Goal: Task Accomplishment & Management: Complete application form

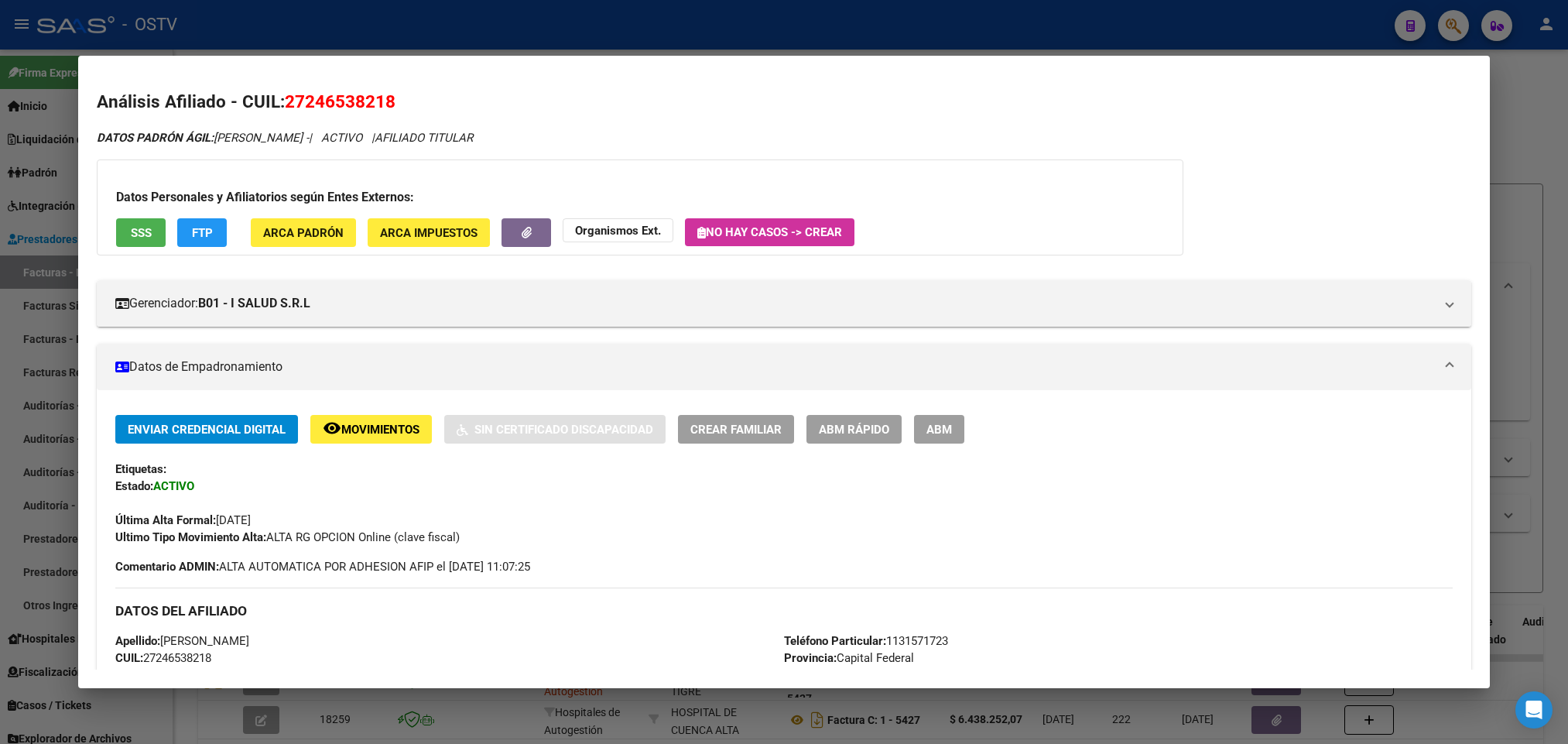
click at [0, 226] on div at bounding box center [784, 372] width 1568 height 744
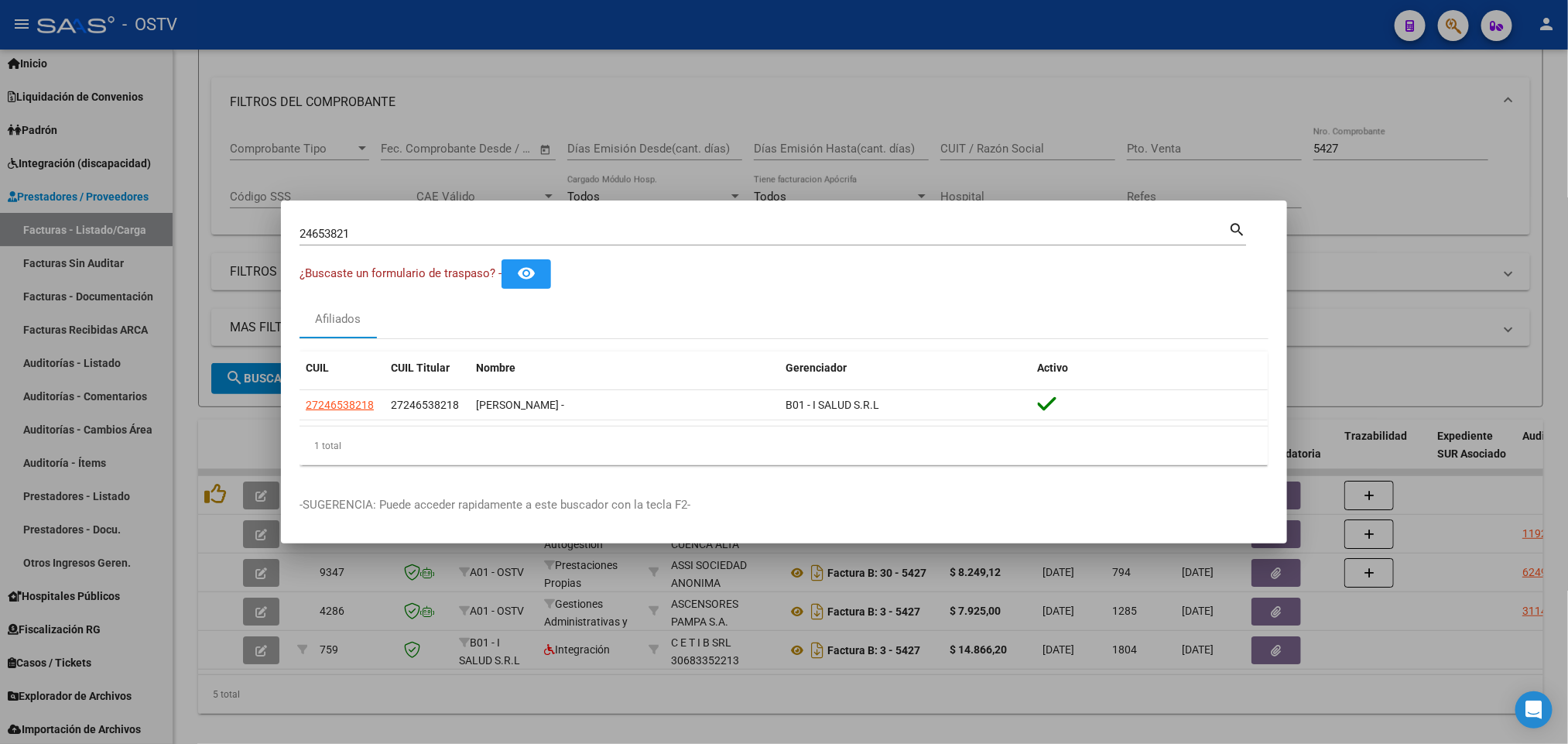
click at [40, 313] on div at bounding box center [784, 372] width 1568 height 744
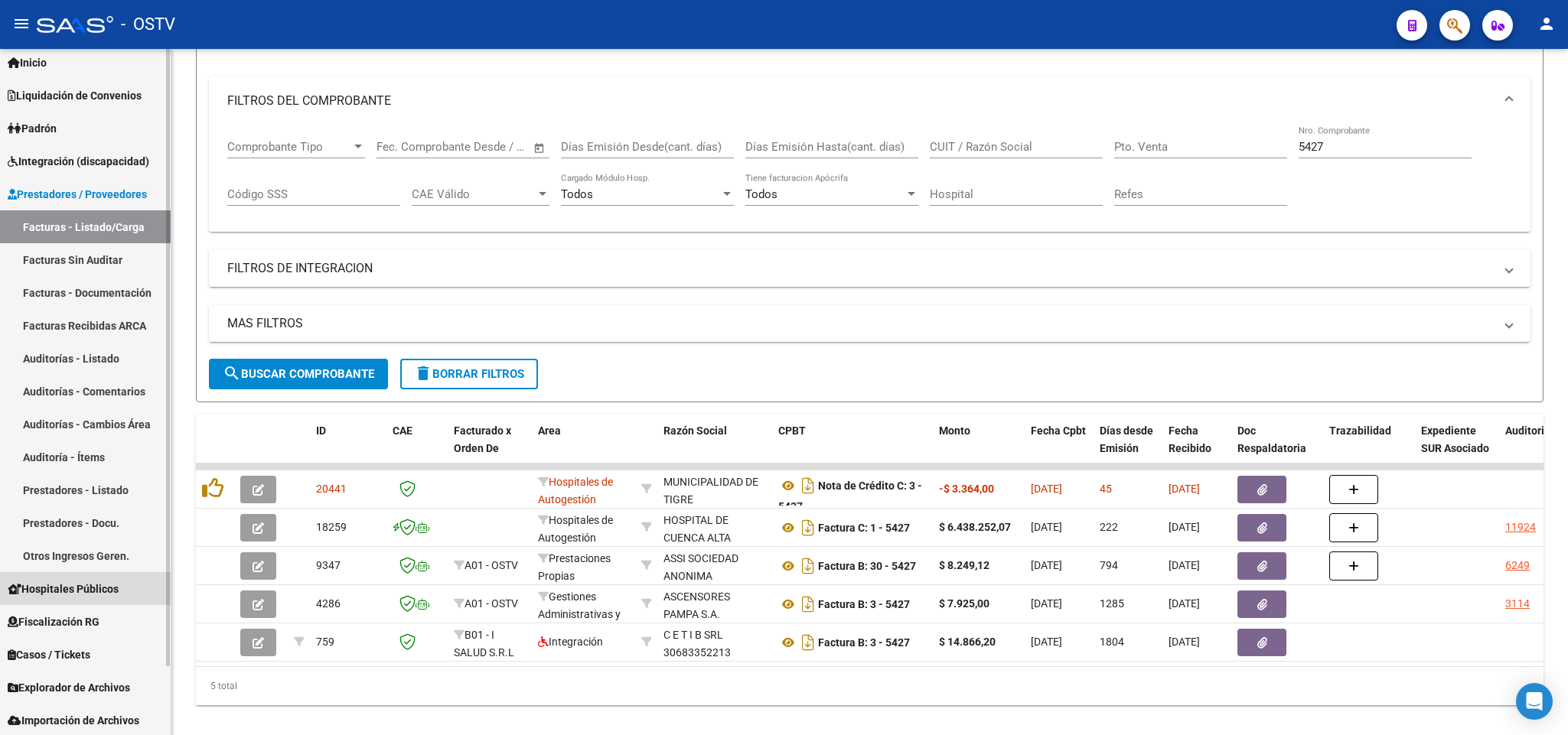
click at [90, 588] on span "Hospitales Públicos" at bounding box center [63, 589] width 111 height 17
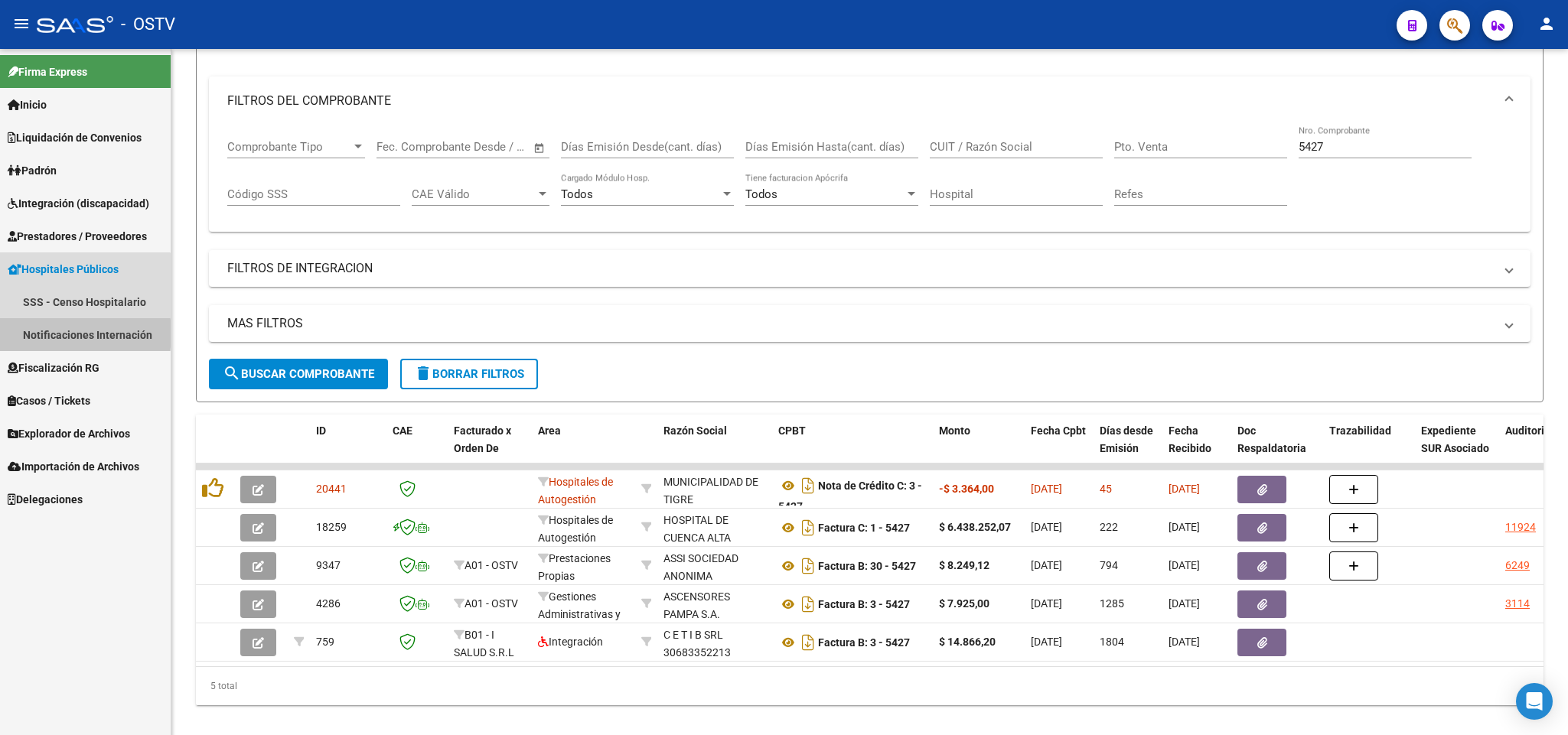
click at [47, 333] on link "Notificaciones Internación" at bounding box center [85, 335] width 171 height 33
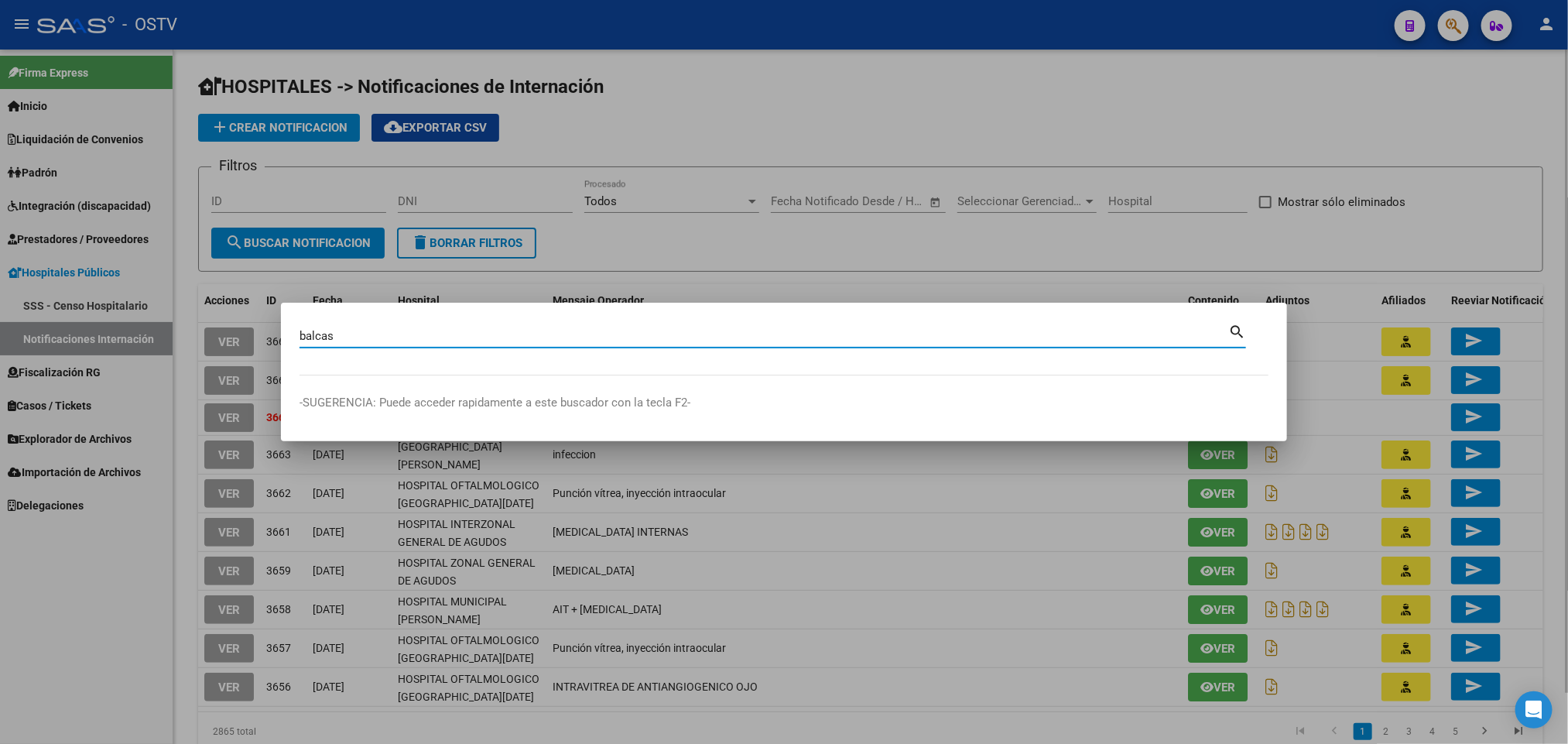
type input "balcas"
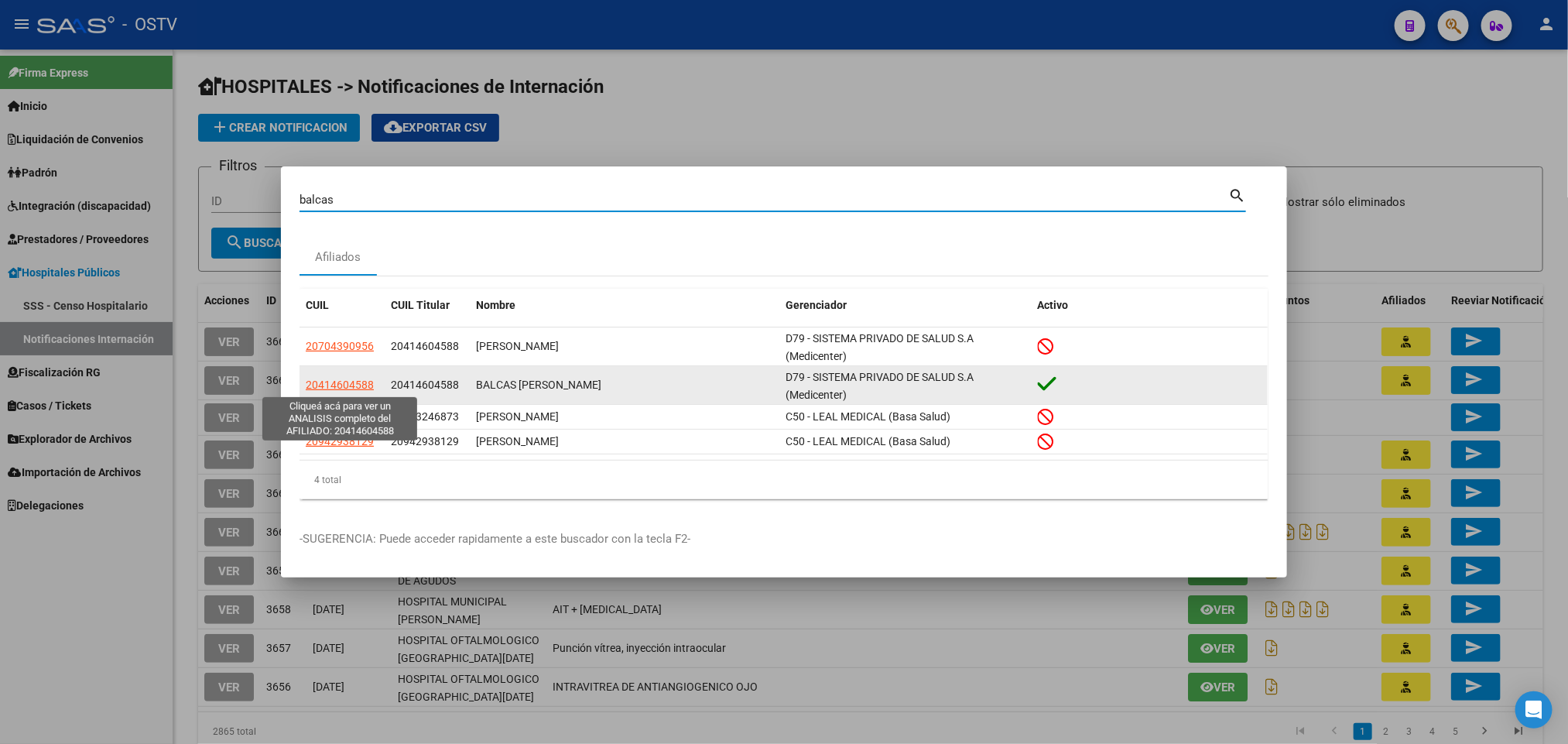
click at [318, 383] on span "20414604588" at bounding box center [339, 384] width 68 height 12
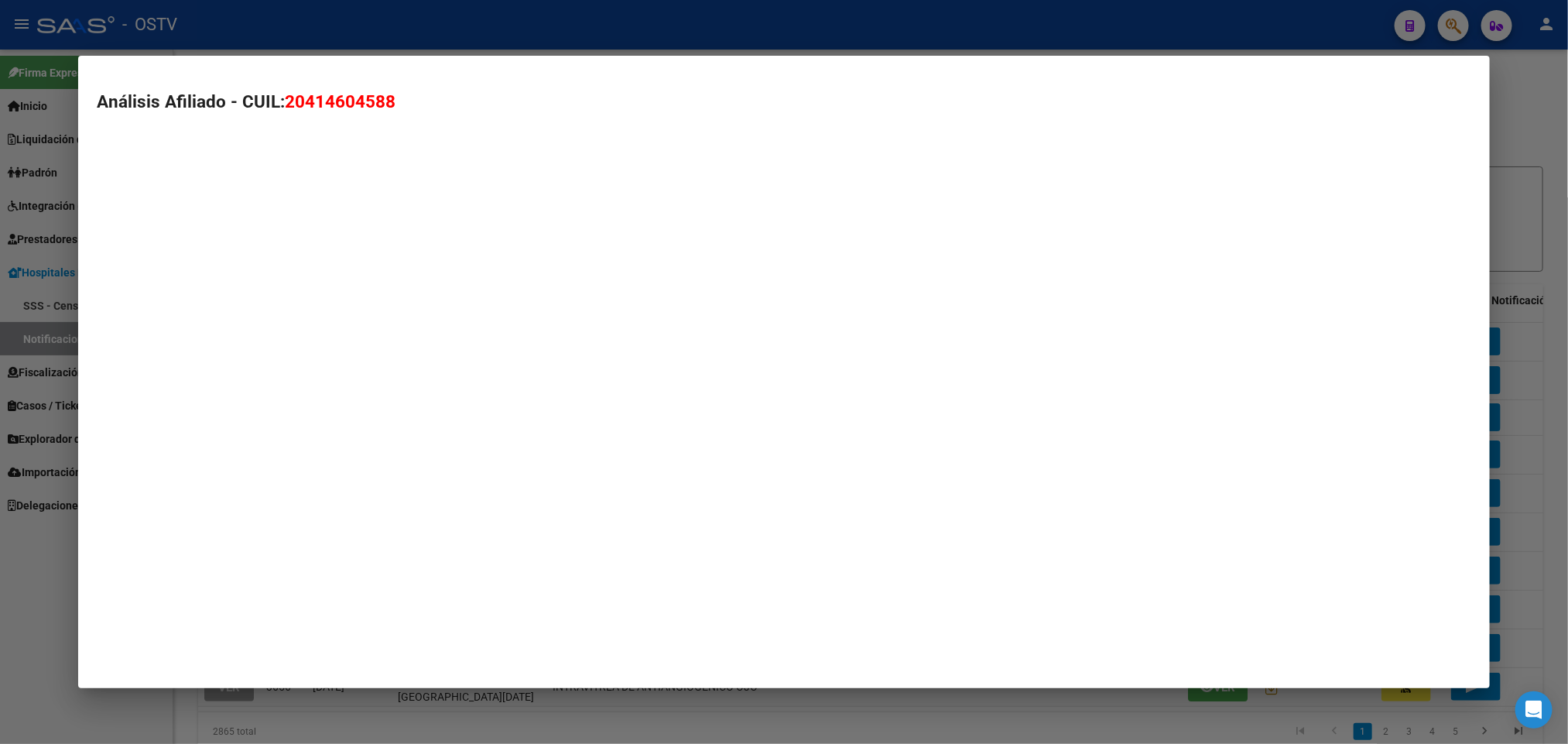
type textarea "20414604588"
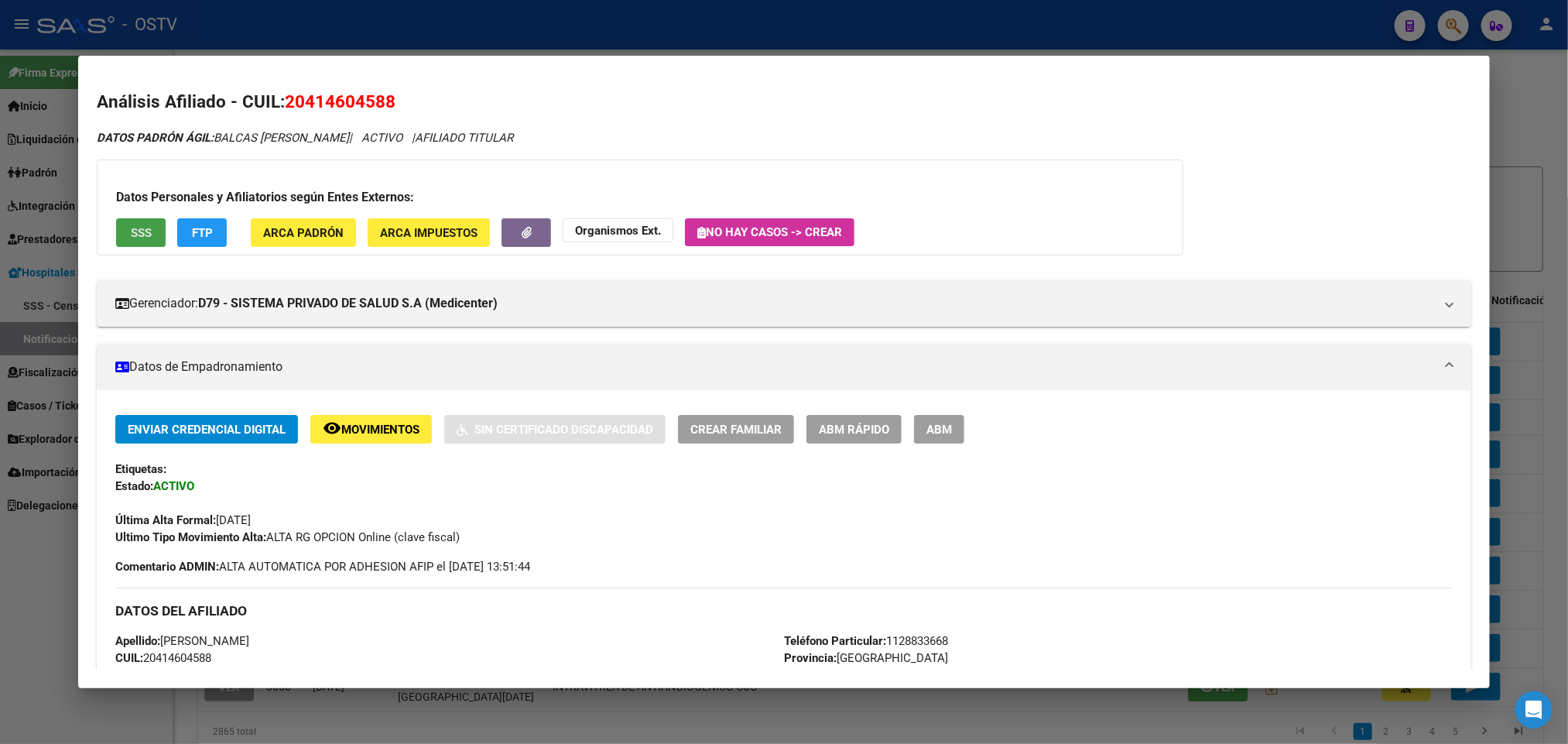
click at [140, 236] on span "SSS" at bounding box center [141, 233] width 21 height 14
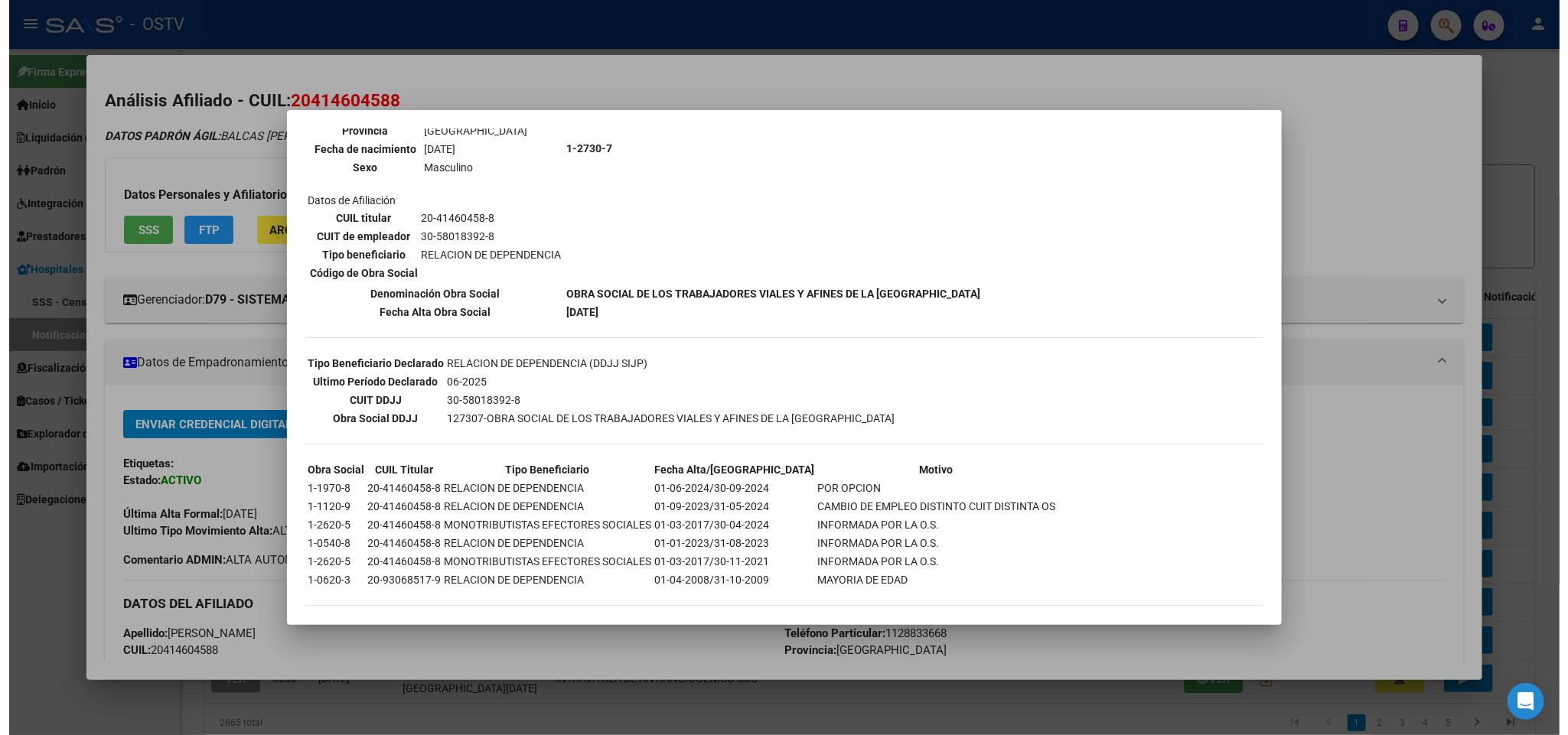
scroll to position [196, 0]
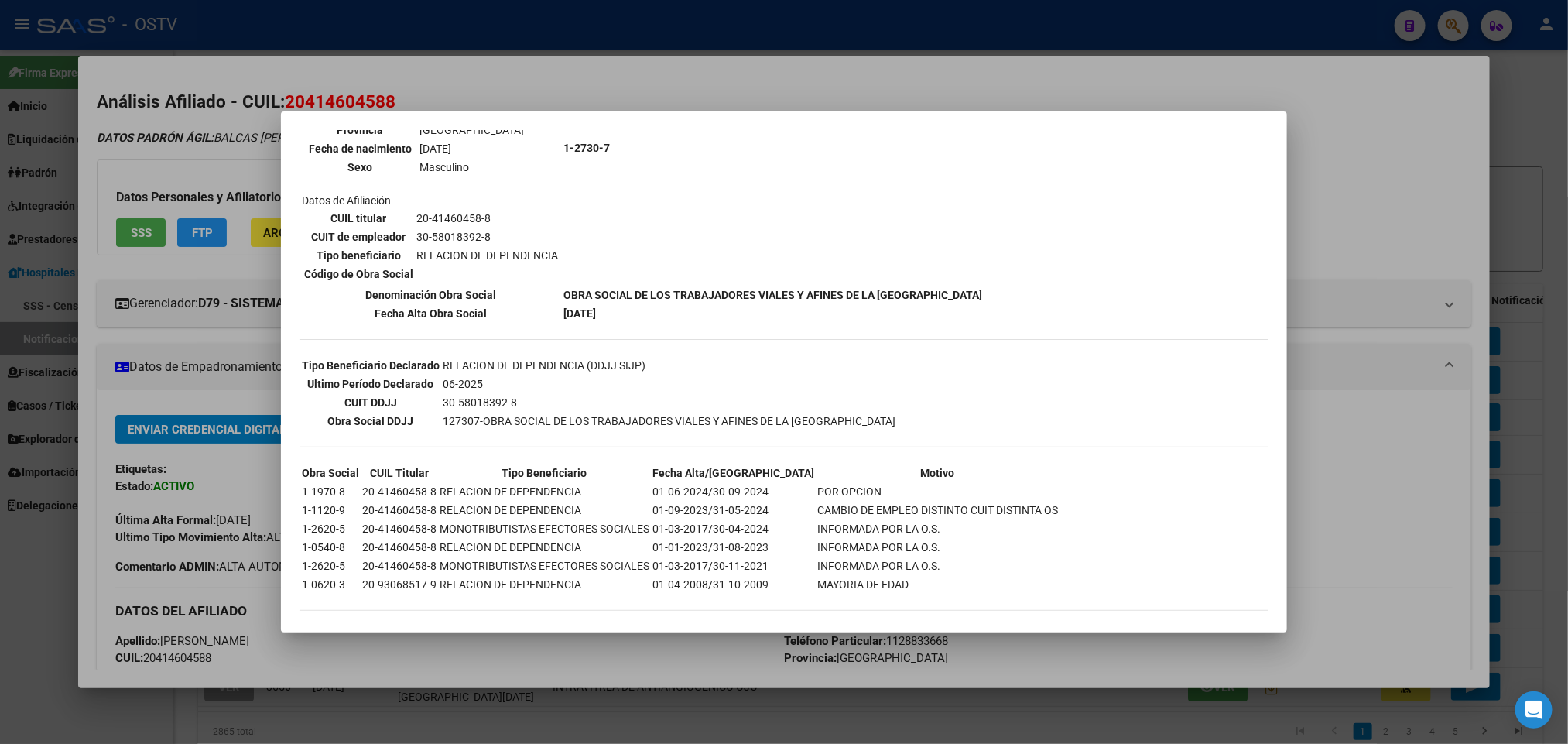
click at [183, 354] on div at bounding box center [784, 372] width 1568 height 744
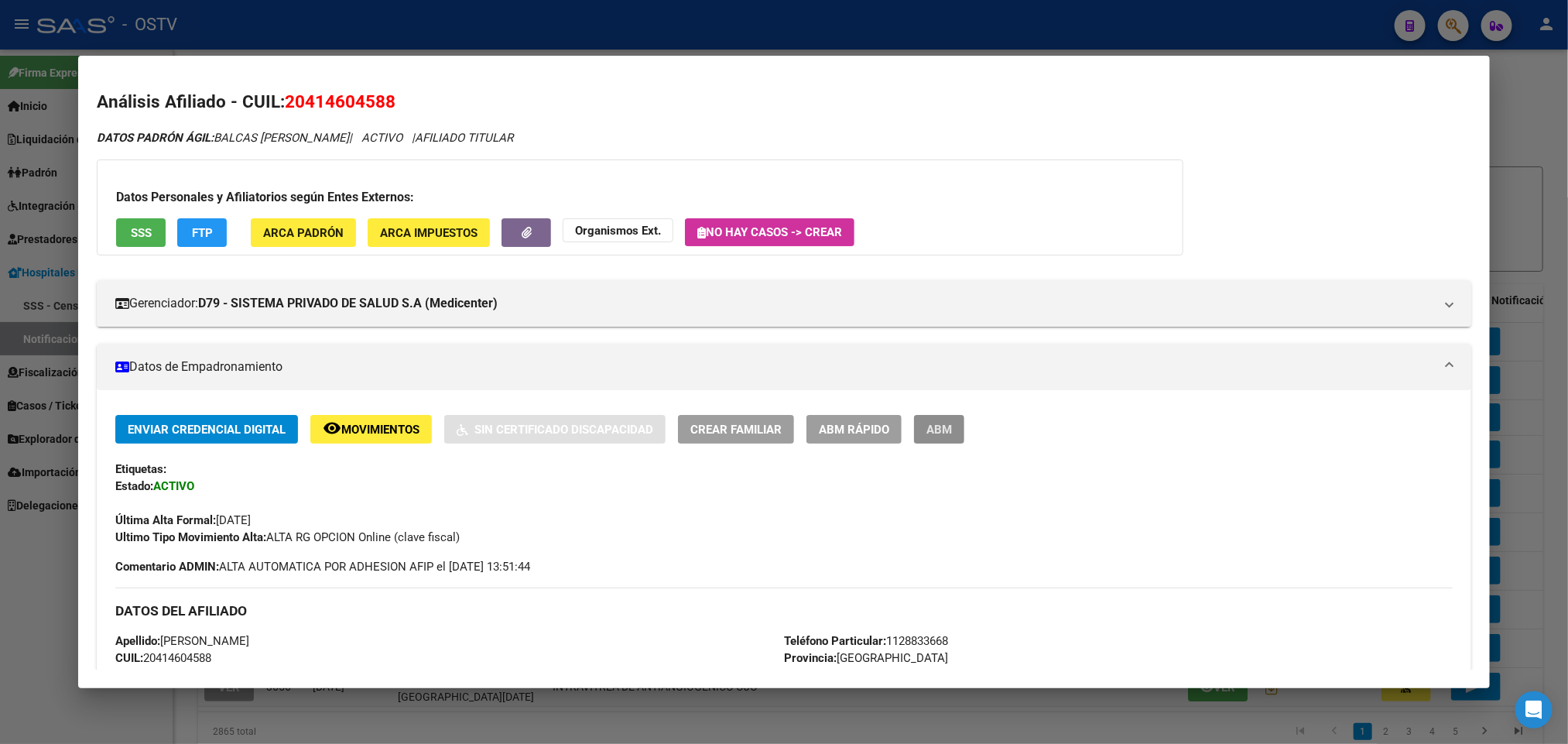
click at [945, 439] on button "ABM" at bounding box center [939, 429] width 50 height 29
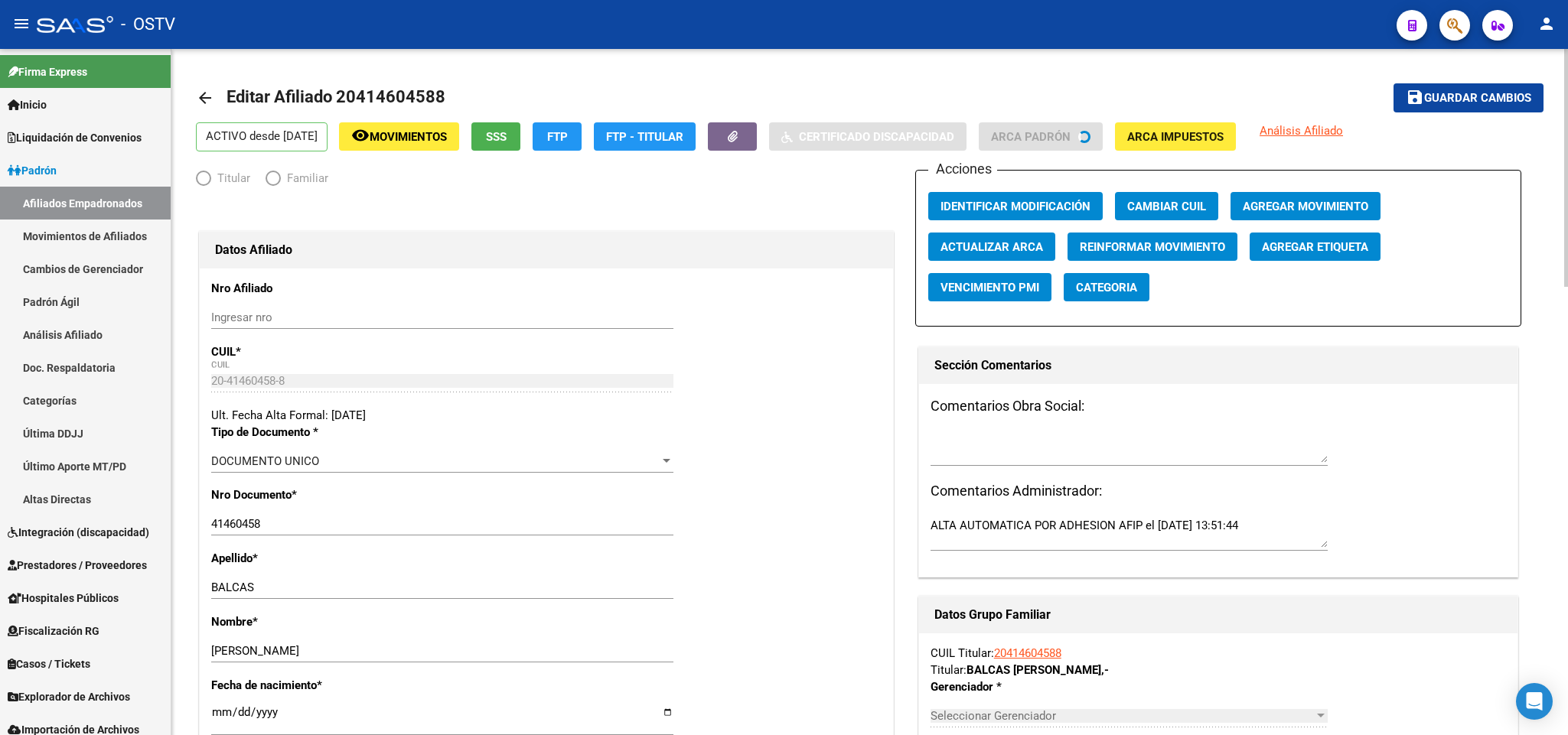
radio input "true"
type input "30-58018392-8"
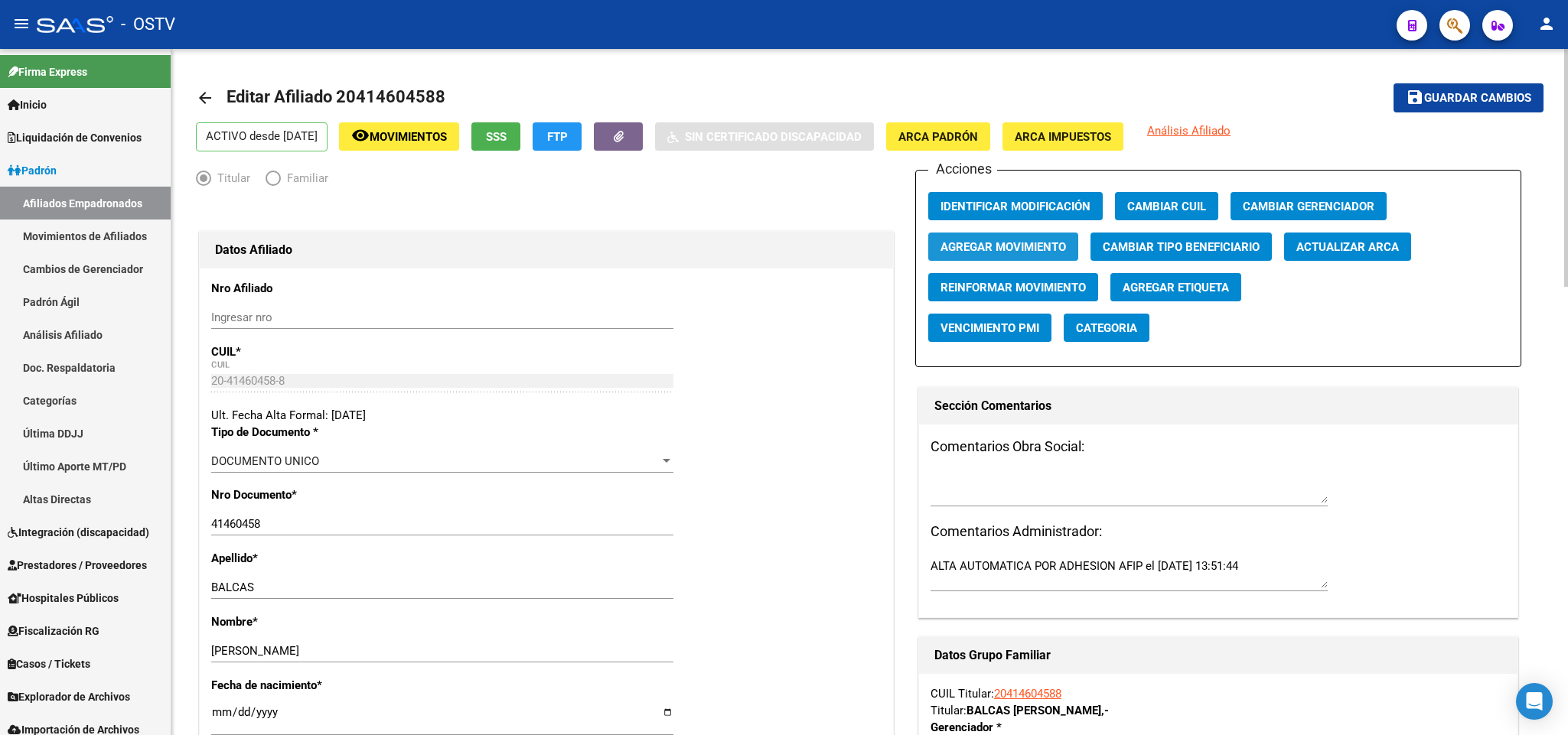
click at [1031, 253] on span "Agregar Movimiento" at bounding box center [1003, 247] width 126 height 14
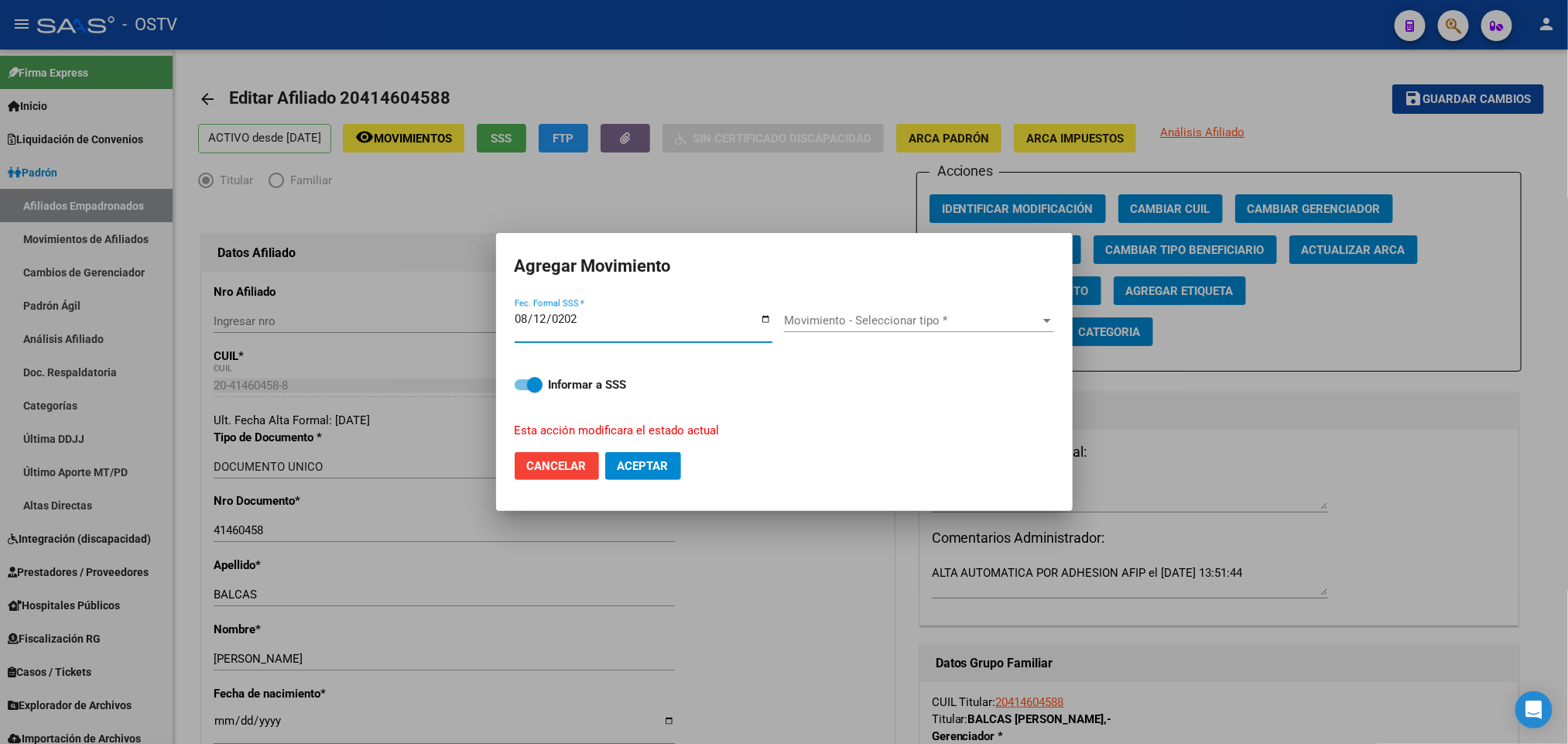
type input "[DATE]"
click at [908, 323] on span "Movimiento - Seleccionar tipo *" at bounding box center [912, 320] width 256 height 14
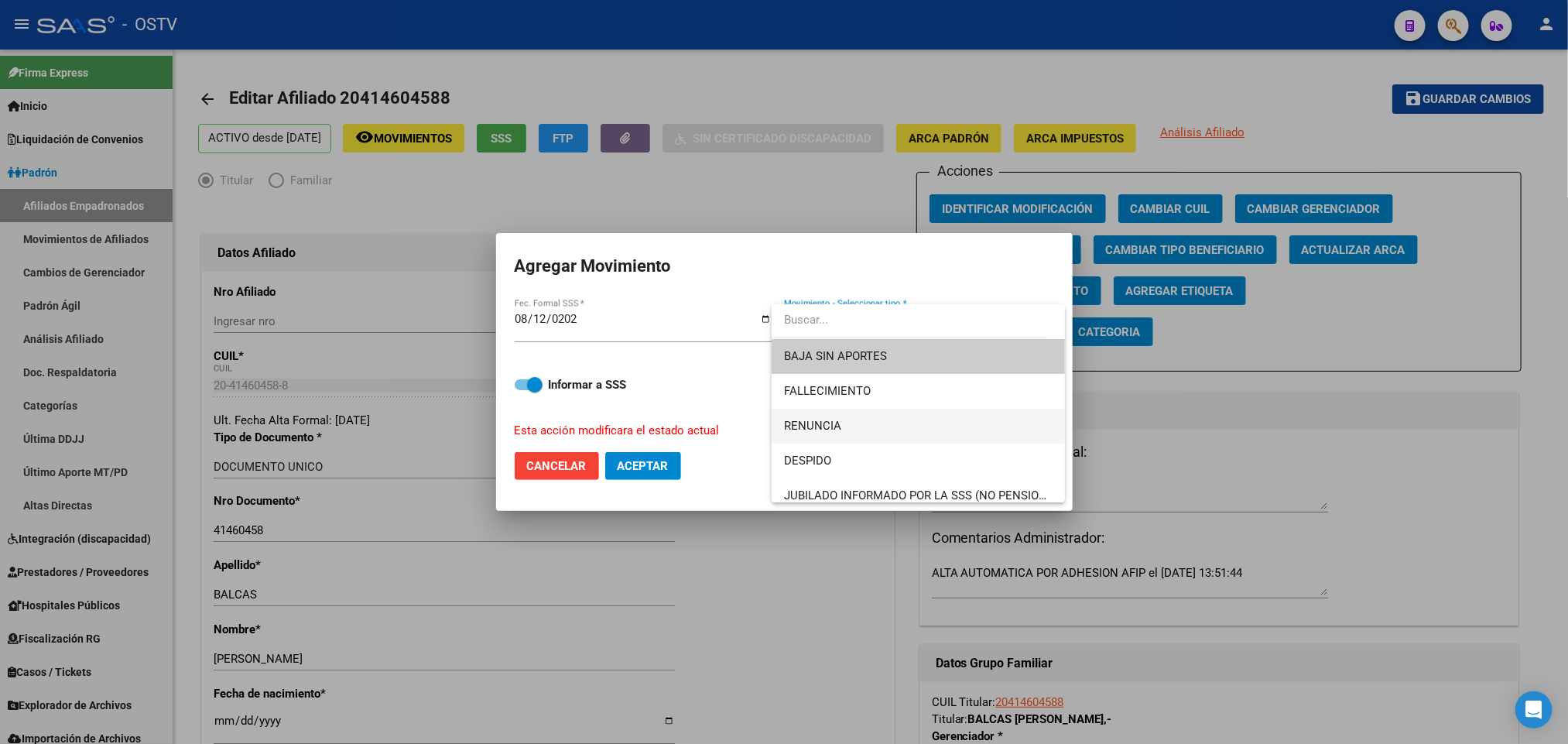
click at [855, 421] on span "RENUNCIA" at bounding box center [918, 425] width 268 height 35
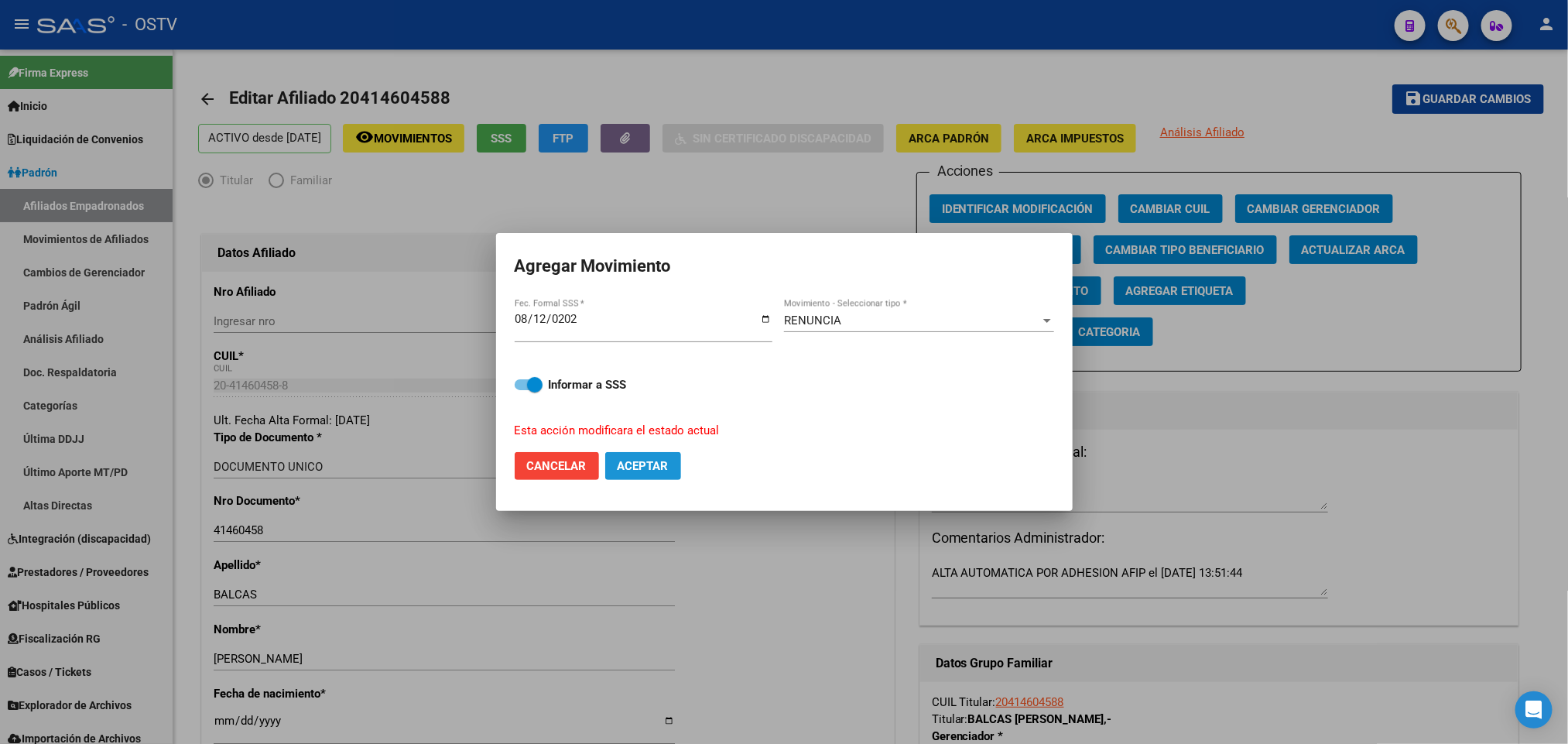
click at [664, 465] on span "Aceptar" at bounding box center [643, 465] width 51 height 14
checkbox input "false"
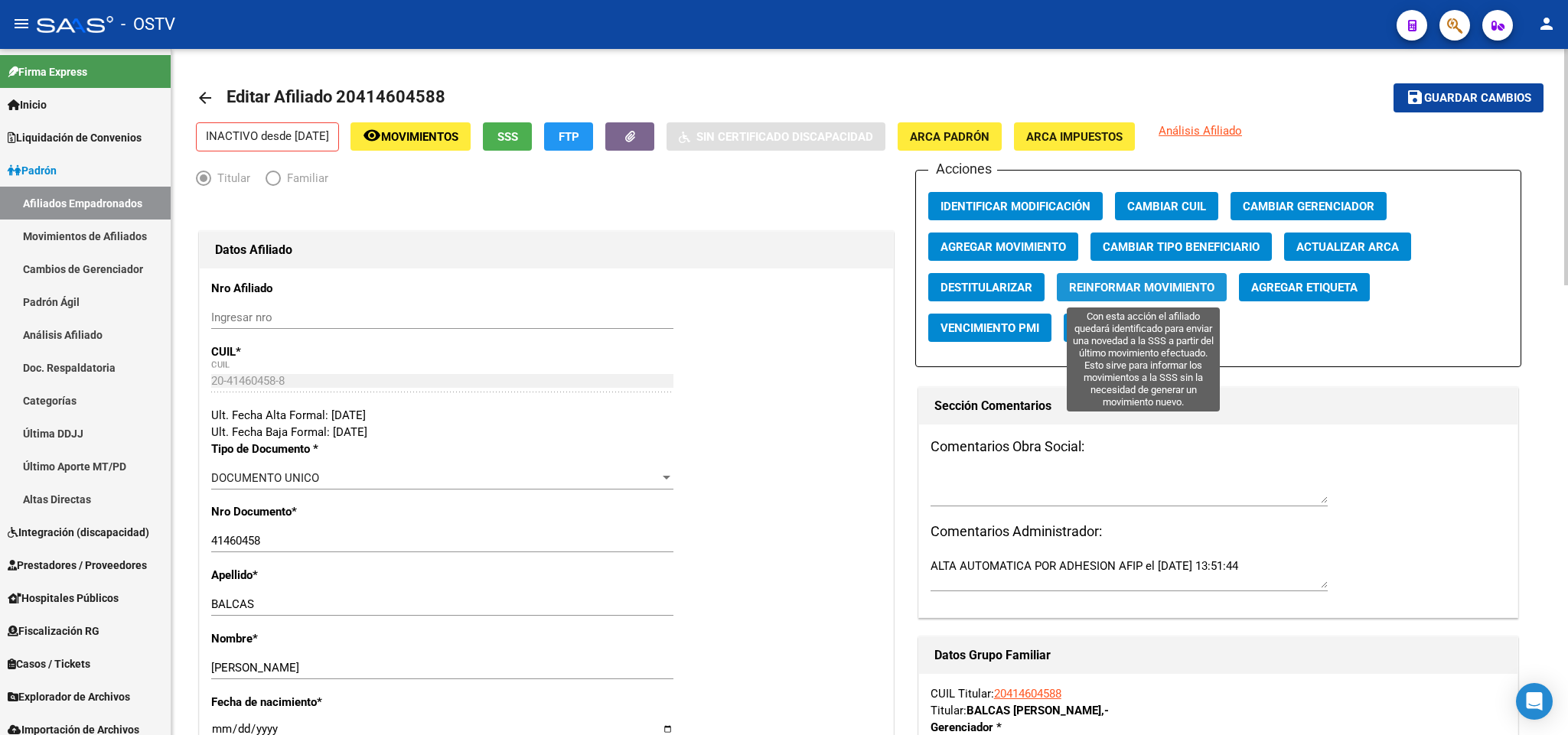
click at [1178, 287] on span "Reinformar Movimiento" at bounding box center [1141, 287] width 145 height 14
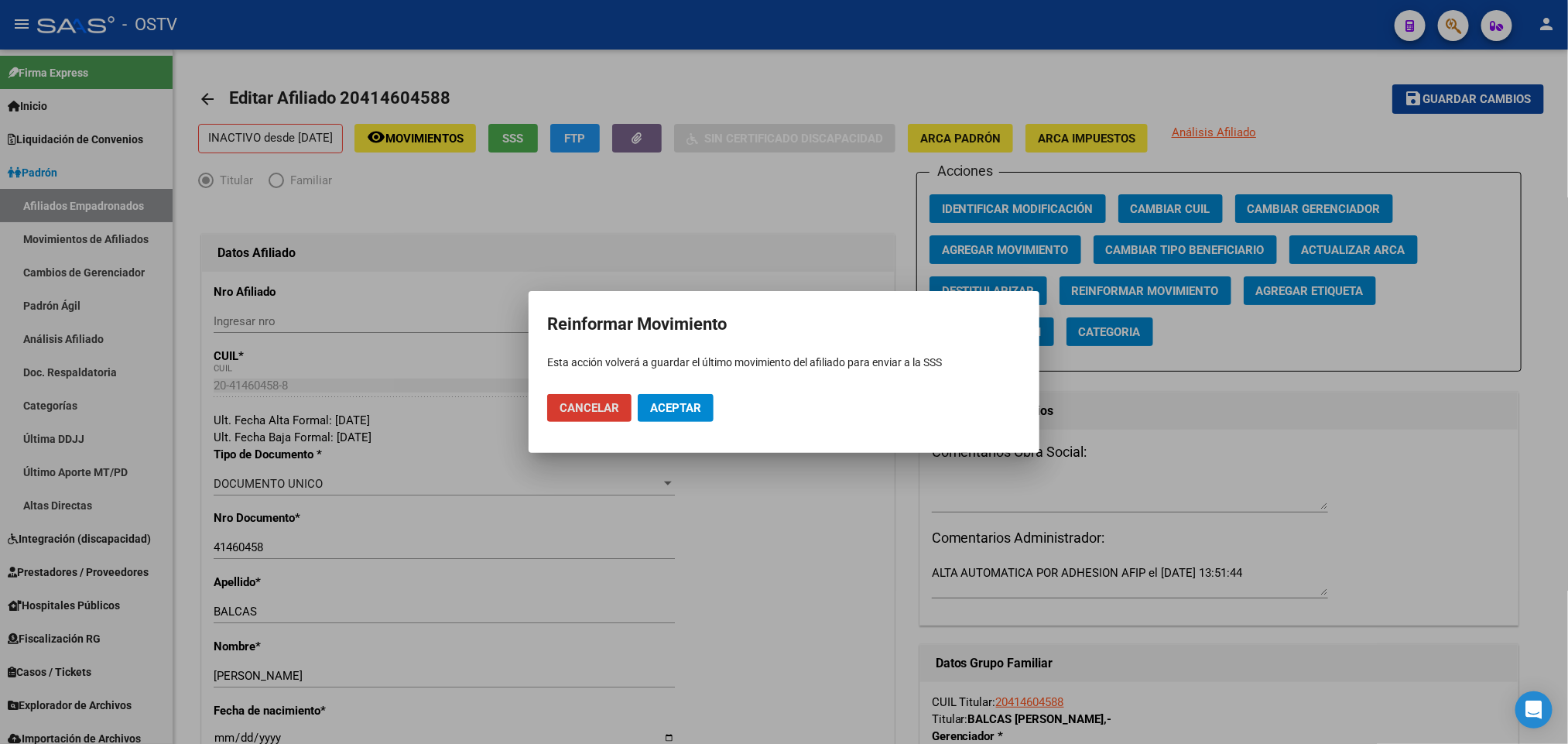
click at [678, 421] on button "Aceptar" at bounding box center [675, 408] width 76 height 28
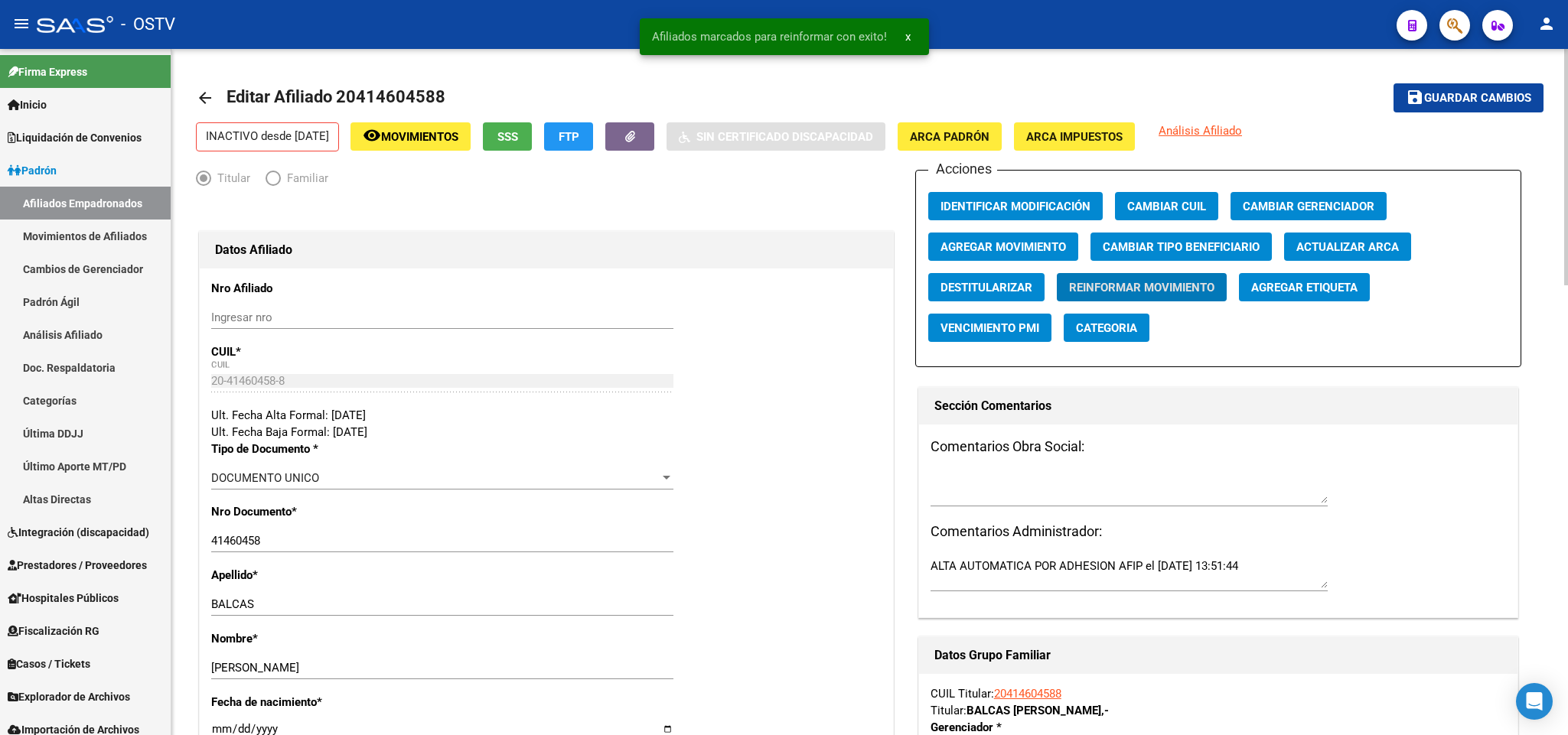
click at [1490, 103] on span "Guardar cambios" at bounding box center [1477, 98] width 107 height 14
click at [205, 91] on mat-icon "arrow_back" at bounding box center [205, 98] width 18 height 18
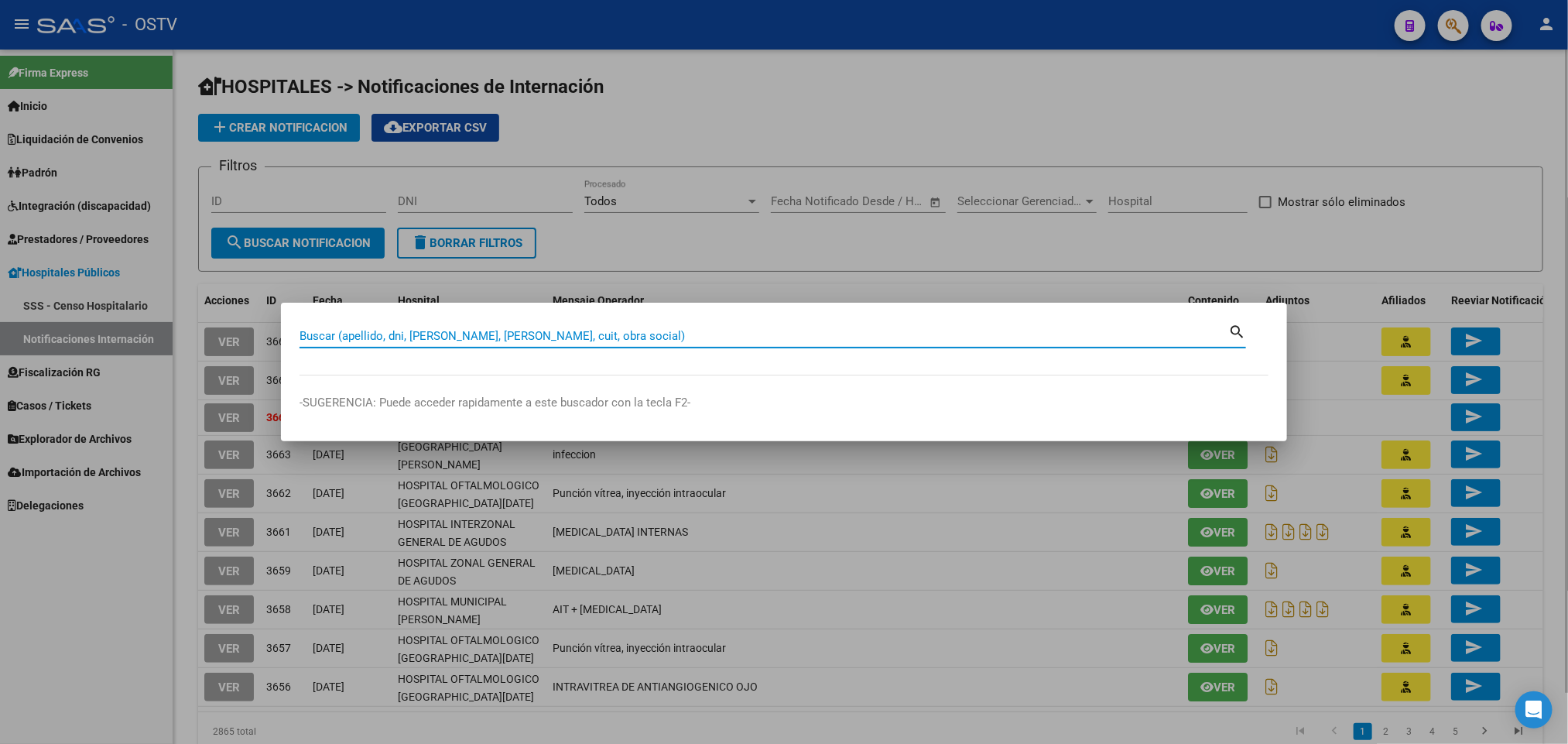
paste input "93081216"
type input "93081216"
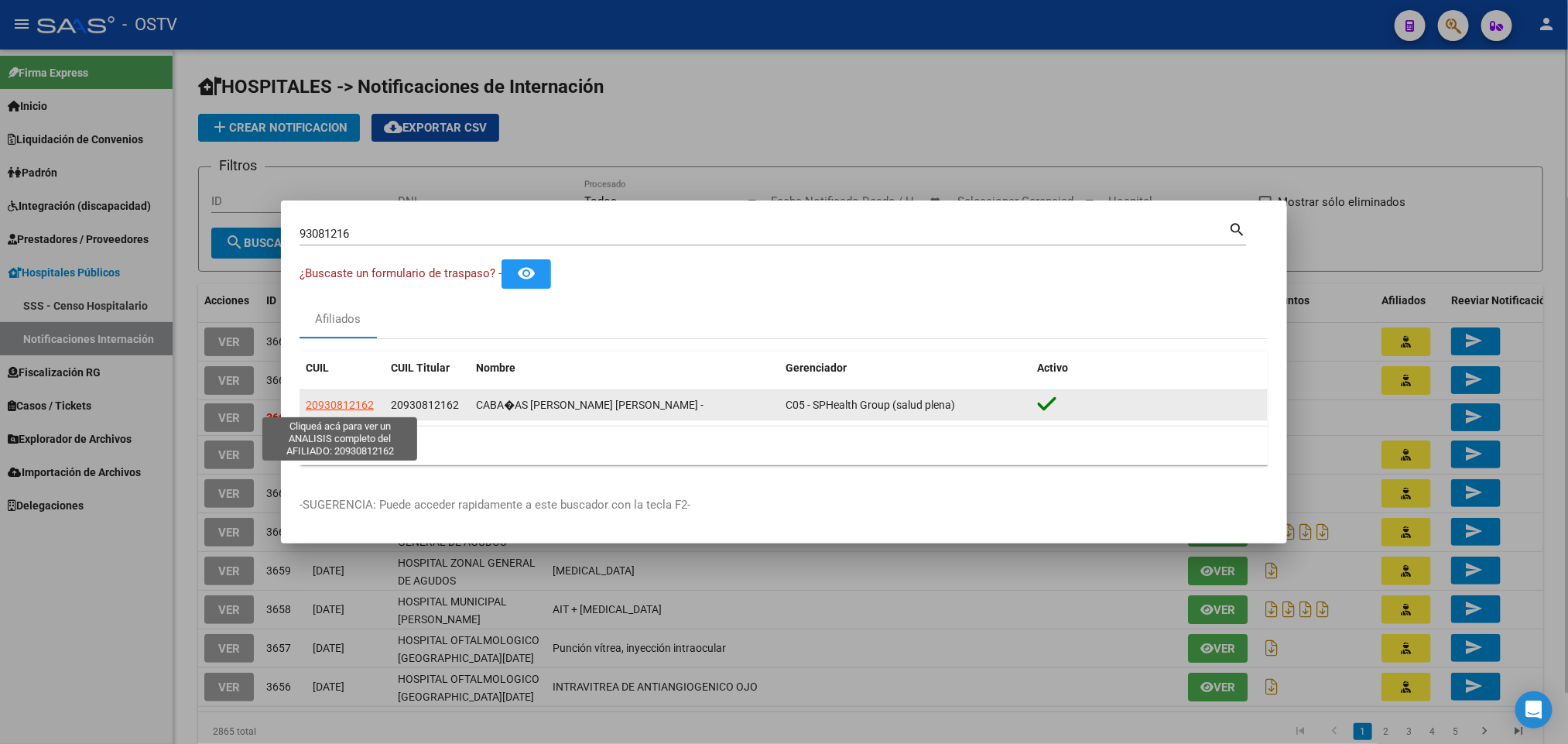
click at [319, 399] on span "20930812162" at bounding box center [339, 405] width 68 height 12
type textarea "20930812162"
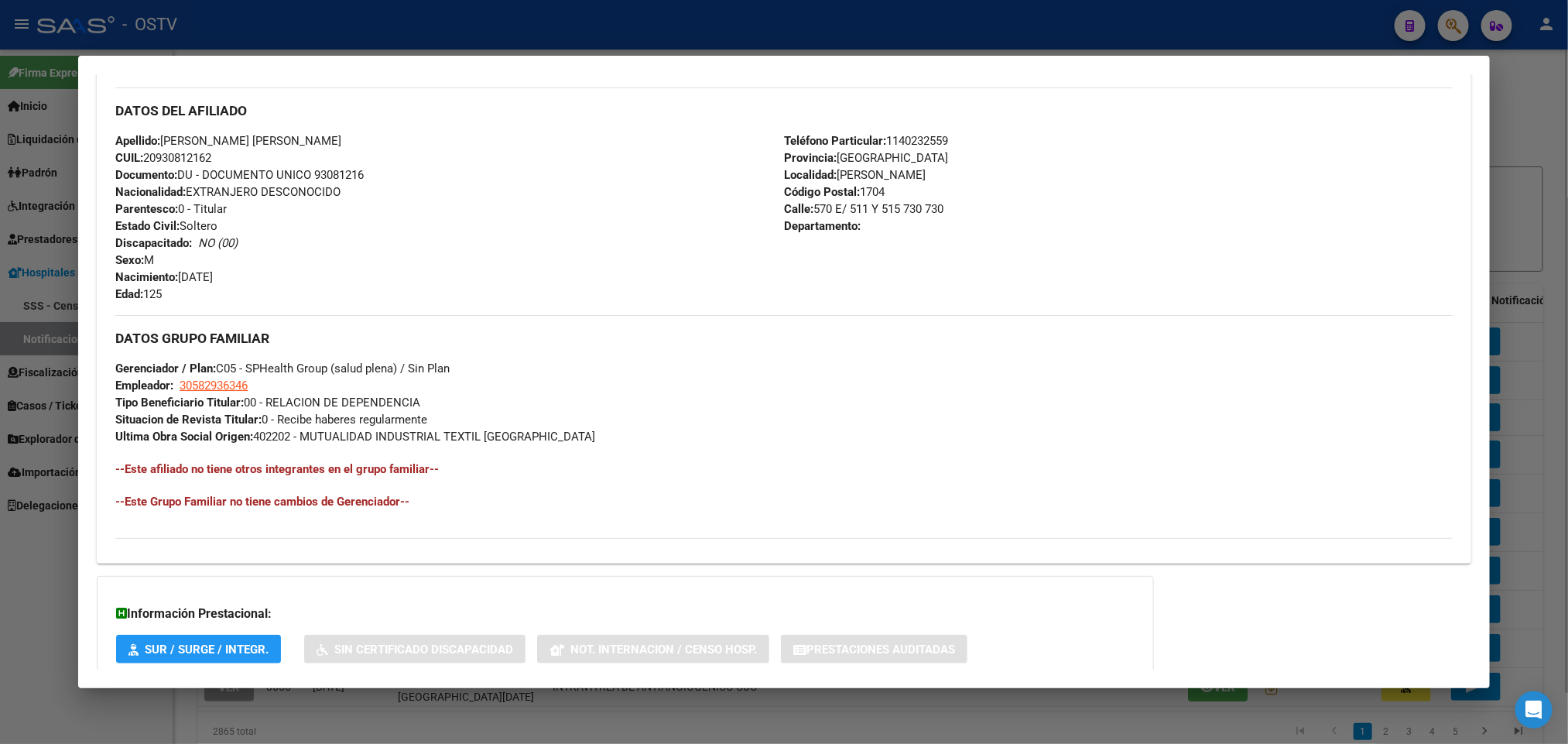
scroll to position [599, 0]
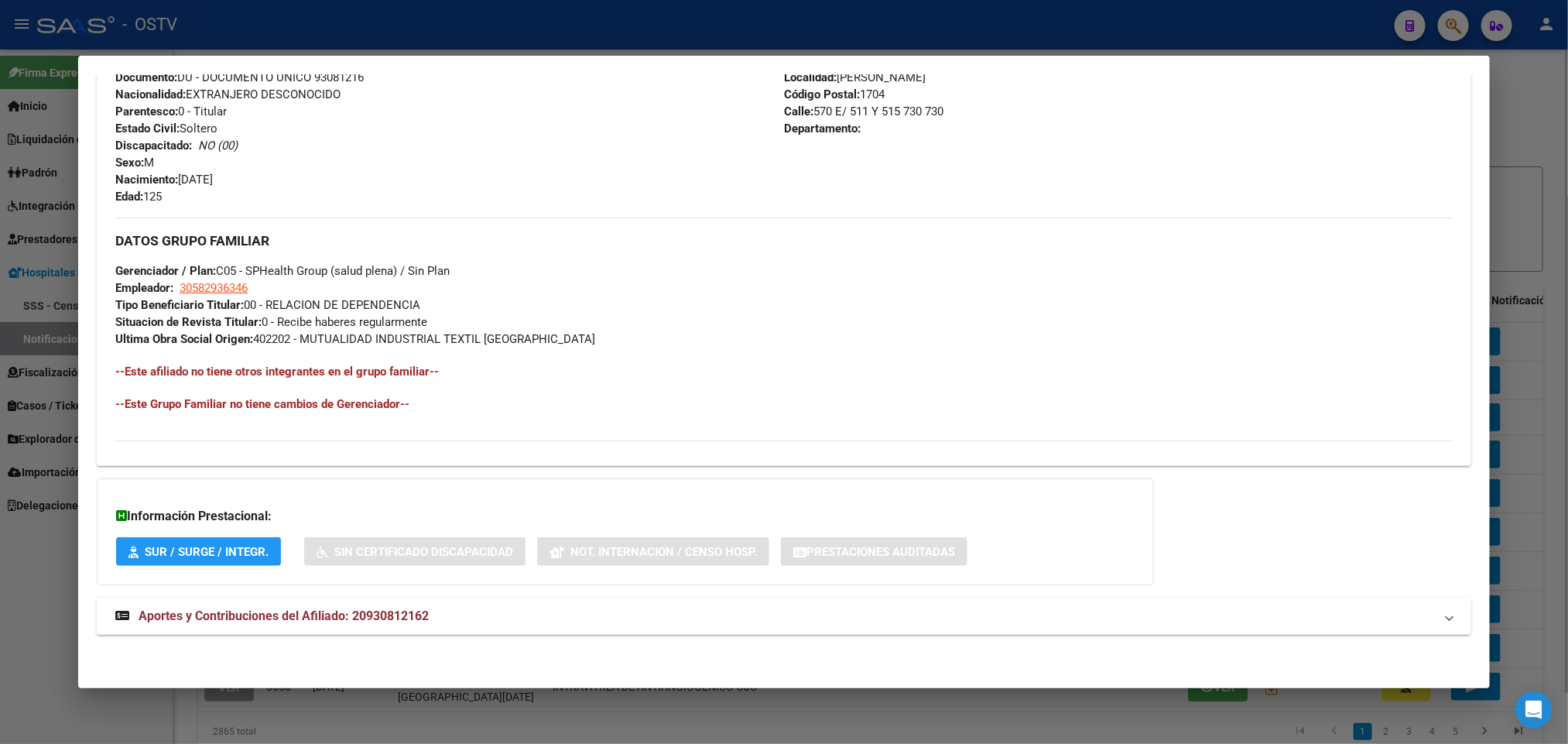
click at [386, 618] on span "Aportes y Contribuciones del Afiliado: 20930812162" at bounding box center [283, 616] width 291 height 15
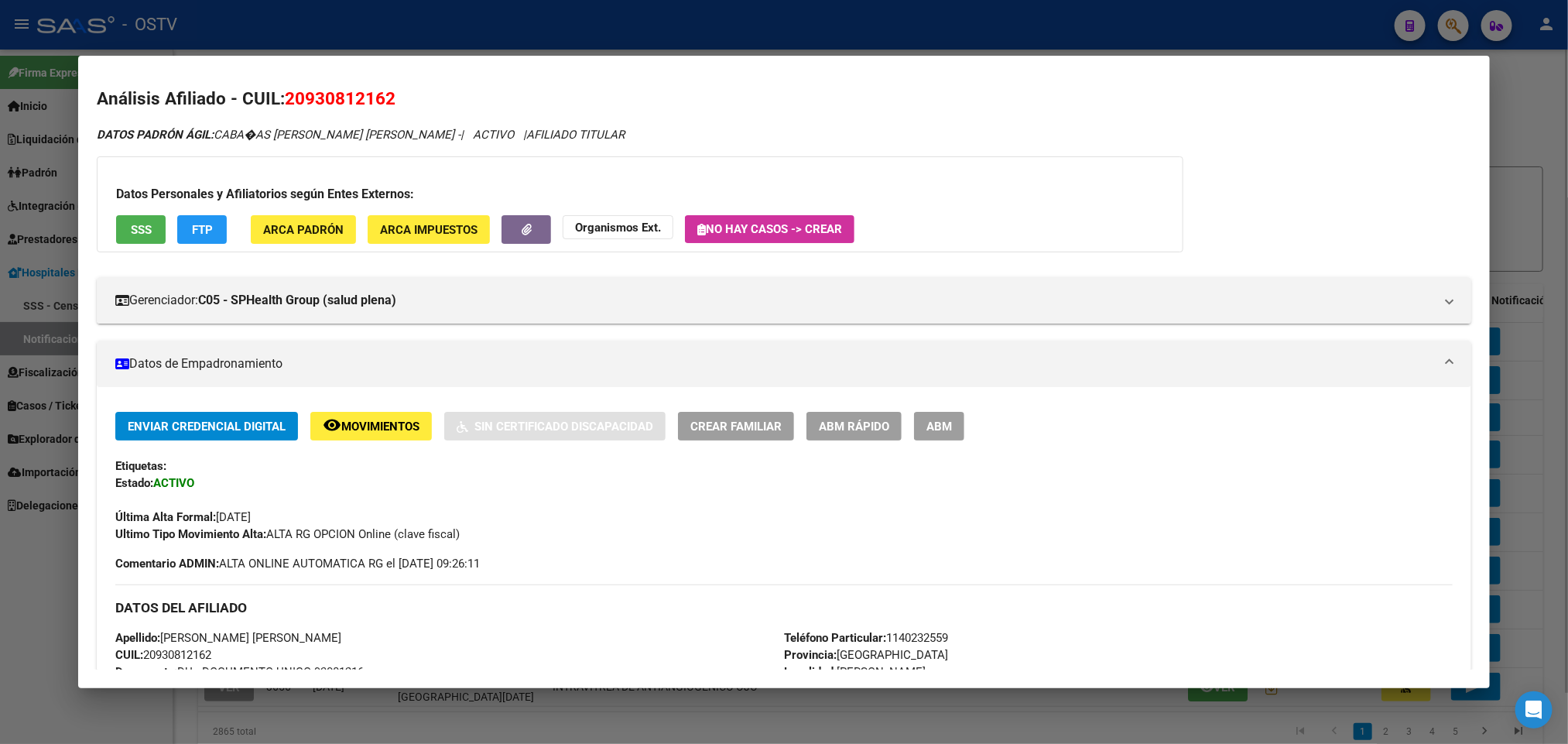
scroll to position [0, 0]
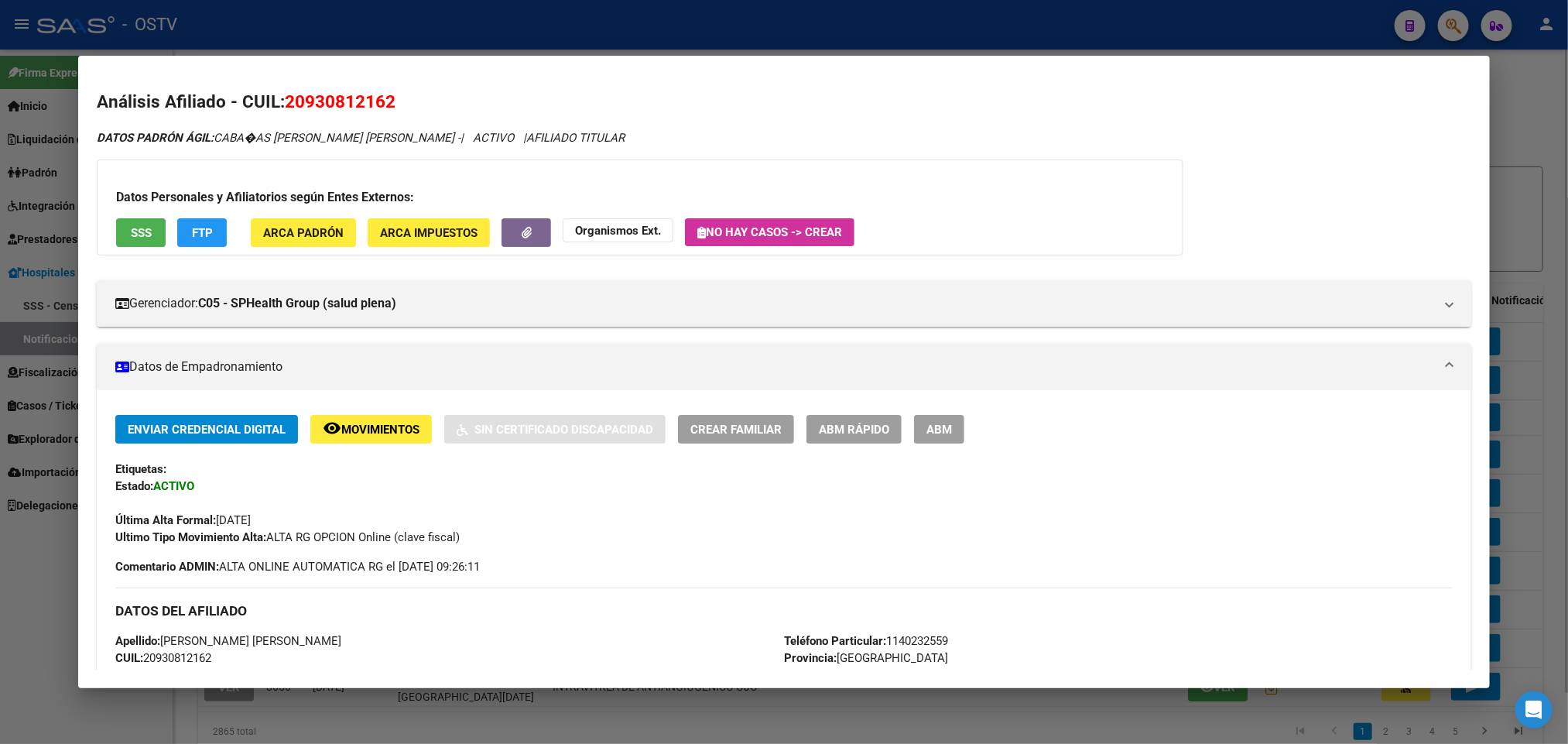
click at [0, 339] on div at bounding box center [784, 372] width 1568 height 744
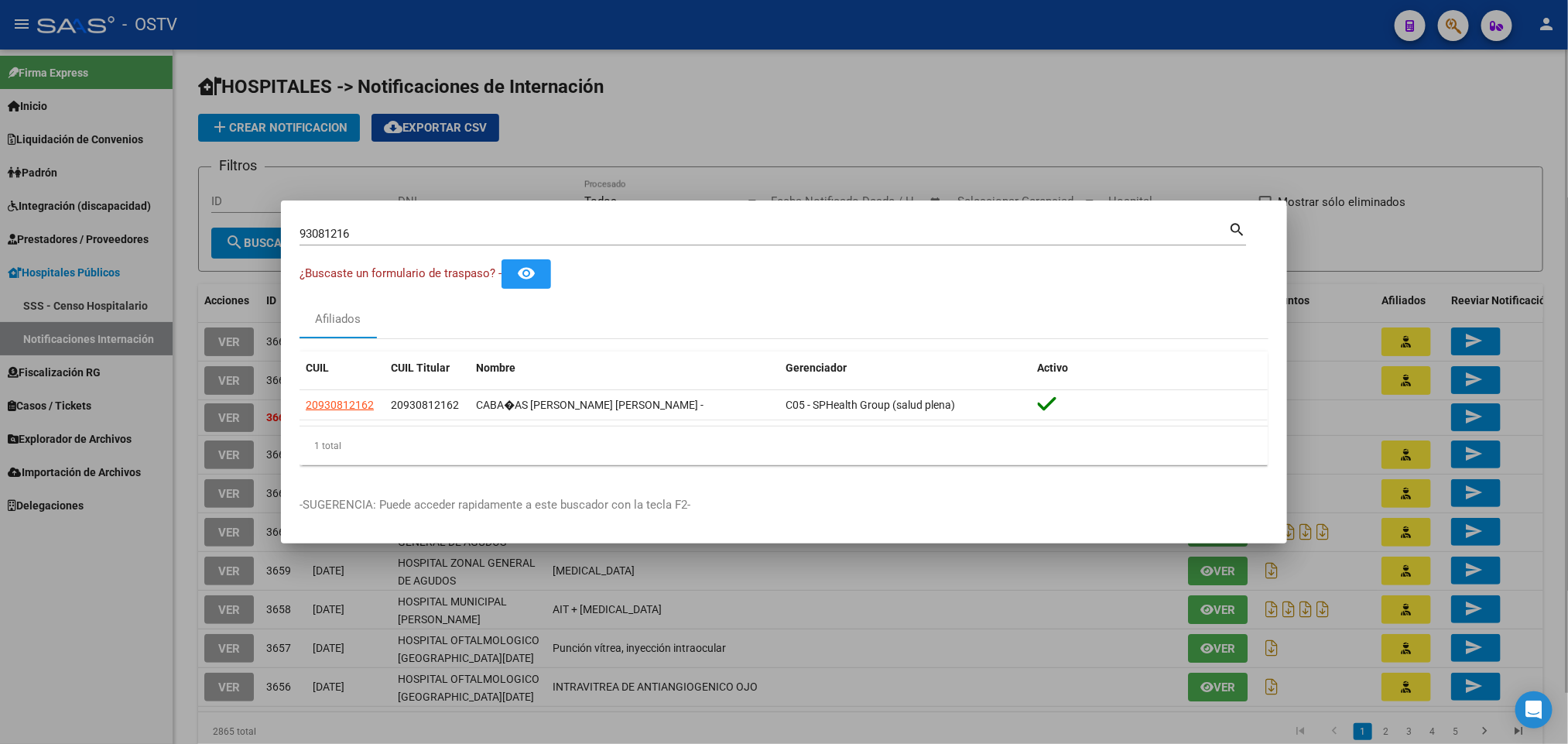
click at [137, 458] on div at bounding box center [784, 372] width 1568 height 744
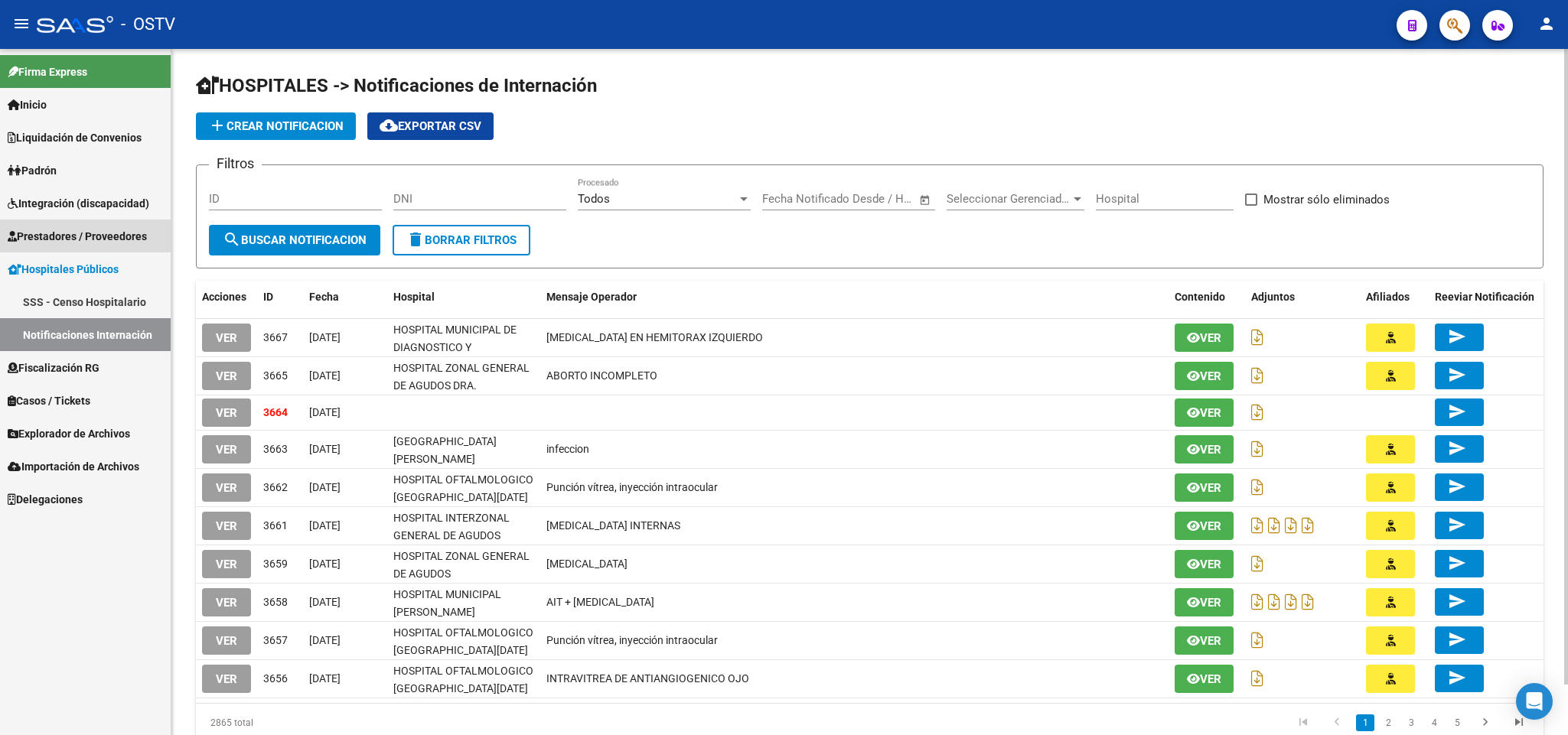
click at [97, 225] on link "Prestadores / Proveedores" at bounding box center [85, 236] width 171 height 33
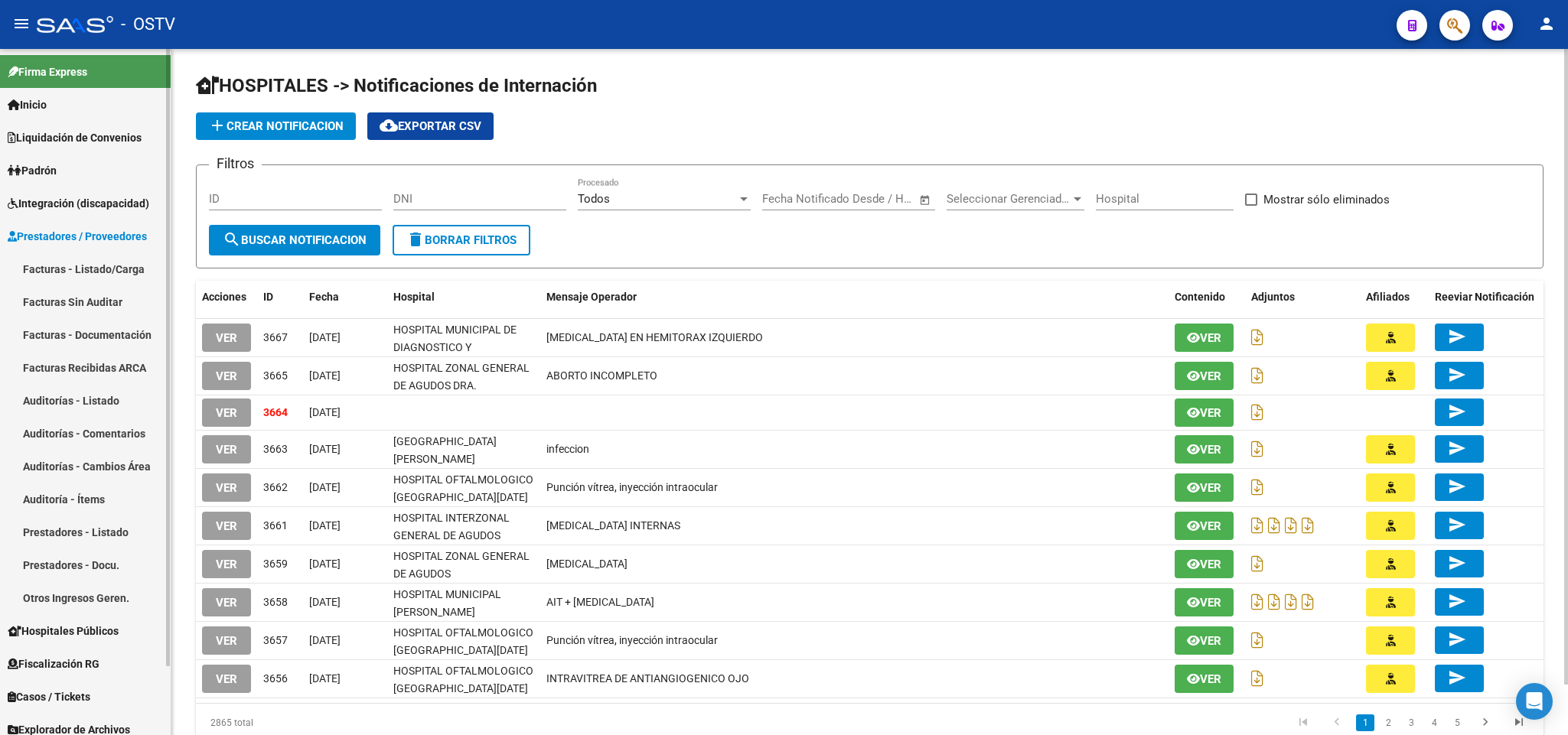
click at [74, 620] on link "Hospitales Públicos" at bounding box center [85, 631] width 171 height 33
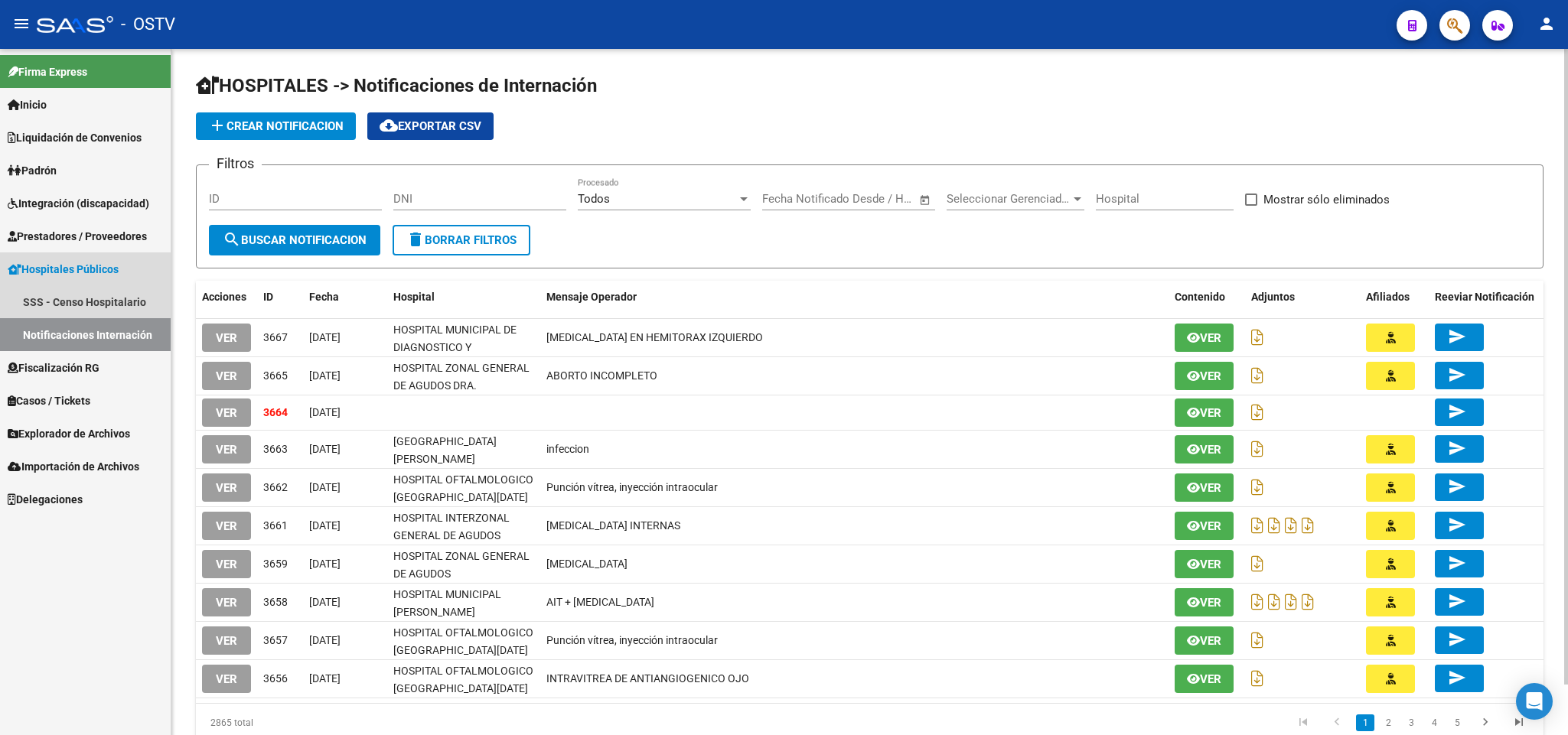
click at [69, 324] on link "Notificaciones Internación" at bounding box center [85, 335] width 171 height 33
click at [145, 332] on link "Notificaciones Internación" at bounding box center [85, 335] width 171 height 33
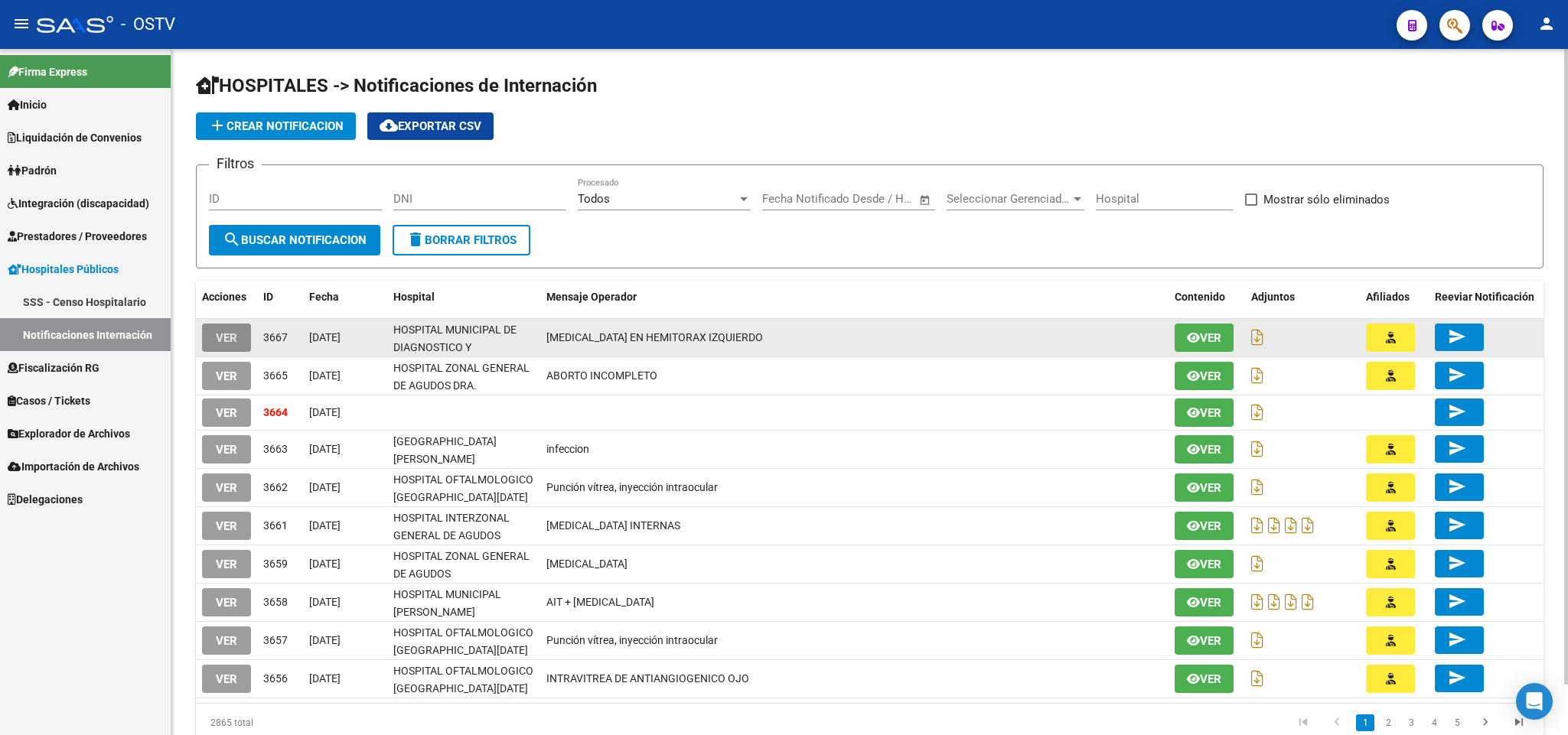
click at [224, 328] on button "VER" at bounding box center [226, 337] width 49 height 29
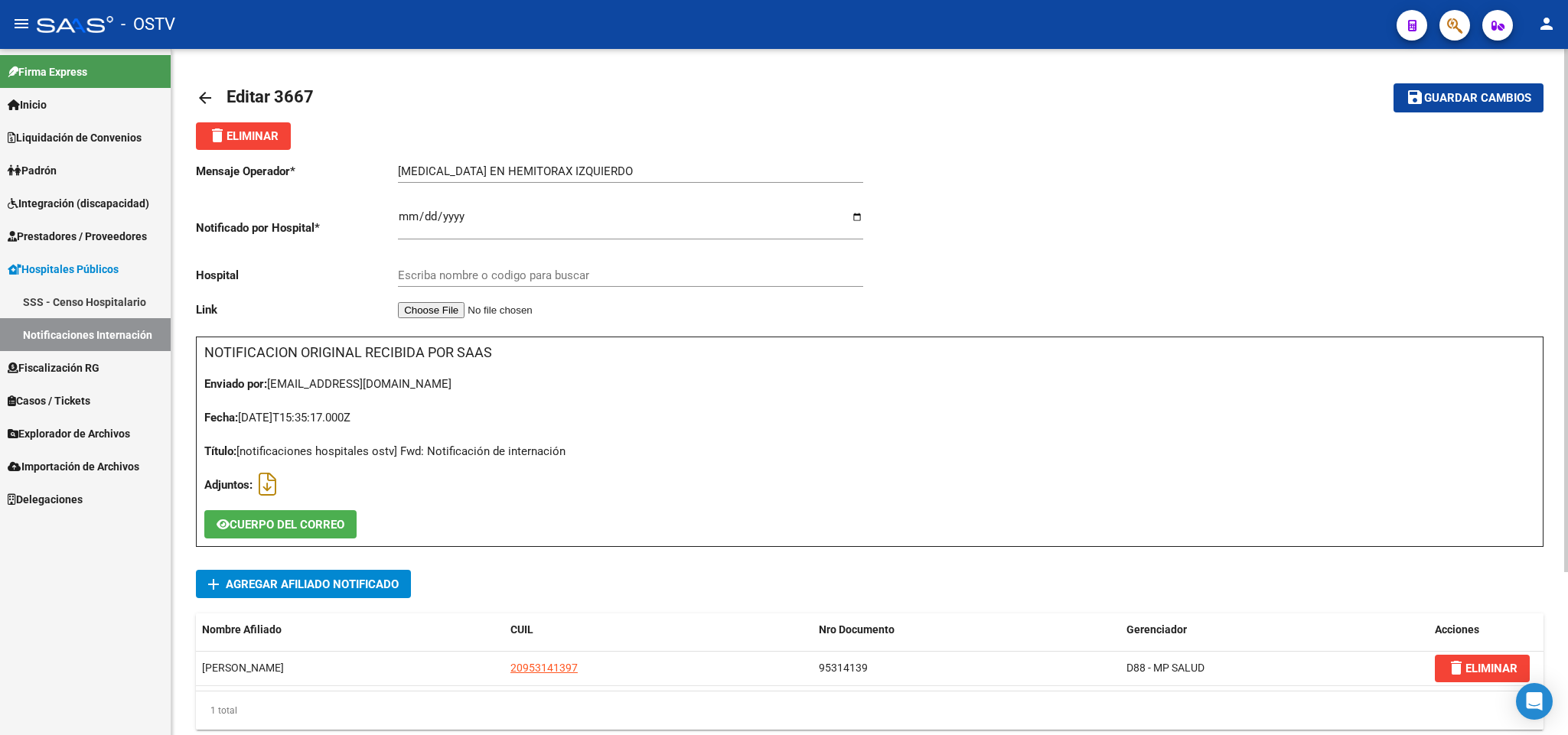
type input "HOSPITAL MUNICIPAL DE DIAGNOSTICO Y ESPECIALIDADES [GEOGRAPHIC_DATA][PERSON_NAM…"
click at [201, 95] on mat-icon "arrow_back" at bounding box center [205, 98] width 18 height 18
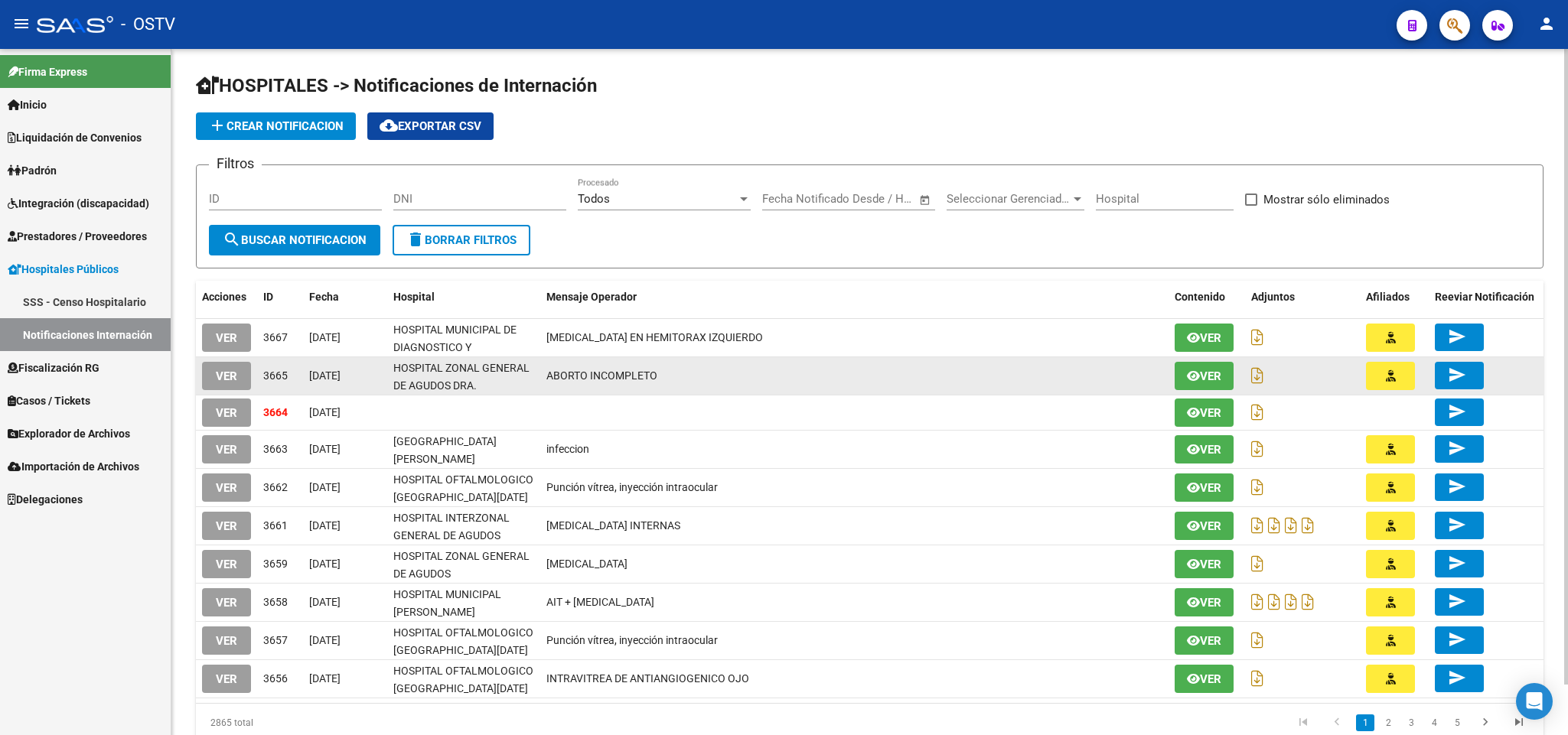
click at [235, 370] on span "VER" at bounding box center [226, 376] width 21 height 14
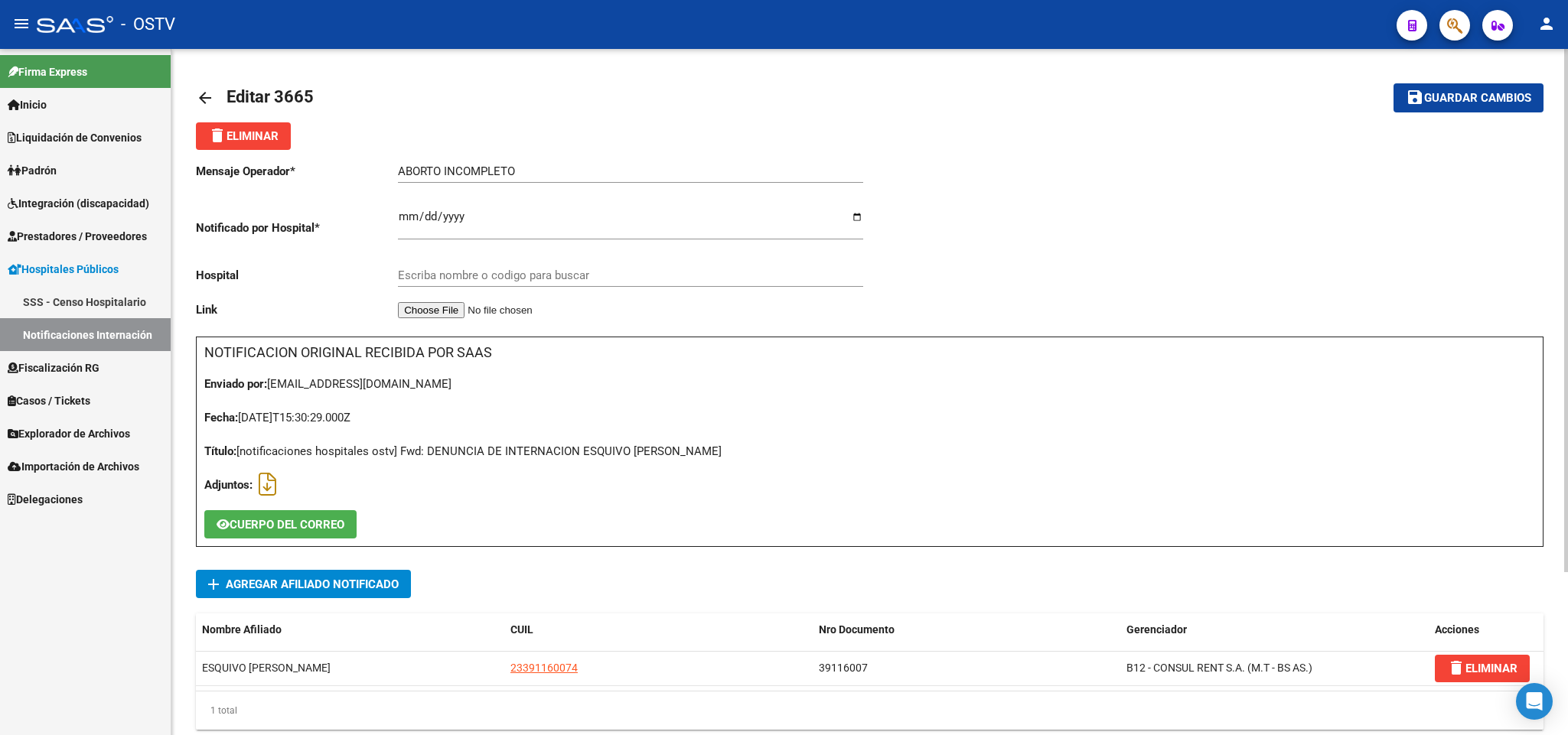
type input "HOSPITAL ZONAL GENERAL DE AGUDOS DRA. [PERSON_NAME]"
click at [202, 92] on mat-icon "arrow_back" at bounding box center [205, 98] width 18 height 18
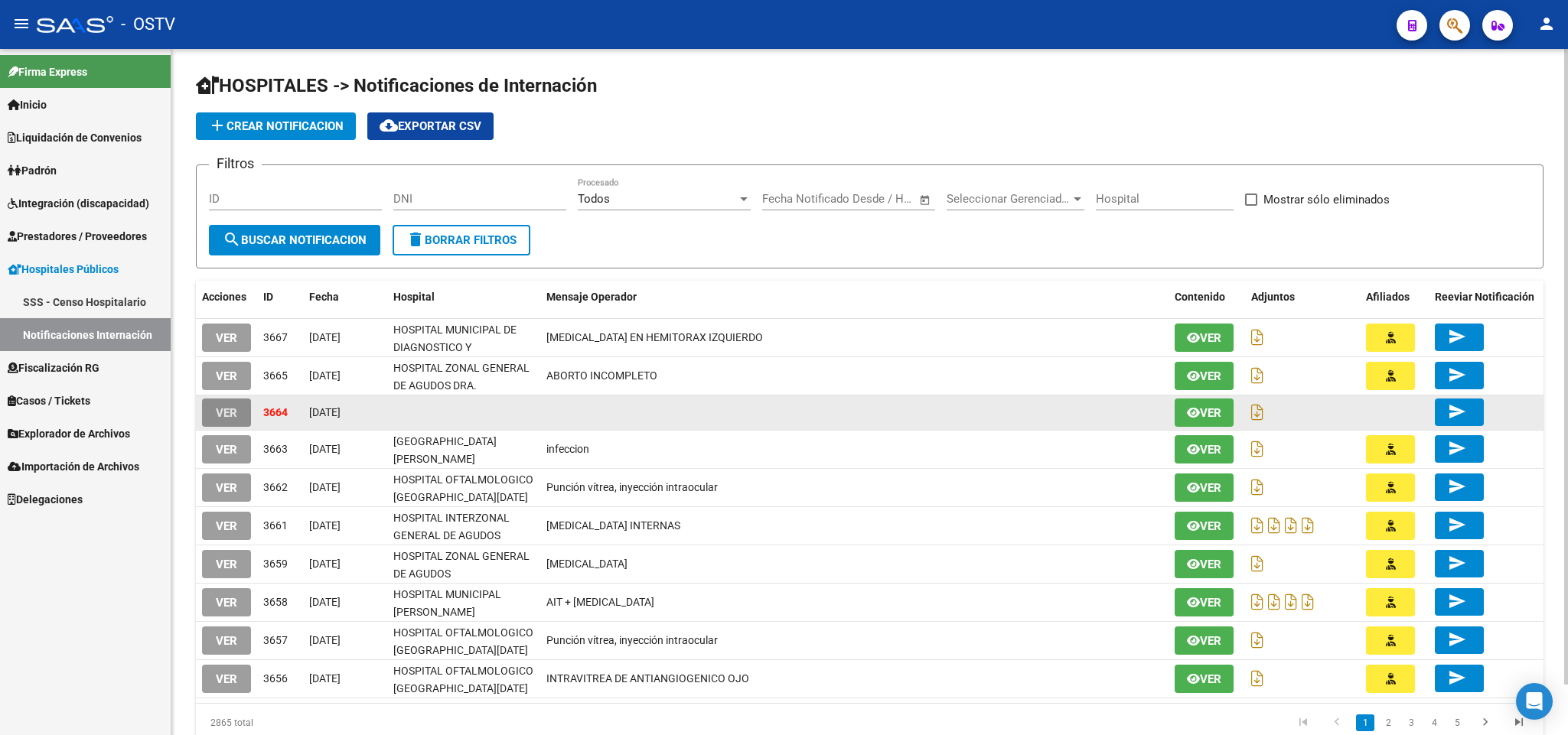
click at [237, 414] on button "VER" at bounding box center [226, 413] width 49 height 29
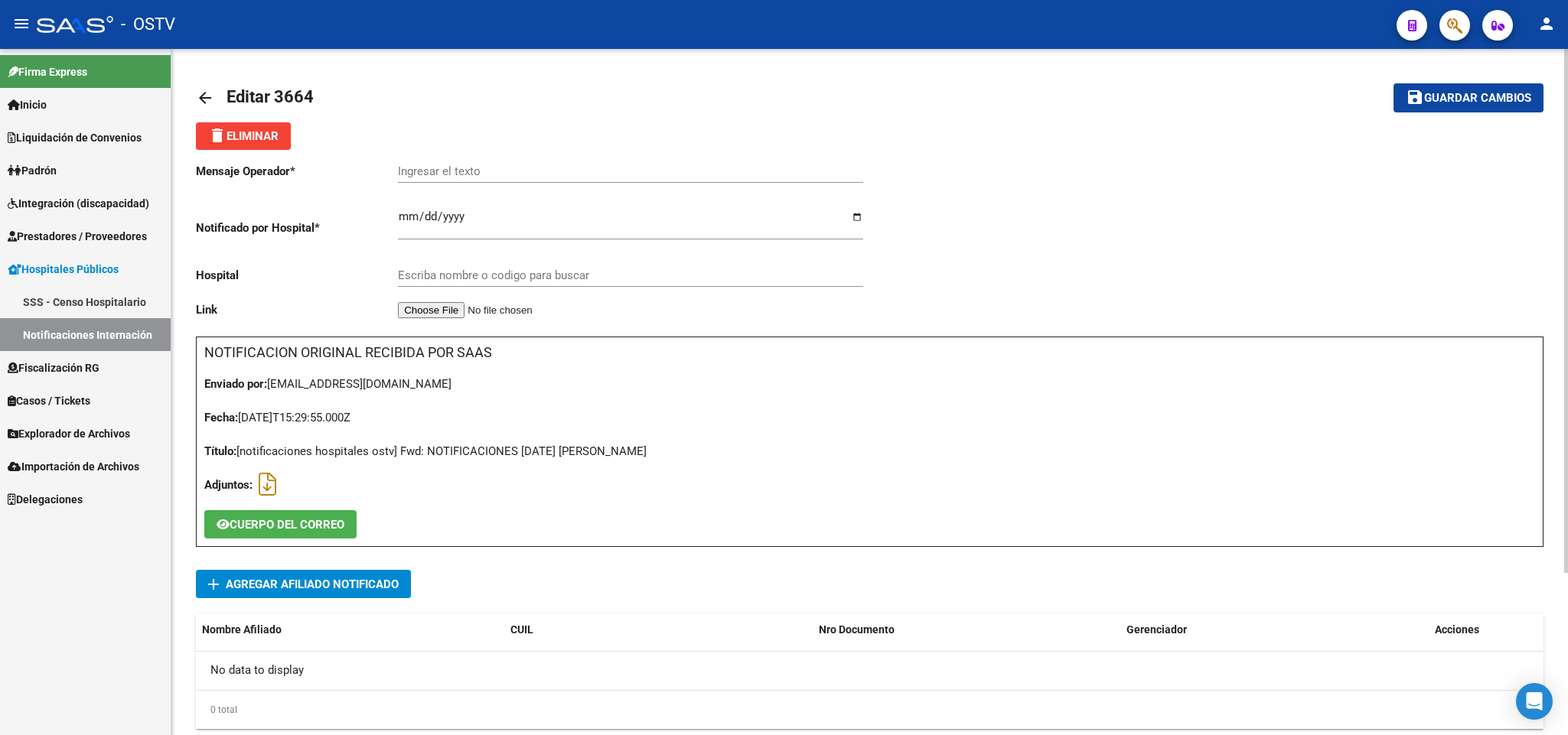
click at [205, 83] on link "arrow_back" at bounding box center [211, 97] width 30 height 36
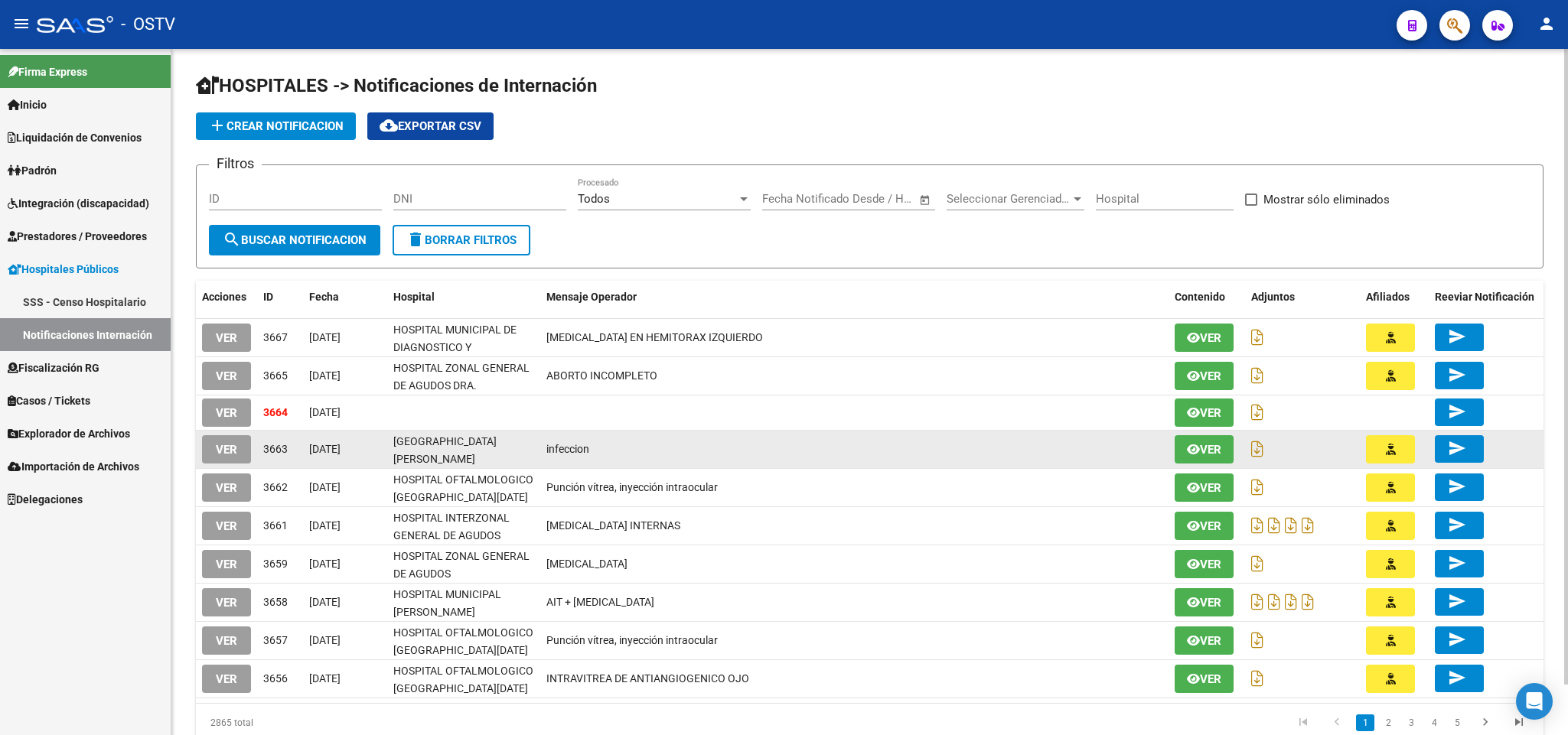
click at [229, 436] on button "VER" at bounding box center [226, 449] width 49 height 29
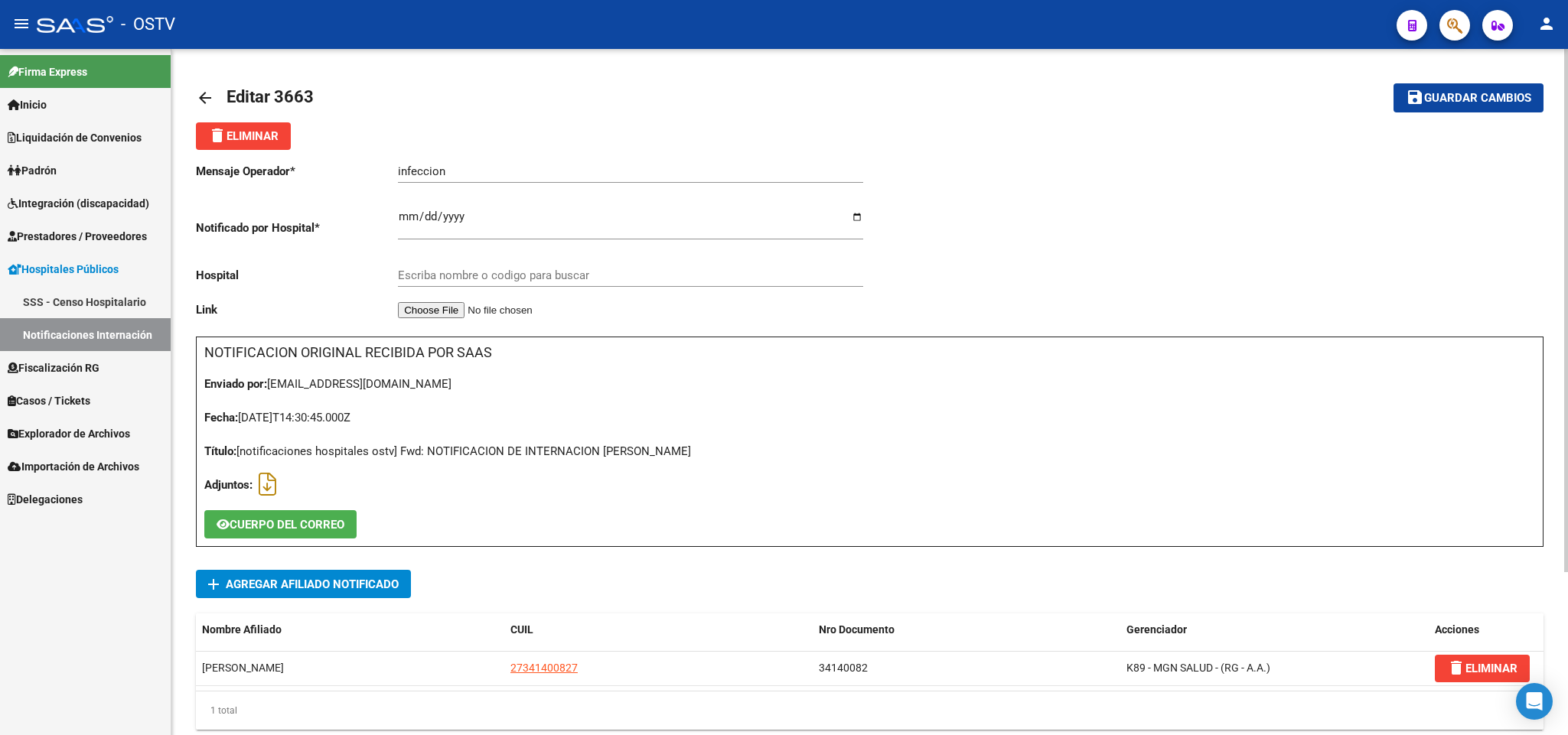
type input "[GEOGRAPHIC_DATA][PERSON_NAME]"
click at [205, 94] on mat-icon "arrow_back" at bounding box center [205, 98] width 18 height 18
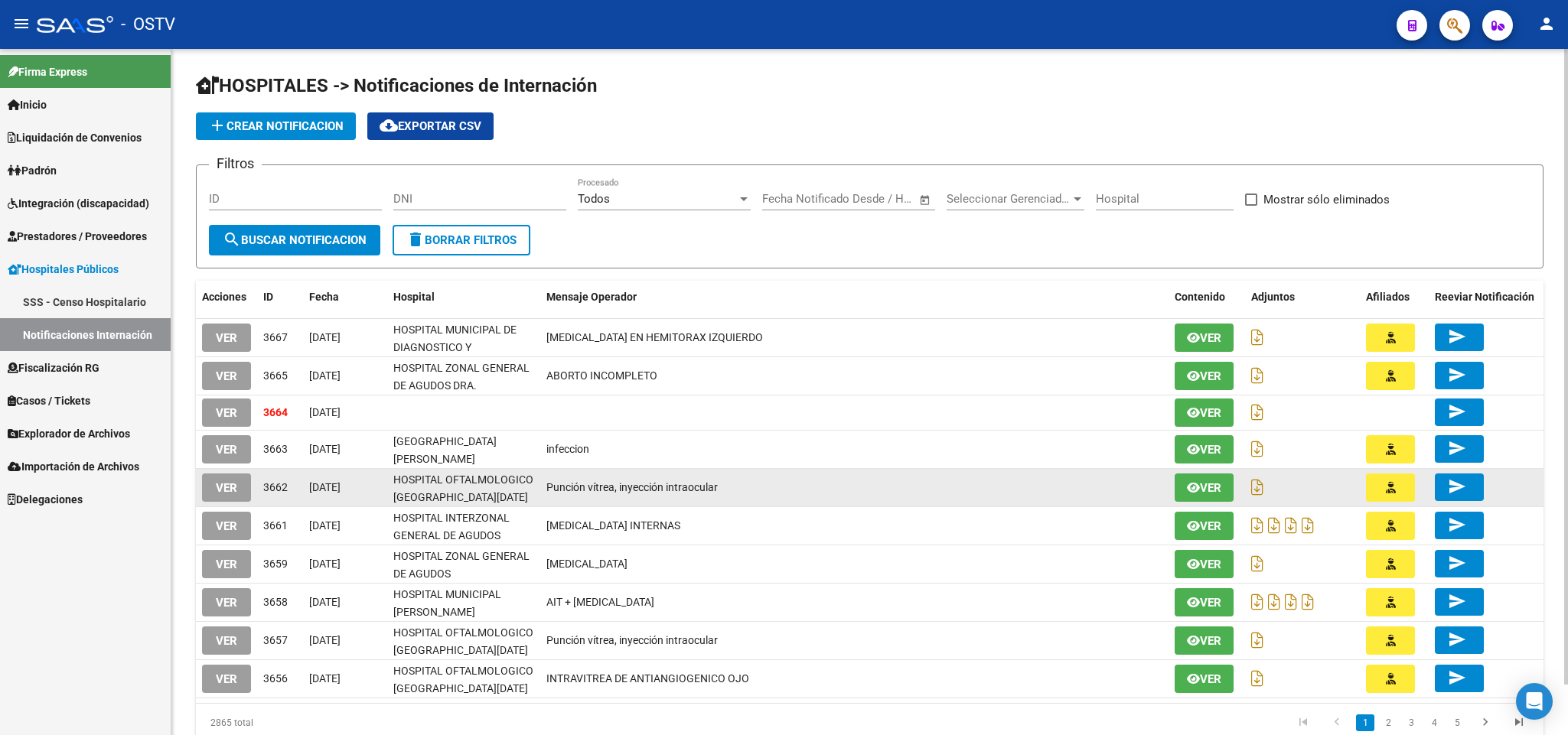
click at [229, 502] on datatable-body-cell "VER" at bounding box center [226, 488] width 61 height 38
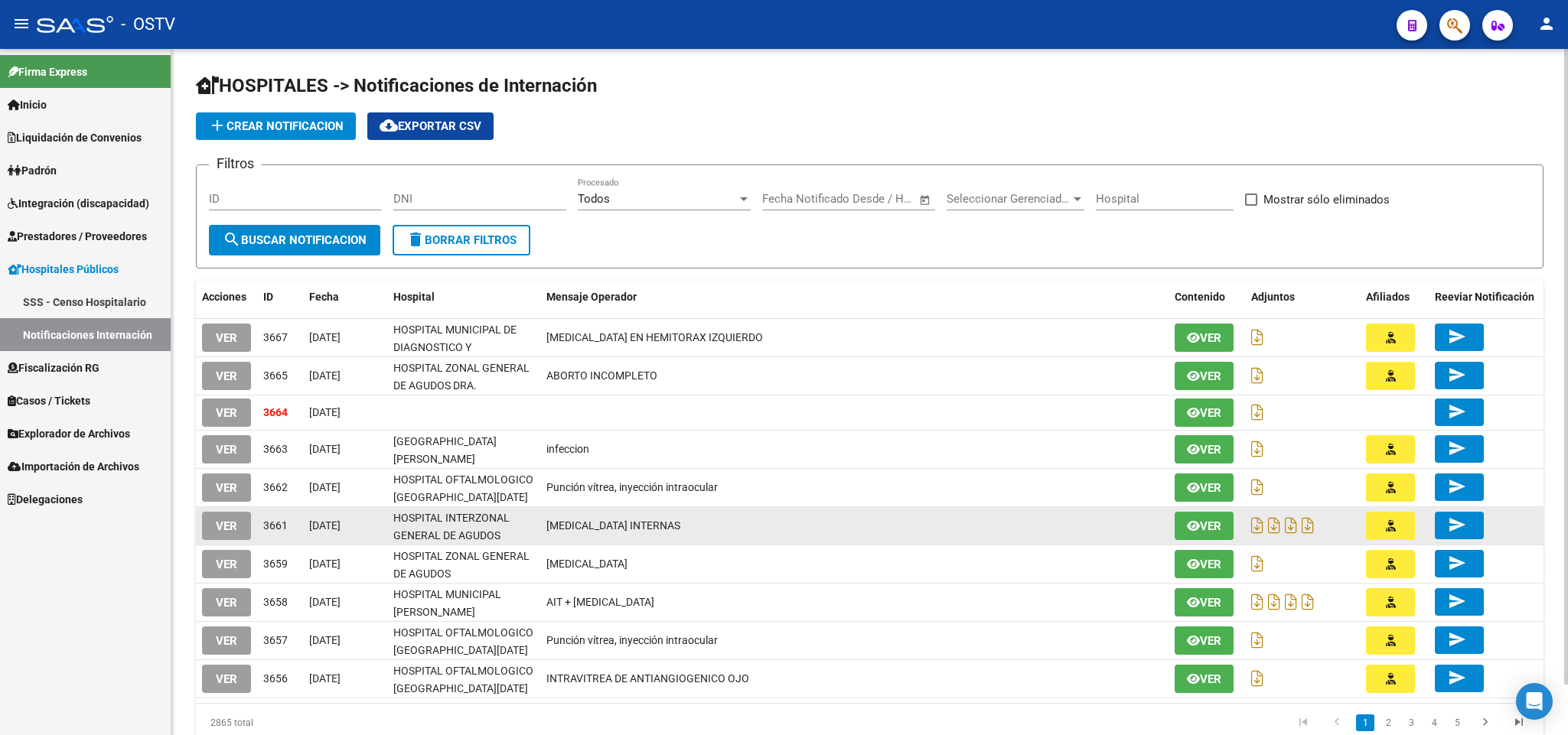
click at [225, 519] on span "VER" at bounding box center [226, 525] width 21 height 14
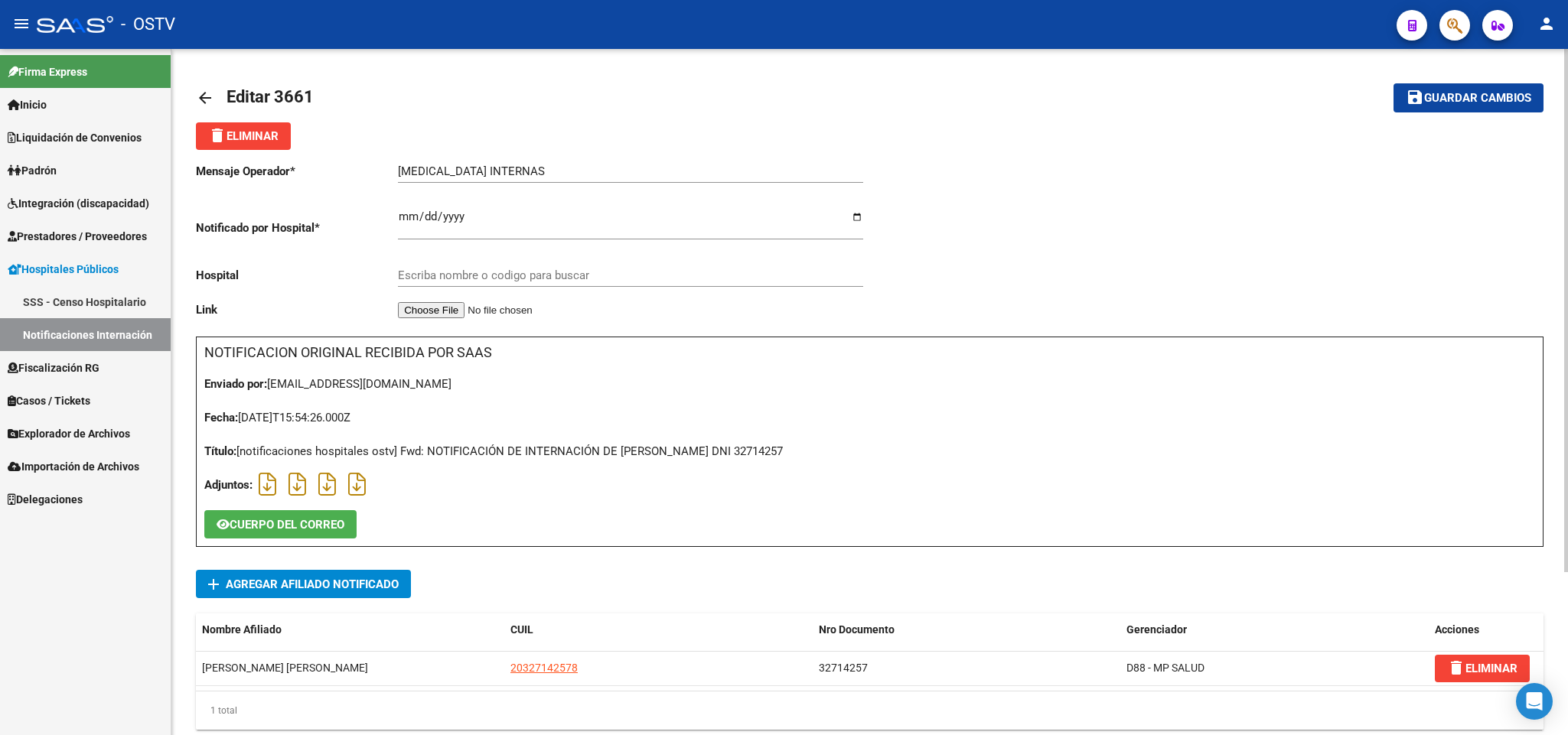
type input "HOSPITAL INTERZONAL GENERAL DE AGUDOS PROFESOR [PERSON_NAME]"
click at [209, 95] on mat-icon "arrow_back" at bounding box center [205, 98] width 18 height 18
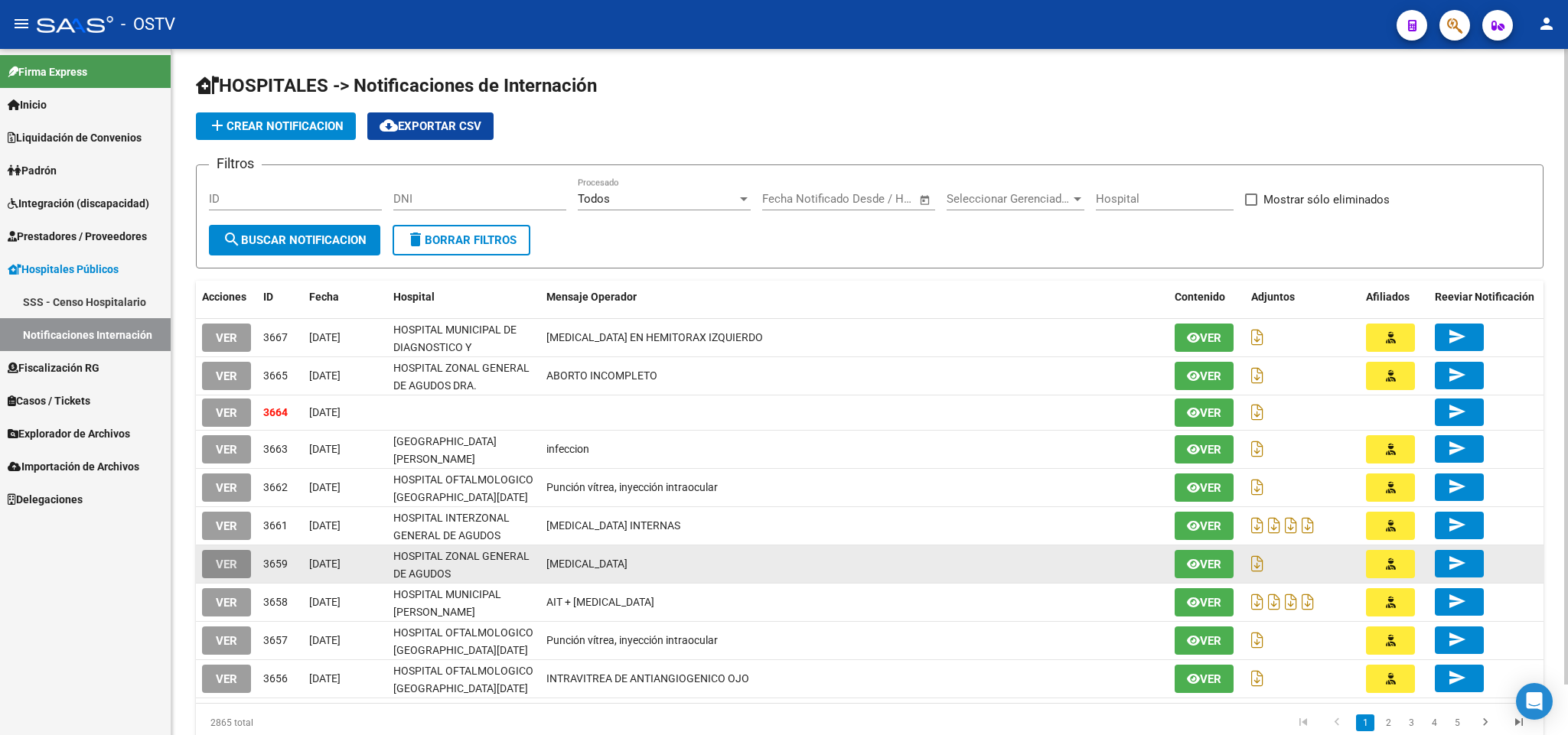
click at [237, 551] on button "VER" at bounding box center [226, 564] width 49 height 29
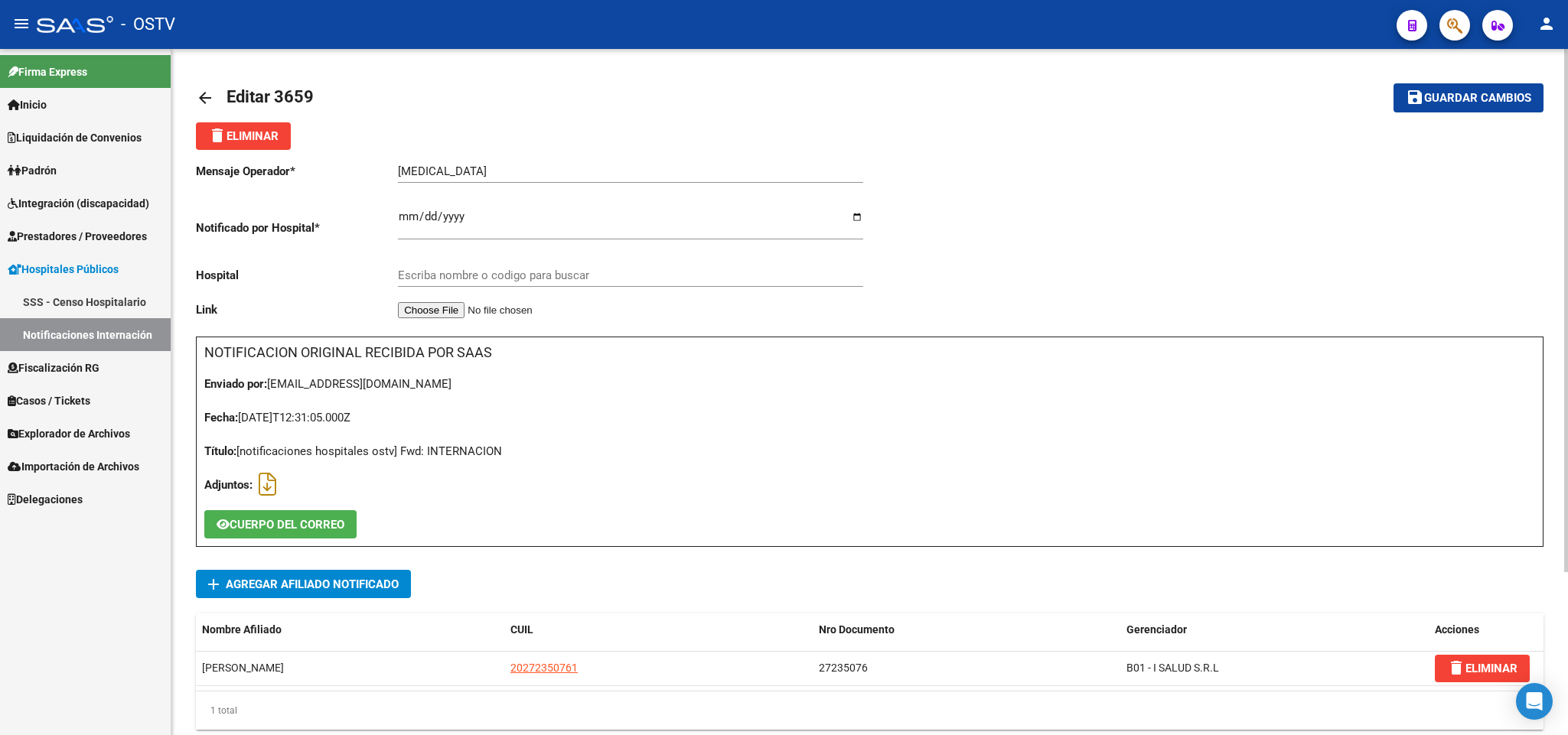
type input "HOSPITAL ZONAL GENERAL DE AGUDOS [PERSON_NAME]"
click at [198, 97] on mat-icon "arrow_back" at bounding box center [205, 98] width 18 height 18
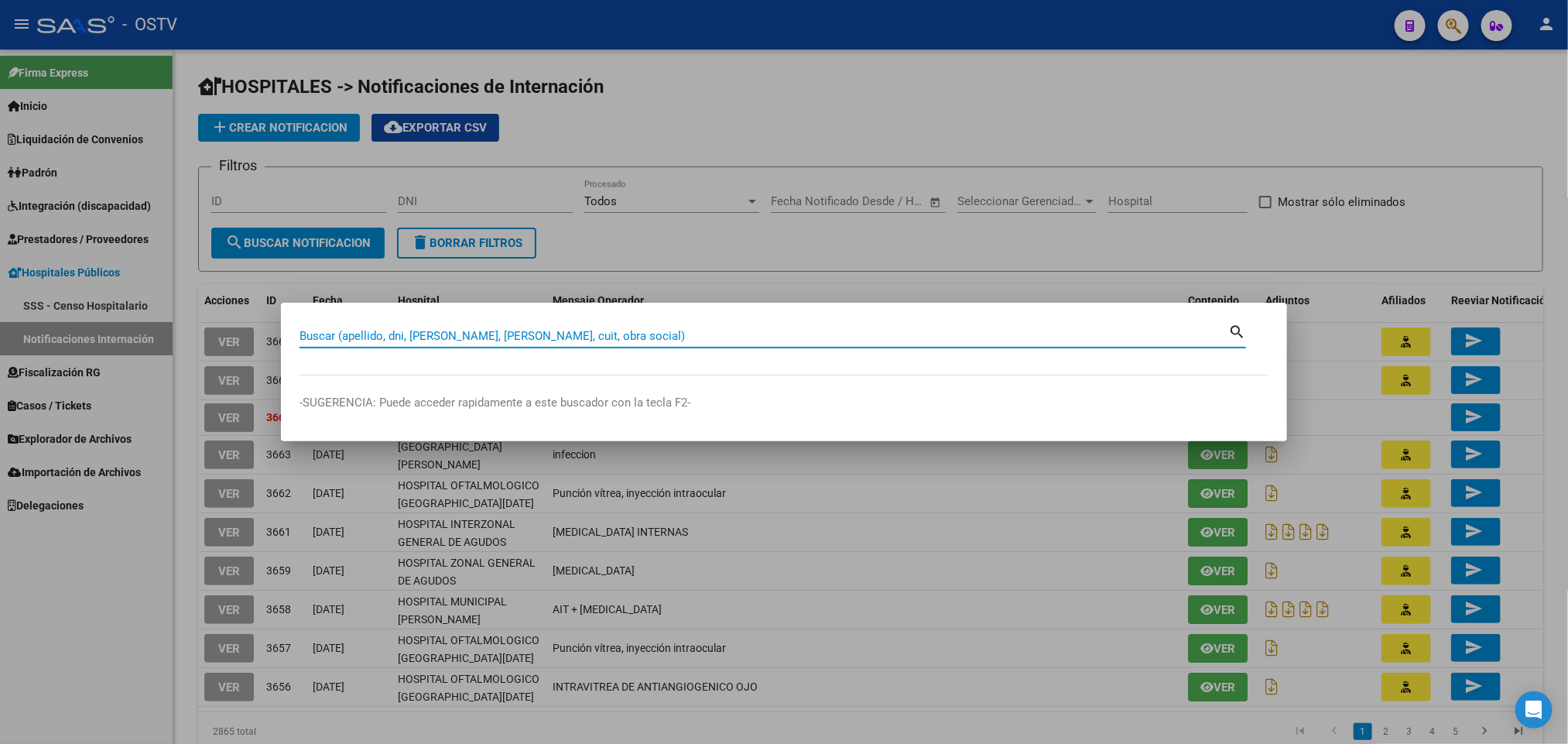
paste input "93081216"
type input "93081216"
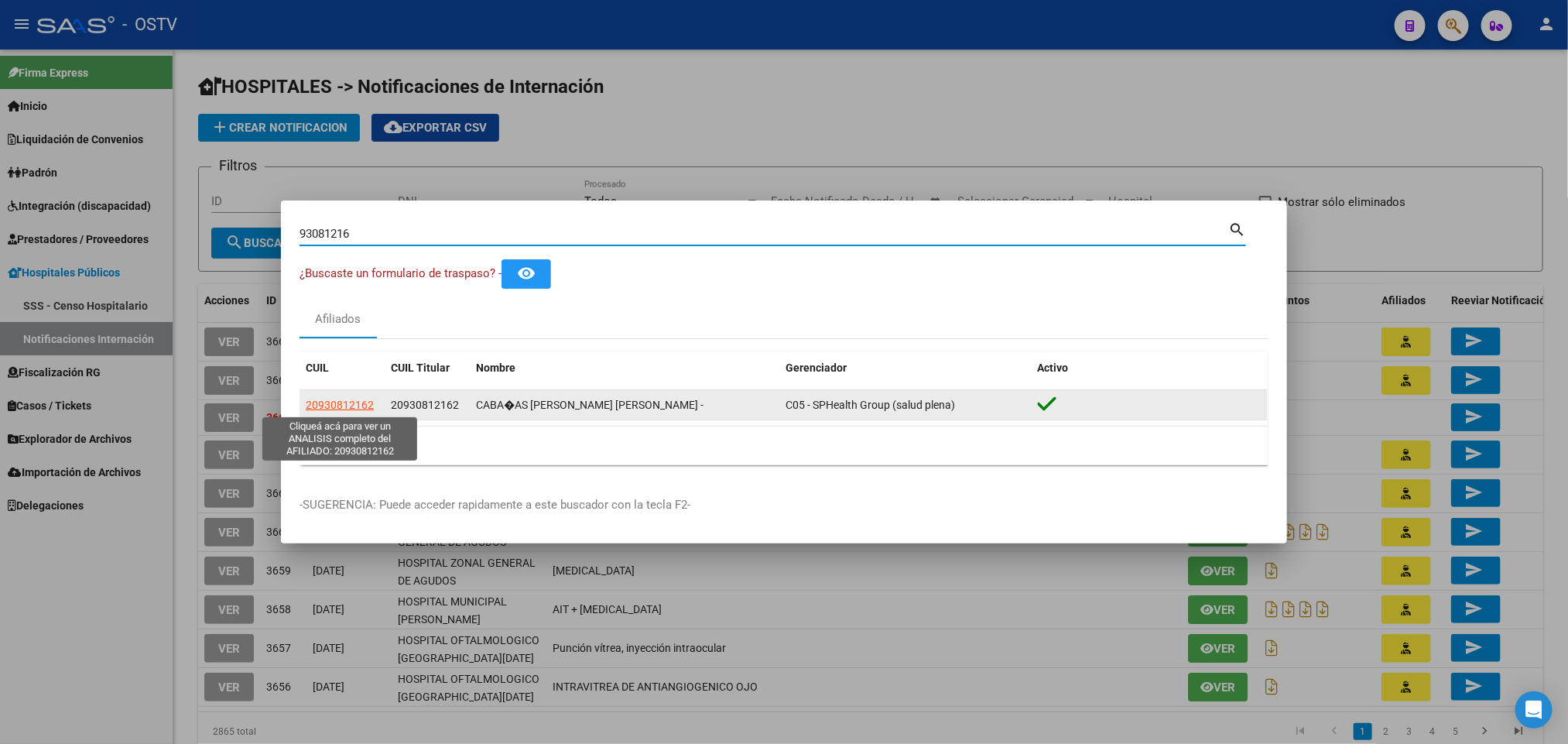
click at [328, 403] on span "20930812162" at bounding box center [339, 405] width 68 height 12
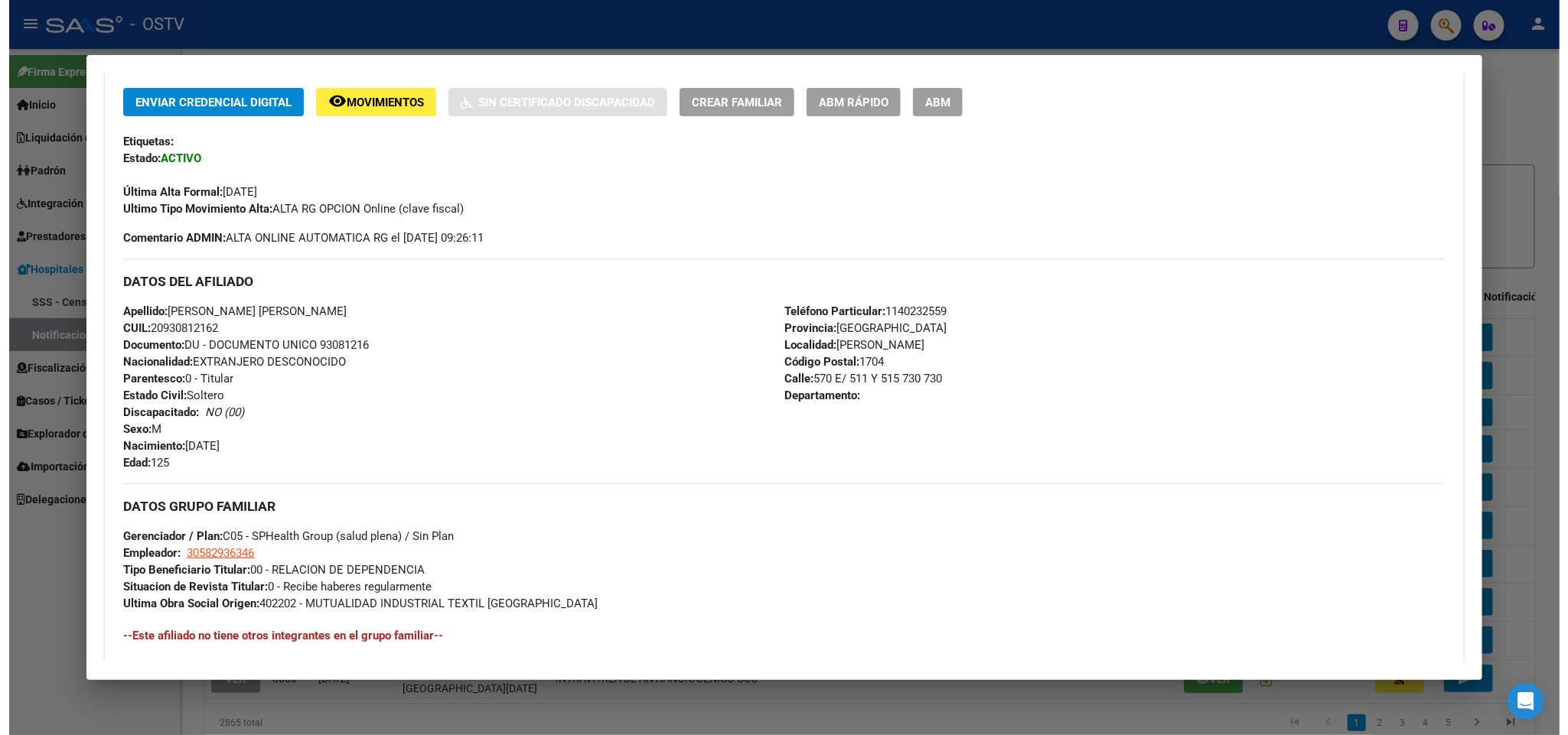
scroll to position [114, 0]
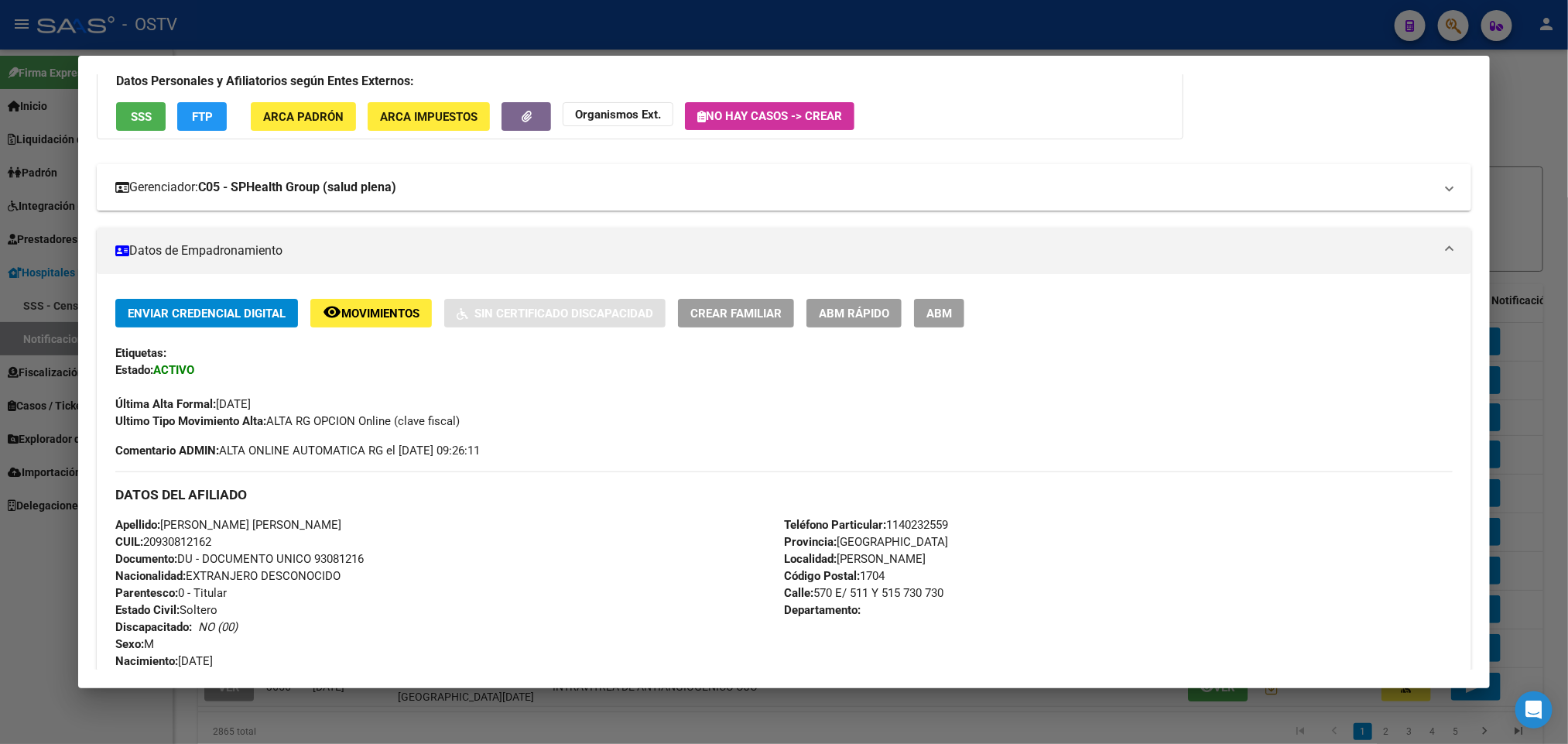
click at [250, 188] on strong "C05 - SPHealth Group (salud plena)" at bounding box center [297, 187] width 198 height 19
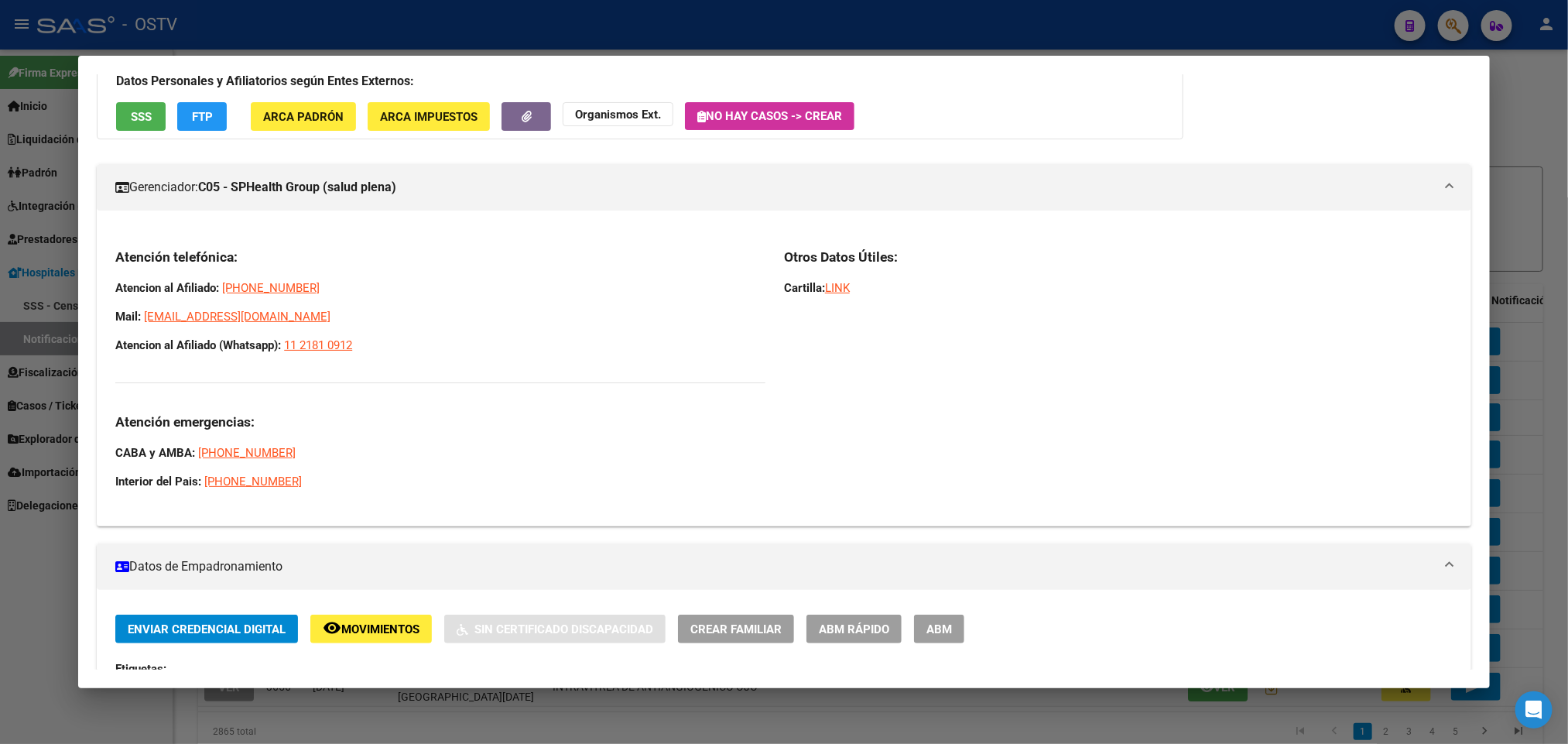
drag, startPoint x: 363, startPoint y: 349, endPoint x: 75, endPoint y: 293, distance: 293.4
click at [78, 293] on mat-dialog-content "Análisis Afiliado - CUIL: 20930812162 DATOS PADRÓN ÁGIL: CABA�AS [PERSON_NAME] …" at bounding box center [784, 372] width 1411 height 595
copy div "Atencion al Afiliado: [PHONE_NUMBER] Mail: [EMAIL_ADDRESS][DOMAIN_NAME] Atencio…"
click at [0, 191] on div at bounding box center [784, 372] width 1568 height 744
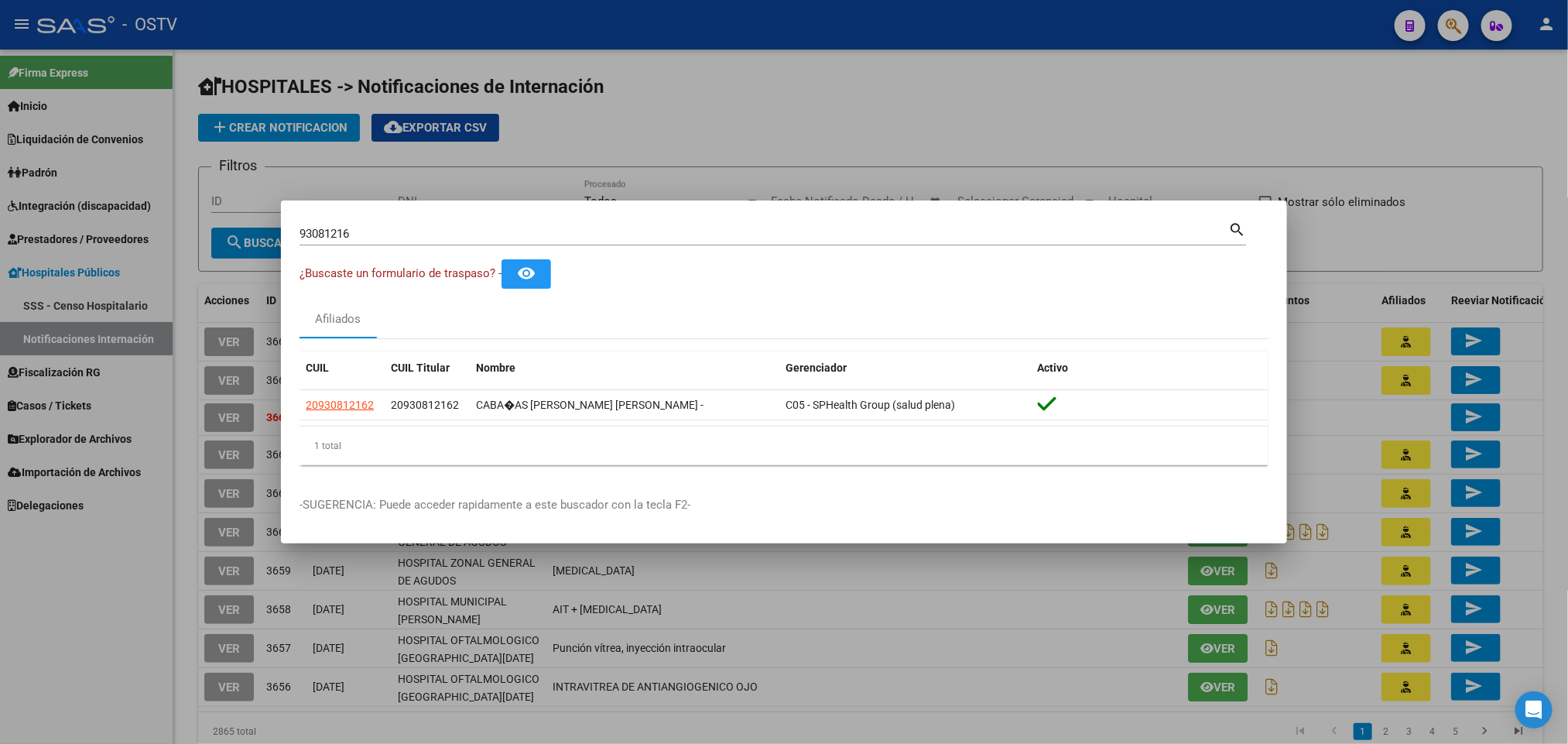
click at [83, 562] on div at bounding box center [784, 372] width 1568 height 744
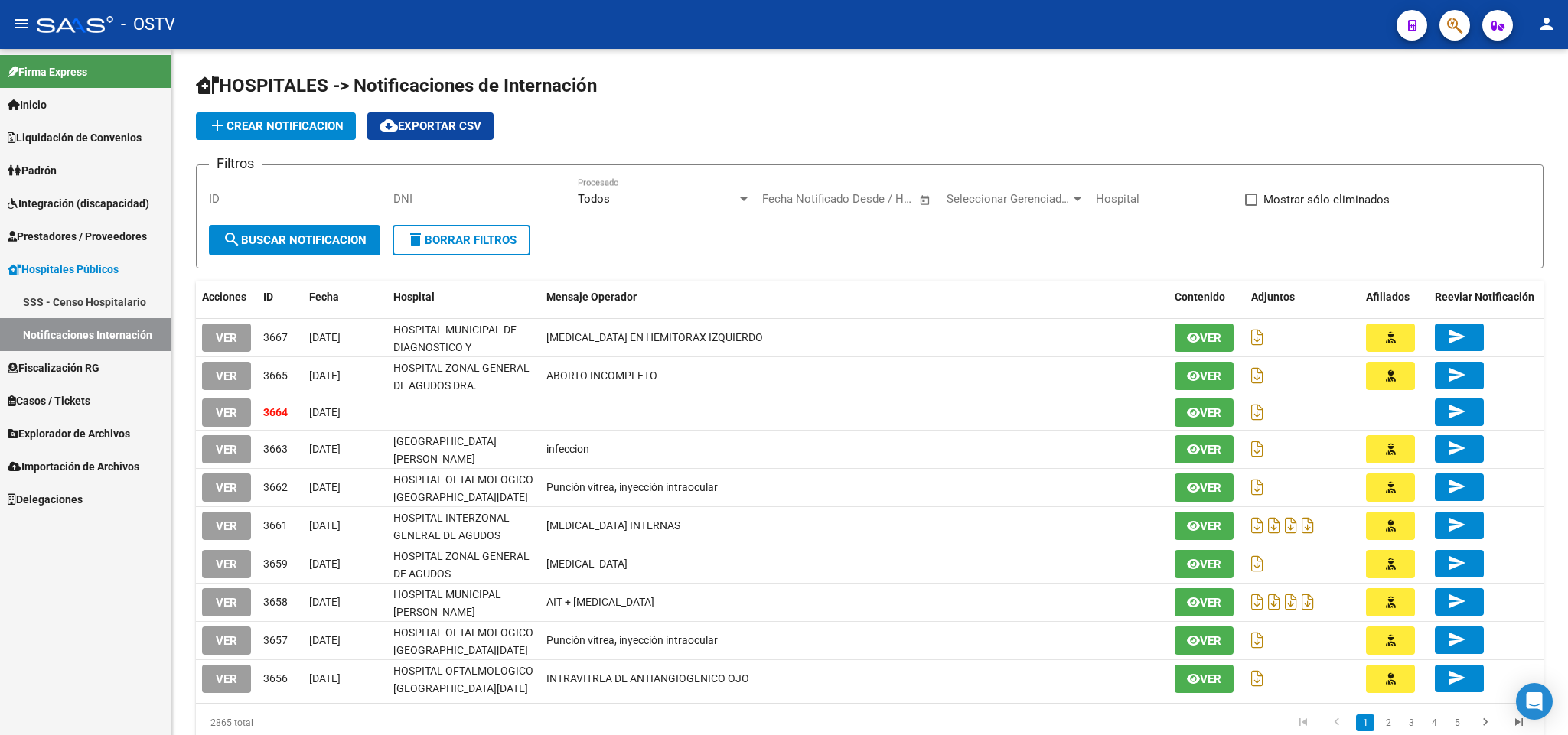
click at [81, 428] on span "Explorador de Archivos" at bounding box center [68, 434] width 123 height 17
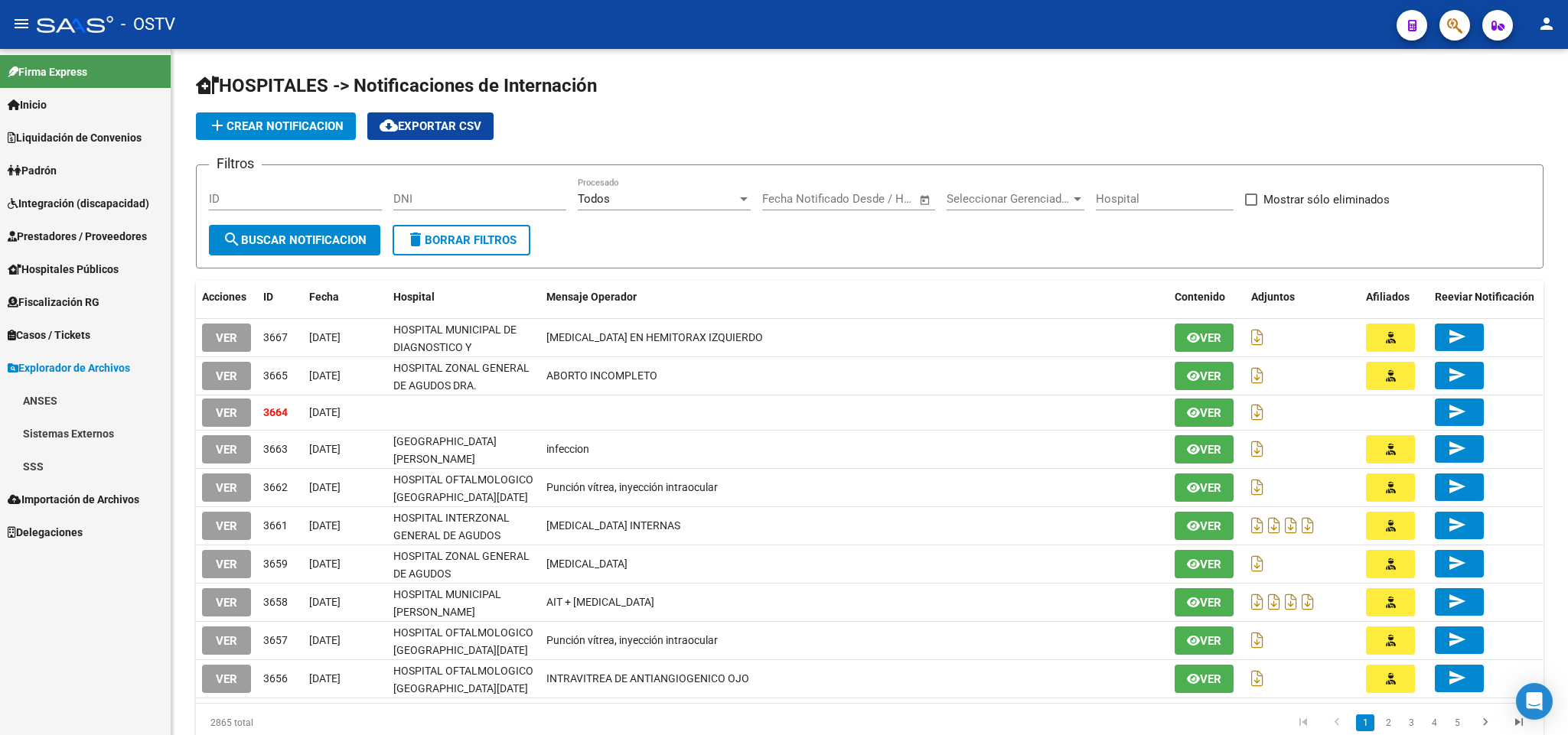
click at [76, 473] on link "SSS" at bounding box center [85, 466] width 171 height 33
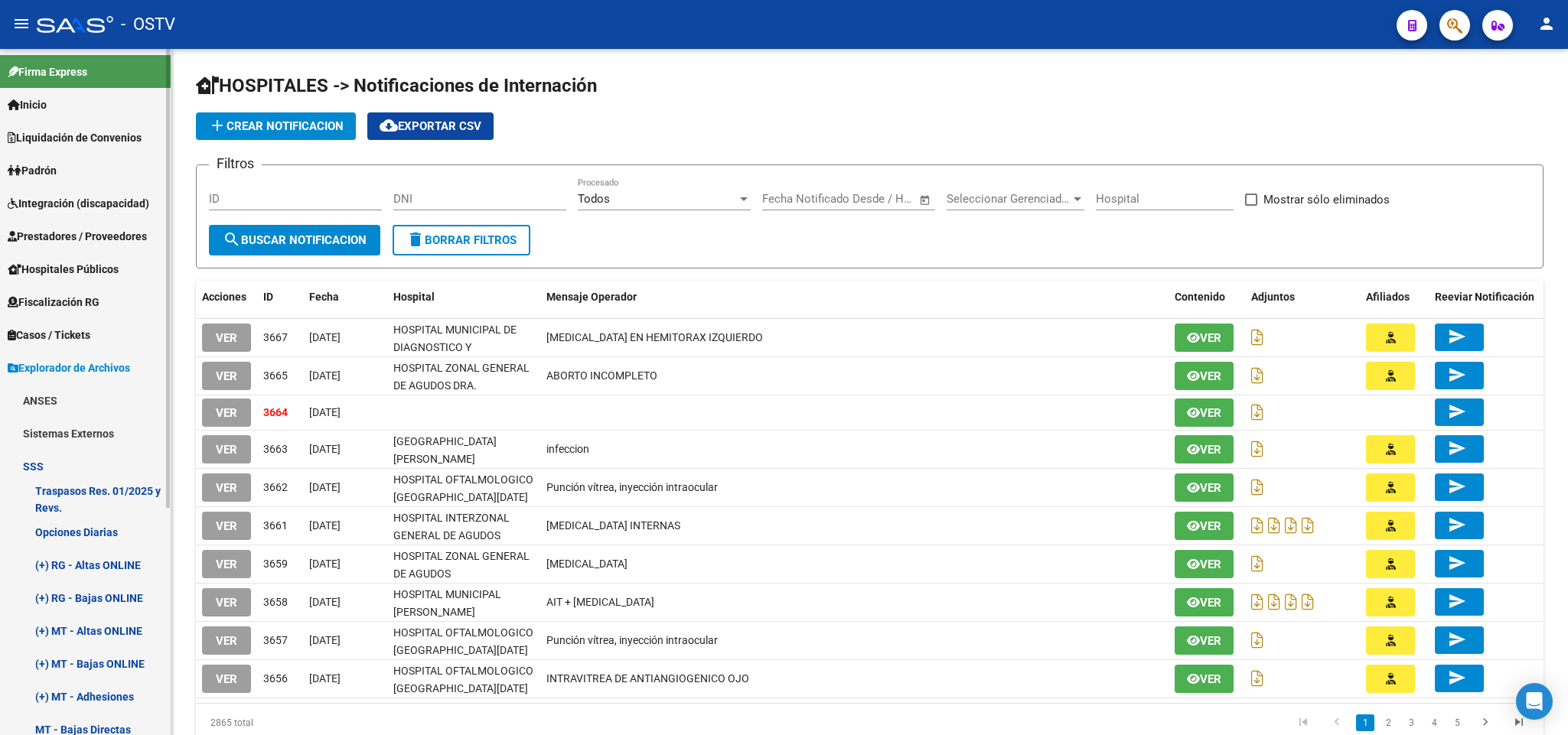
click at [63, 239] on span "Prestadores / Proveedores" at bounding box center [77, 236] width 140 height 17
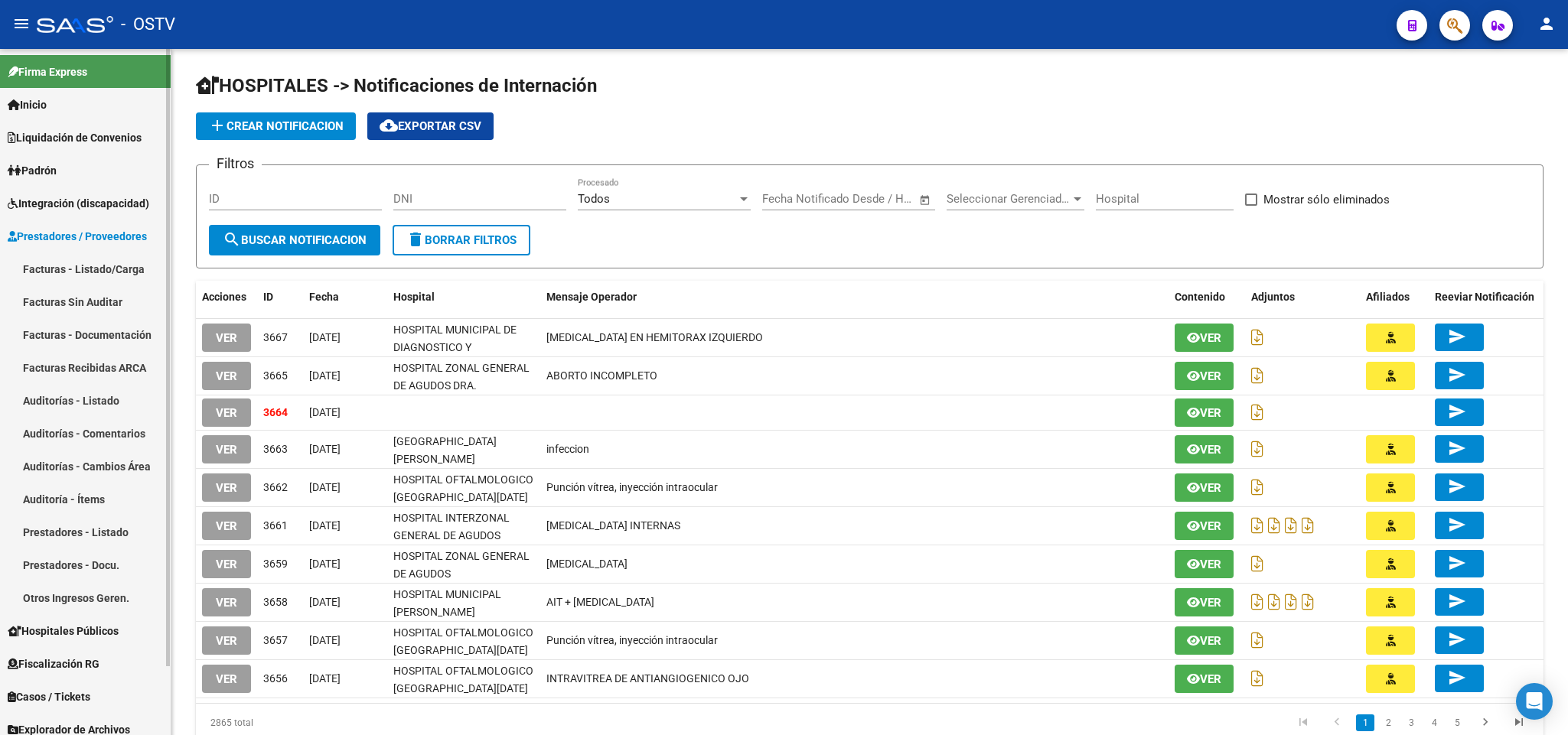
scroll to position [76, 0]
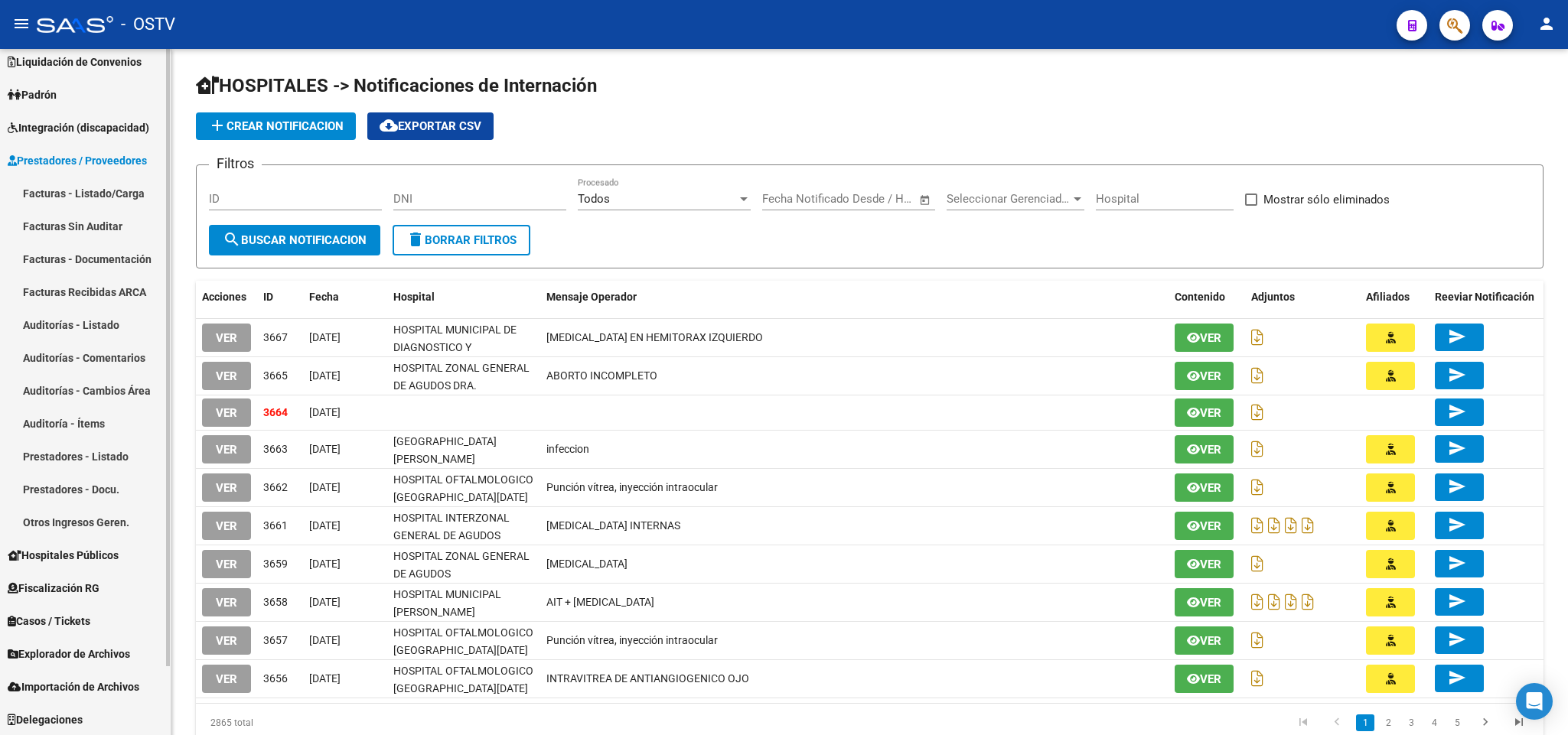
click at [92, 564] on link "Hospitales Públicos" at bounding box center [85, 555] width 171 height 33
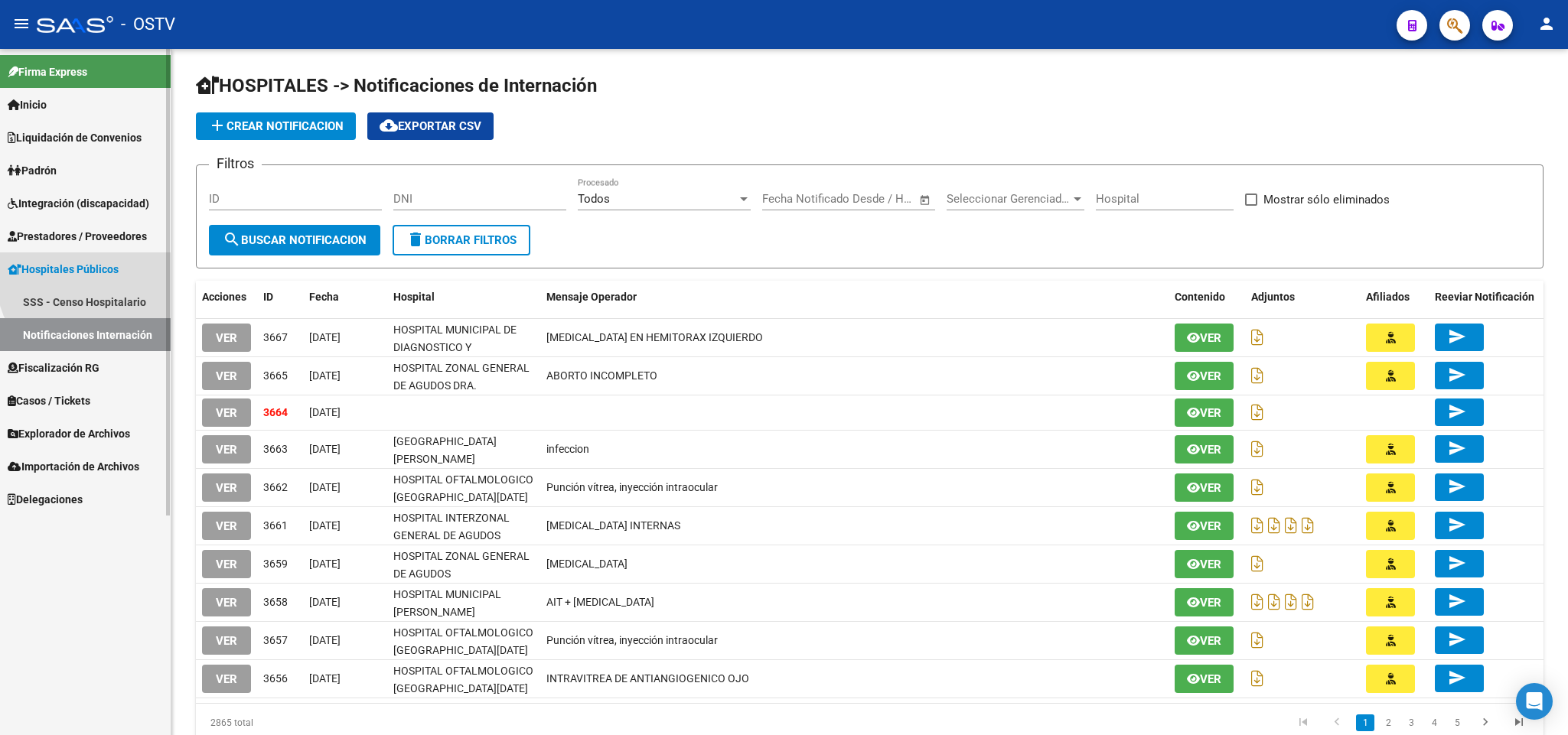
scroll to position [0, 0]
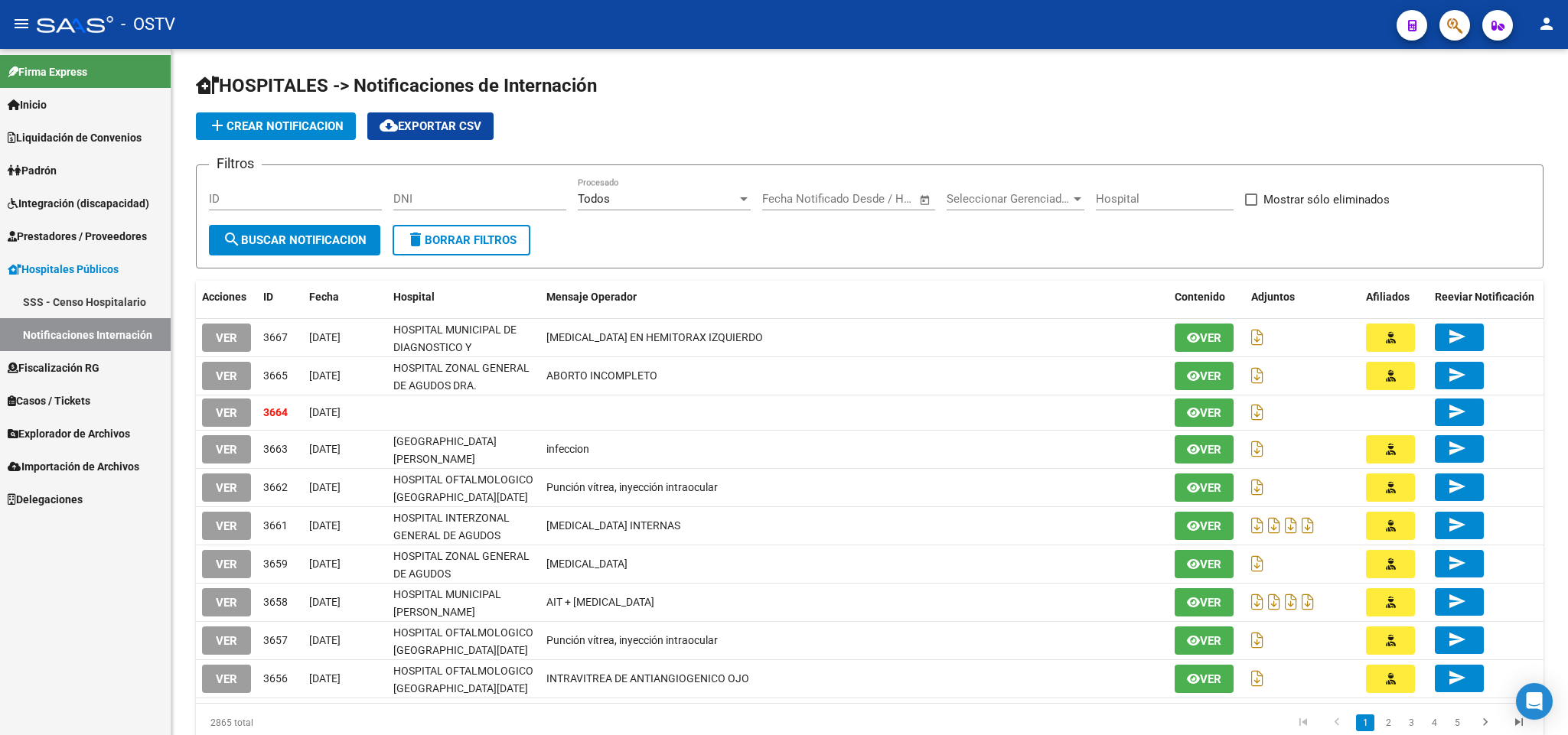
click at [54, 331] on link "Notificaciones Internación" at bounding box center [85, 335] width 171 height 33
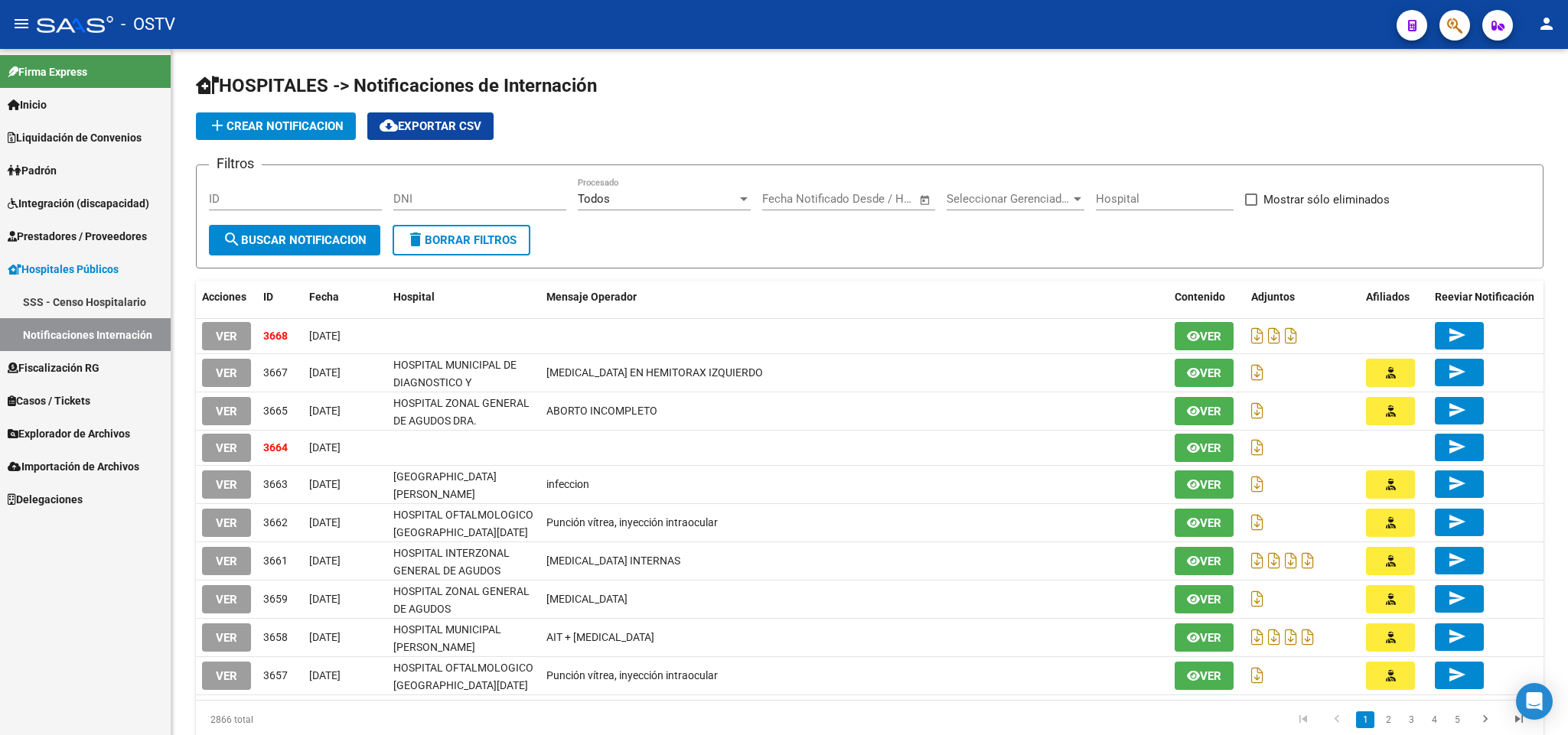
click at [219, 345] on button "VER" at bounding box center [226, 336] width 49 height 29
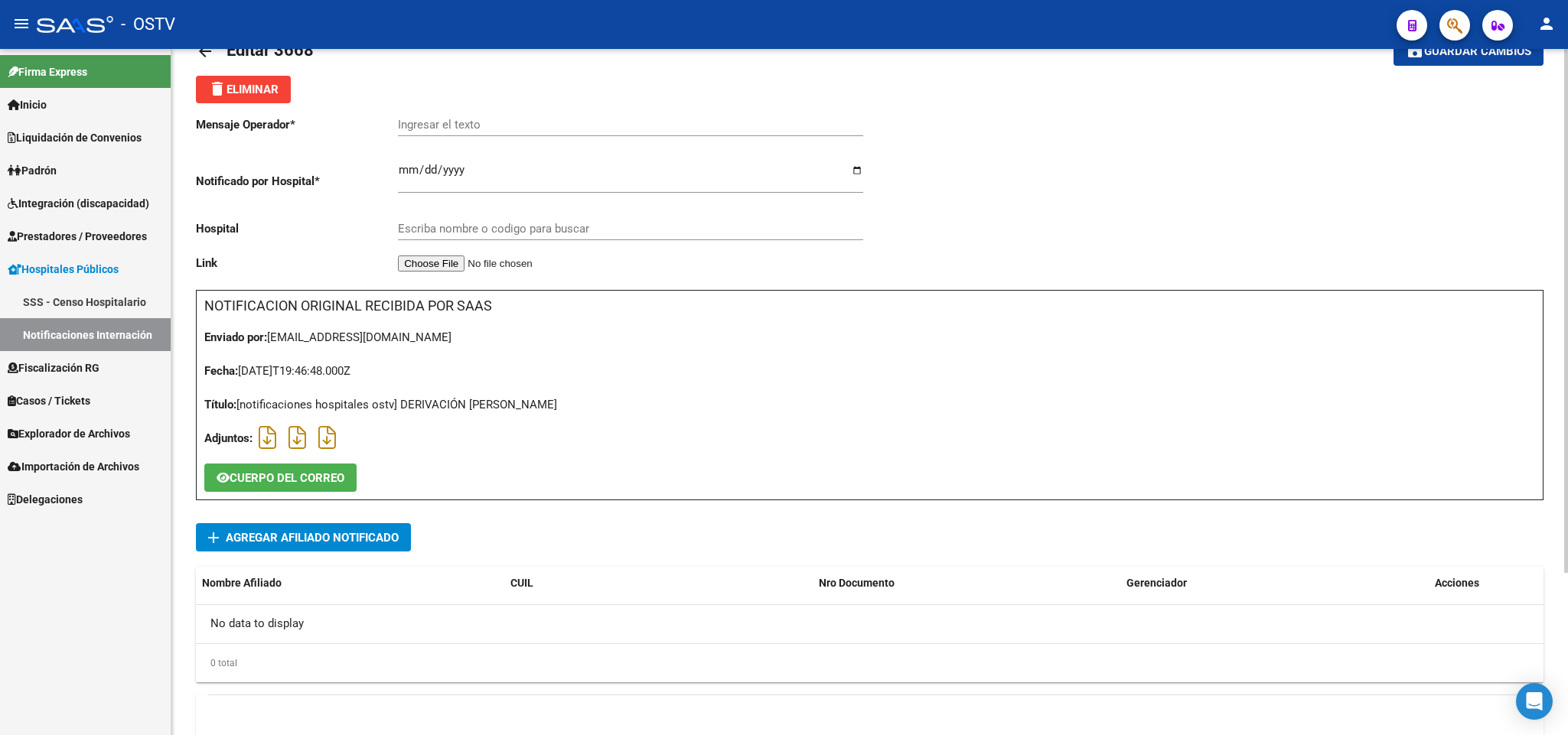
scroll to position [114, 0]
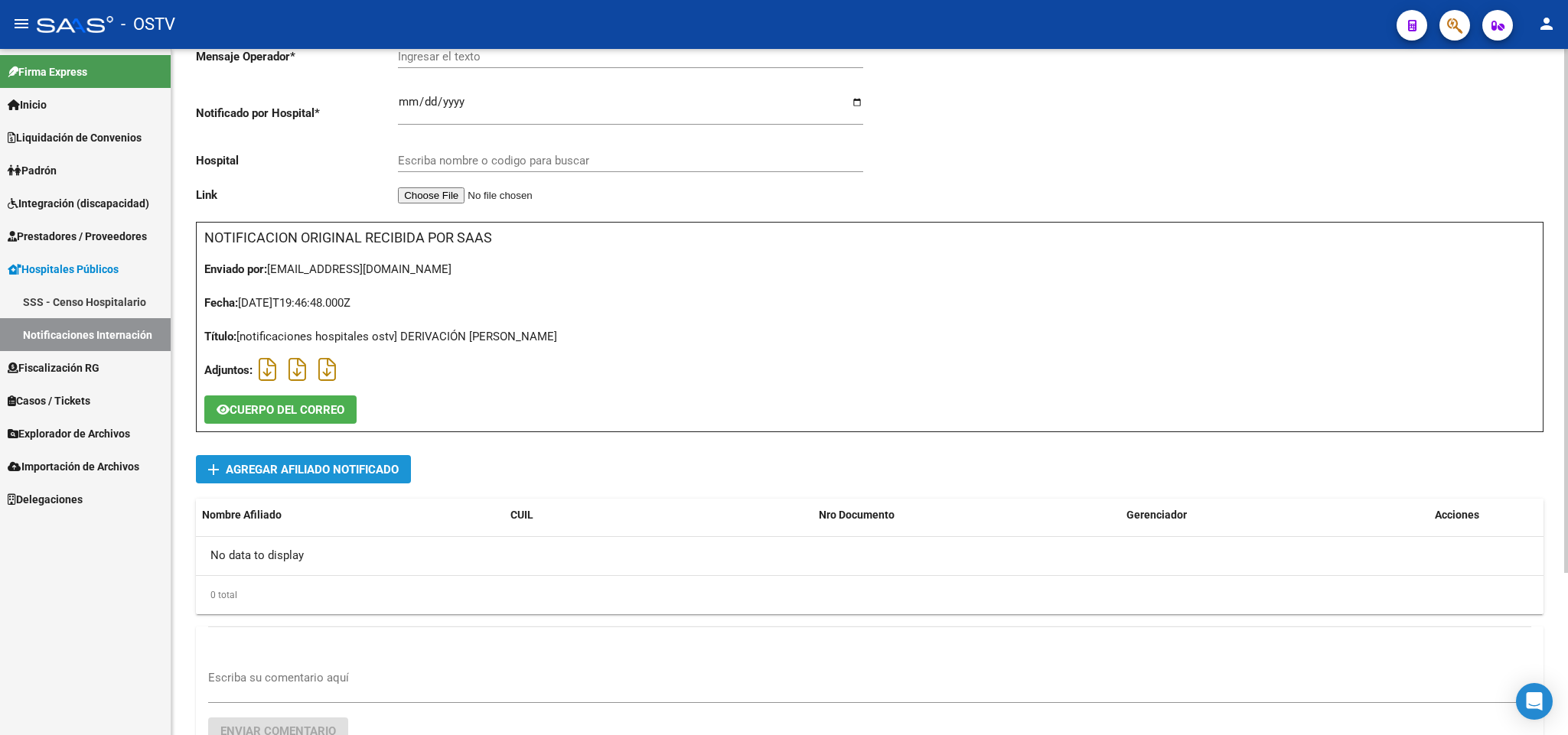
click at [377, 468] on span "Agregar Afiliado Notificado" at bounding box center [311, 469] width 173 height 14
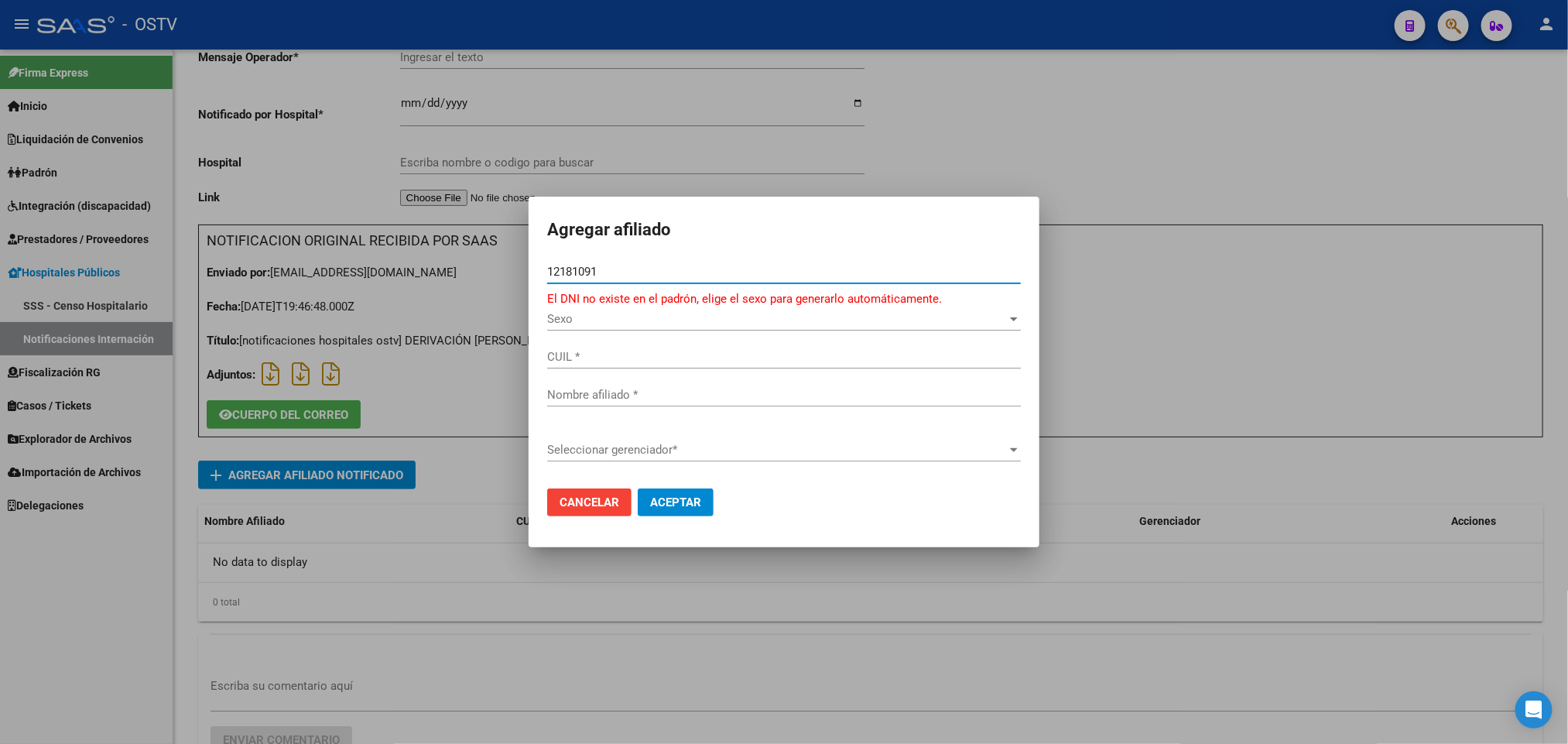
drag, startPoint x: 611, startPoint y: 272, endPoint x: 0, endPoint y: 339, distance: 614.7
click at [0, 339] on div "Agregar afiliado 12181091 Nro Documento * El DNI no existe en el padrón, elige …" at bounding box center [784, 372] width 1568 height 744
paste input "93081216"
type input "93081216"
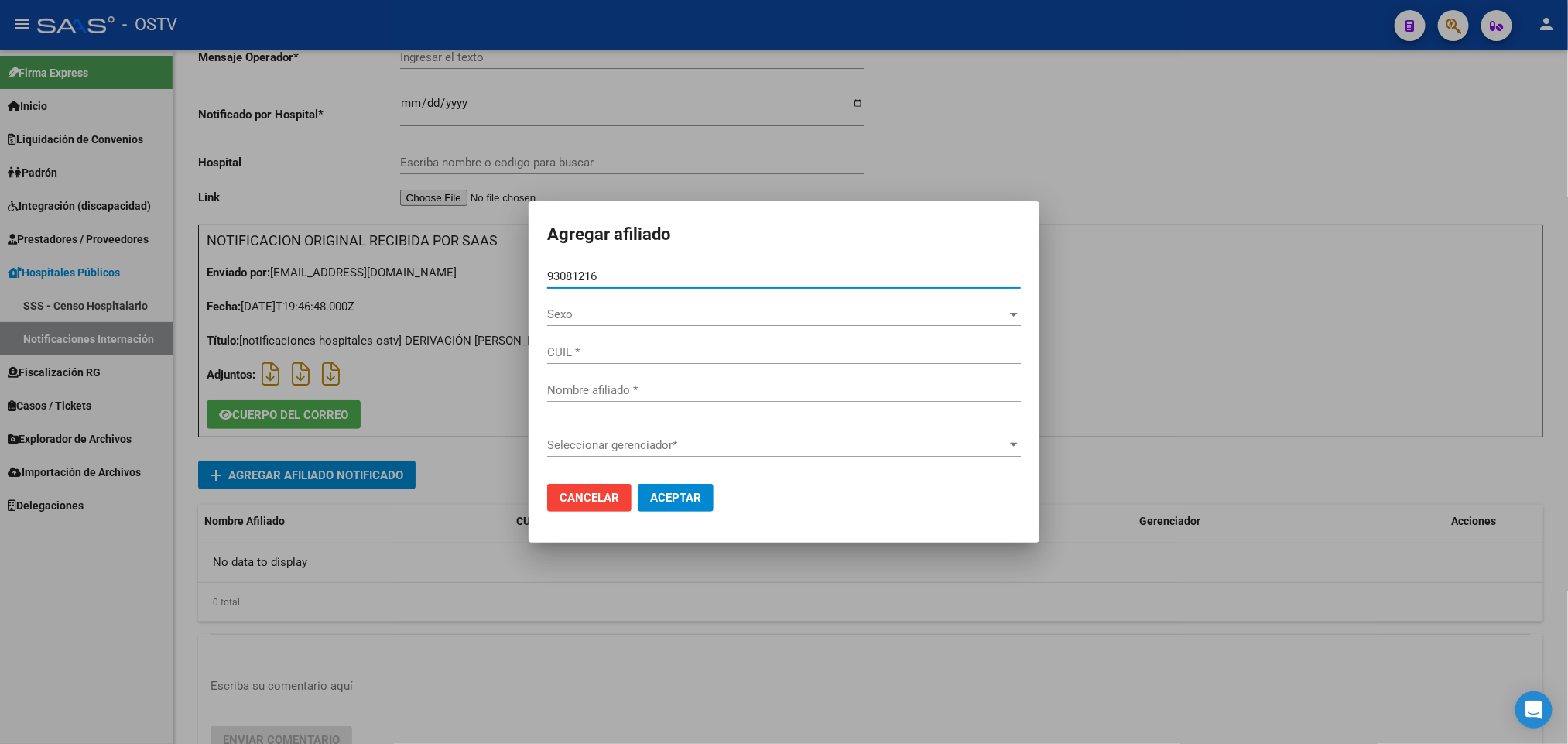
type input "20930812162"
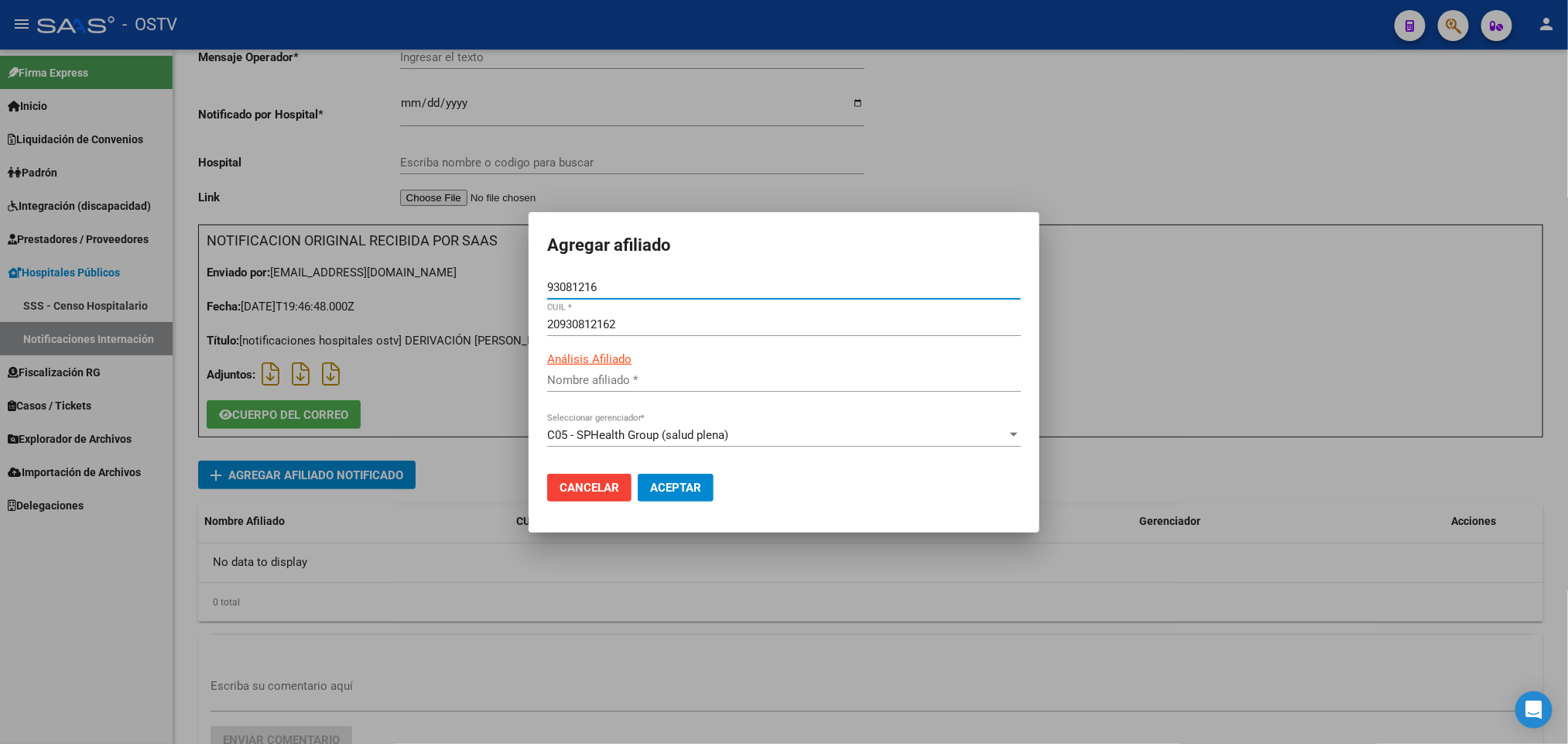
type input "[PERSON_NAME] [PERSON_NAME]"
type input "93081216"
click at [683, 493] on span "Aceptar" at bounding box center [676, 487] width 51 height 14
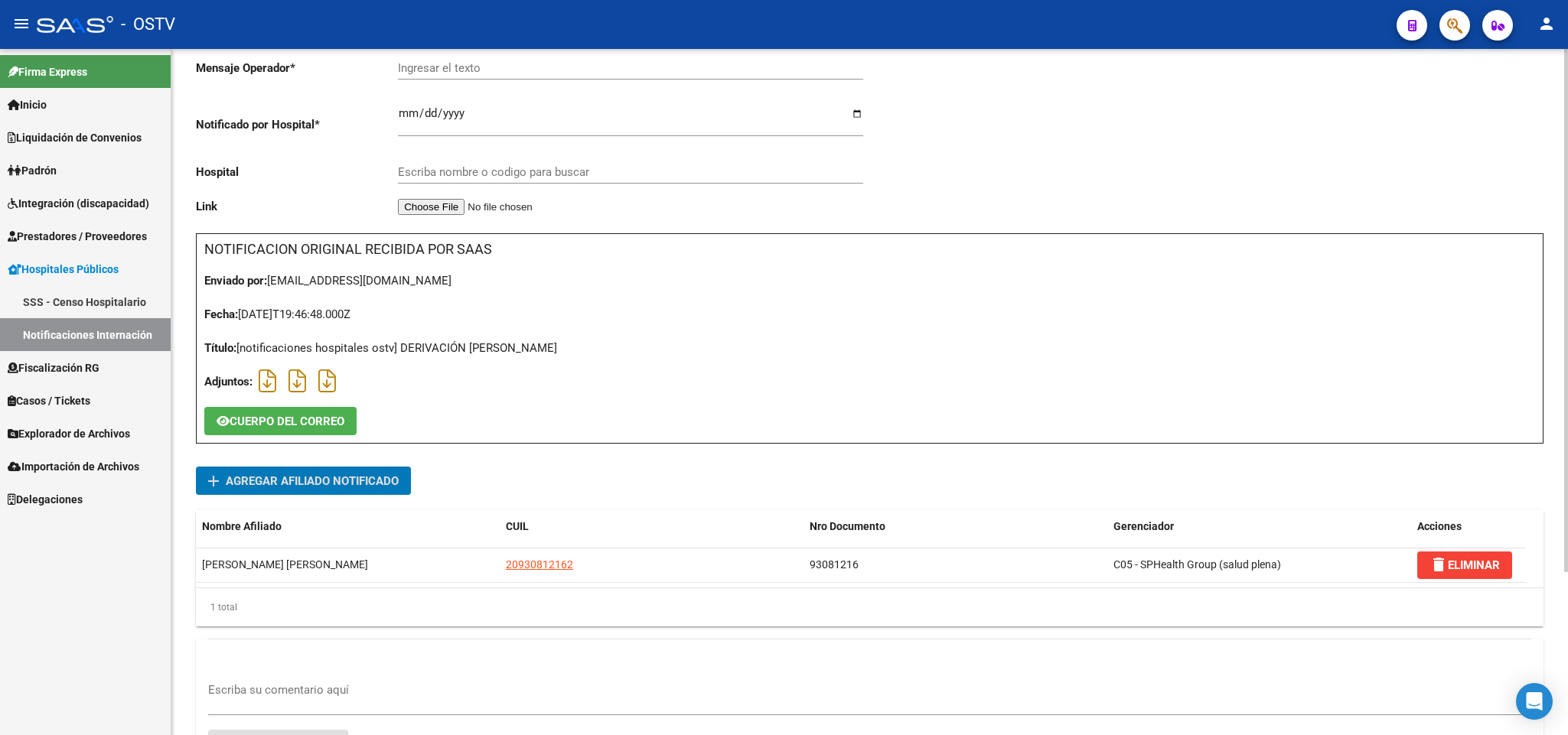
scroll to position [0, 0]
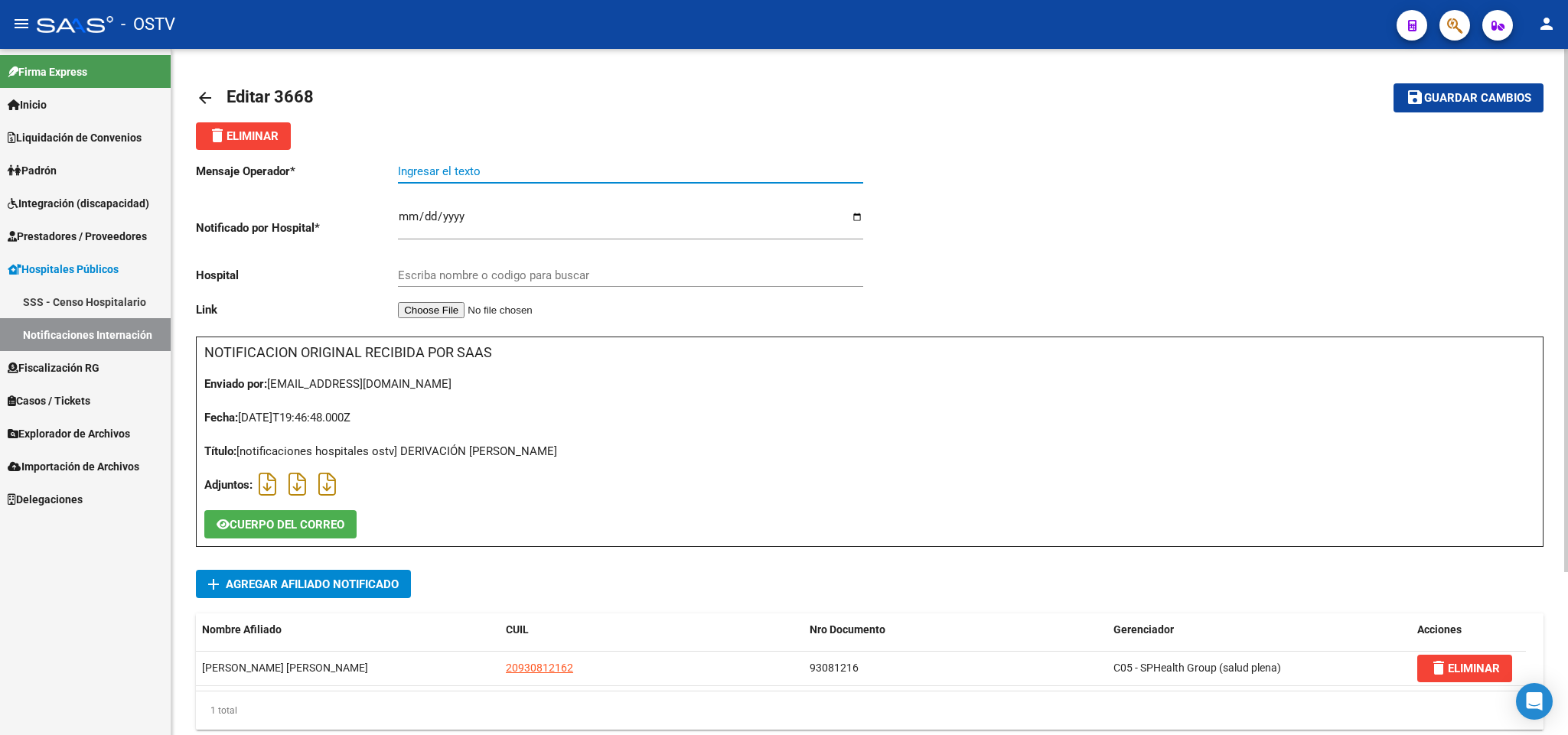
click at [439, 172] on input "Ingresar el texto" at bounding box center [631, 171] width 466 height 14
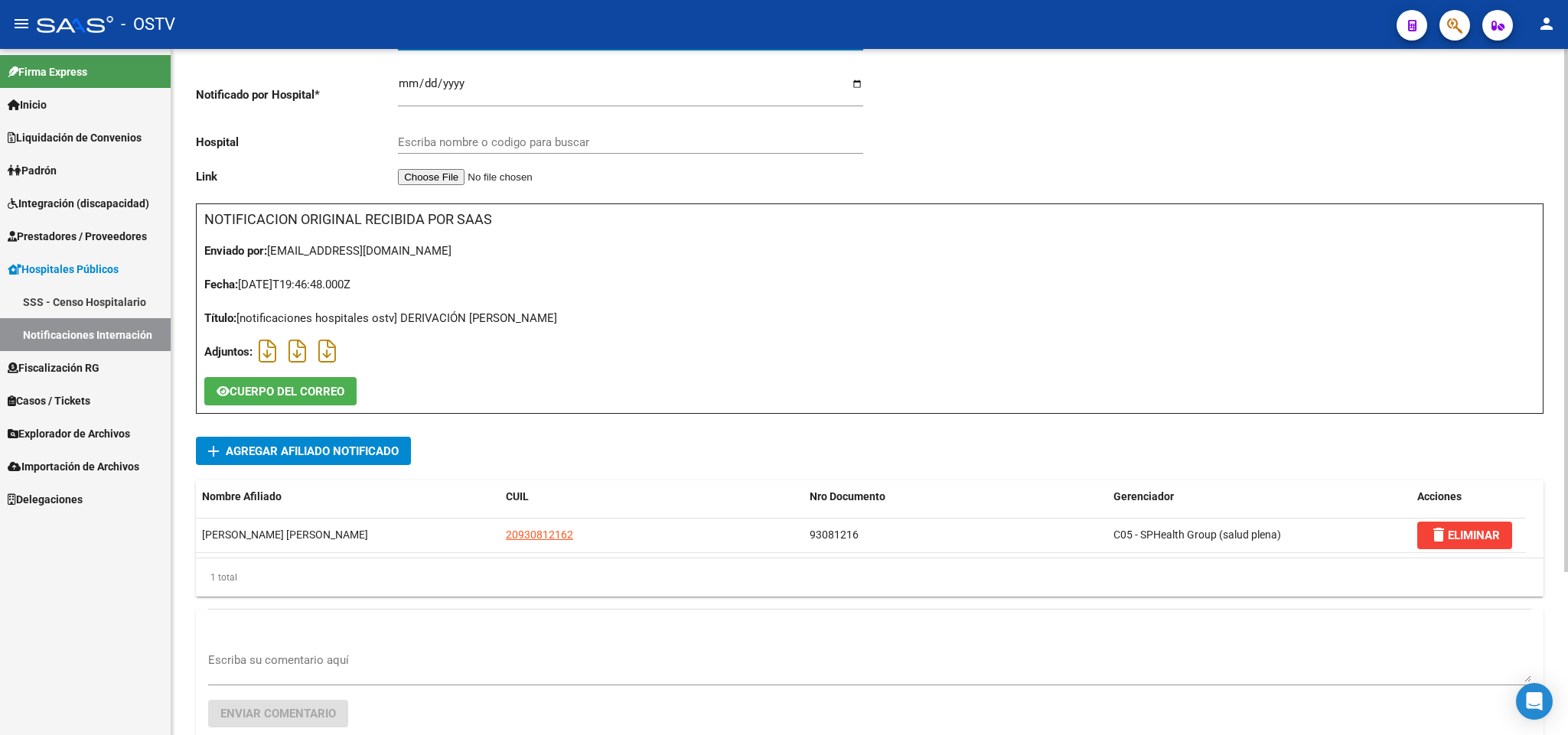
scroll to position [99, 0]
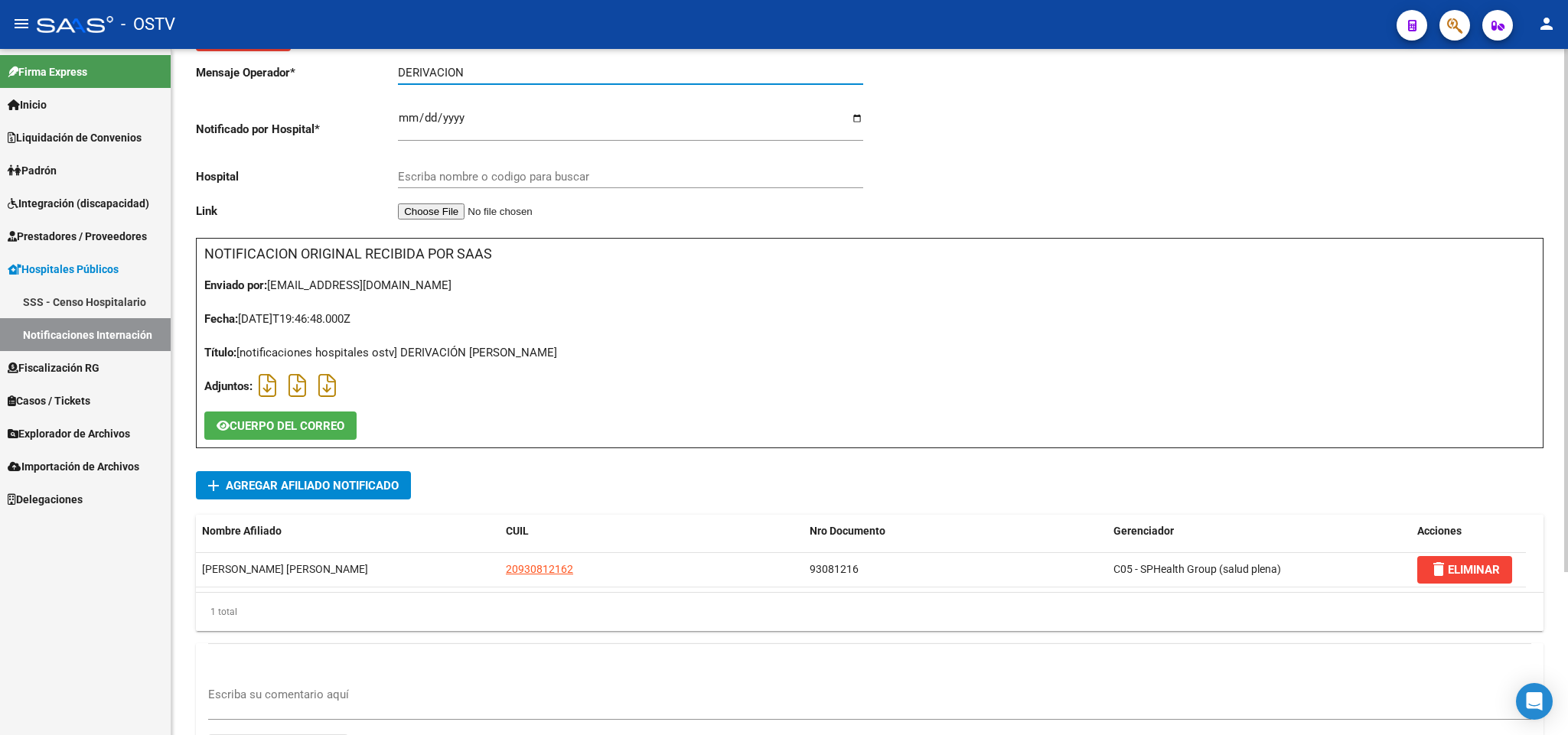
type input "DERIVACION"
click at [488, 175] on input "Escriba nombre o codigo para buscar" at bounding box center [631, 176] width 466 height 14
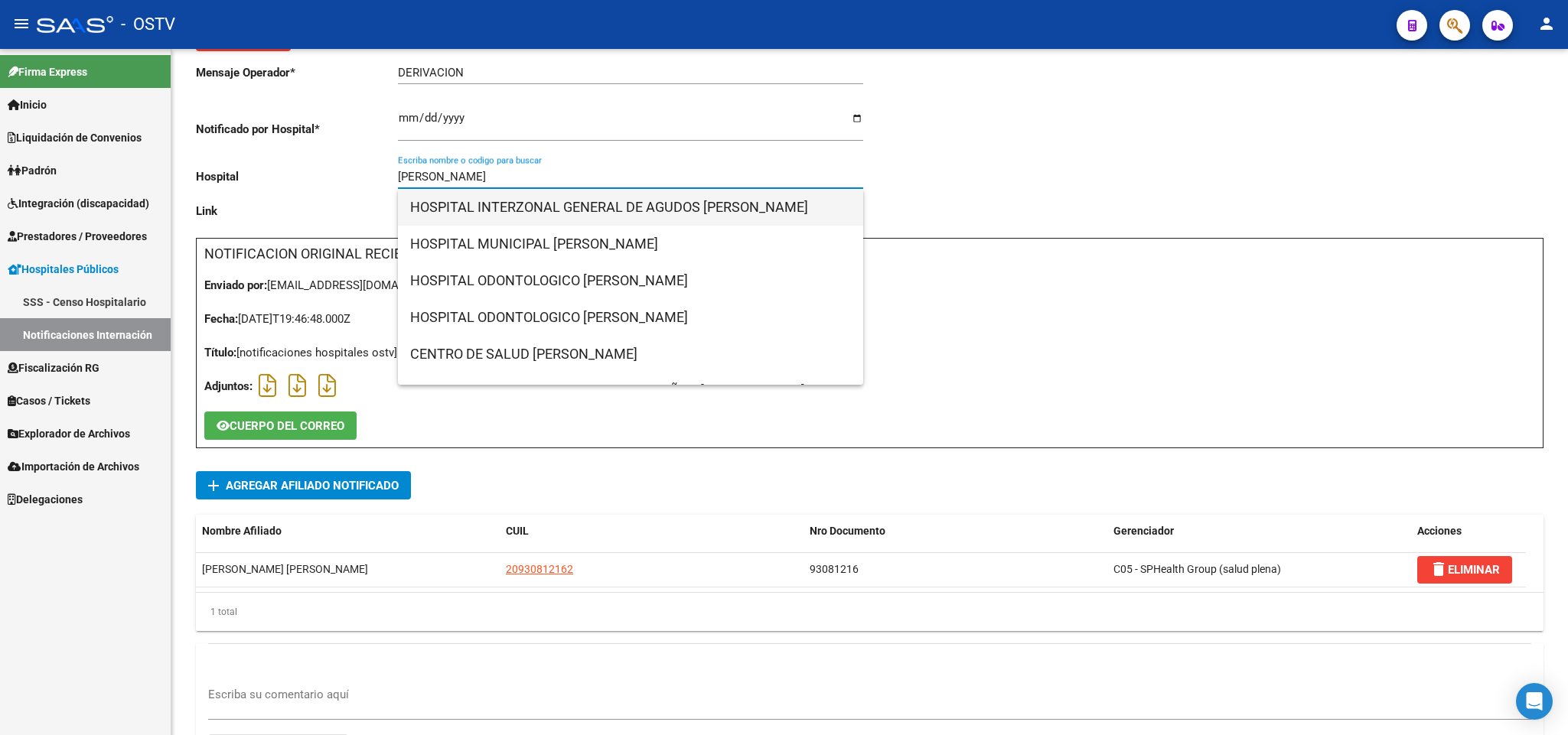
click at [521, 210] on span "HOSPITAL INTERZONAL GENERAL DE AGUDOS EVA PERON" at bounding box center [630, 208] width 441 height 37
type input "HOSPITAL INTERZONAL GENERAL DE AGUDOS EVA PERON"
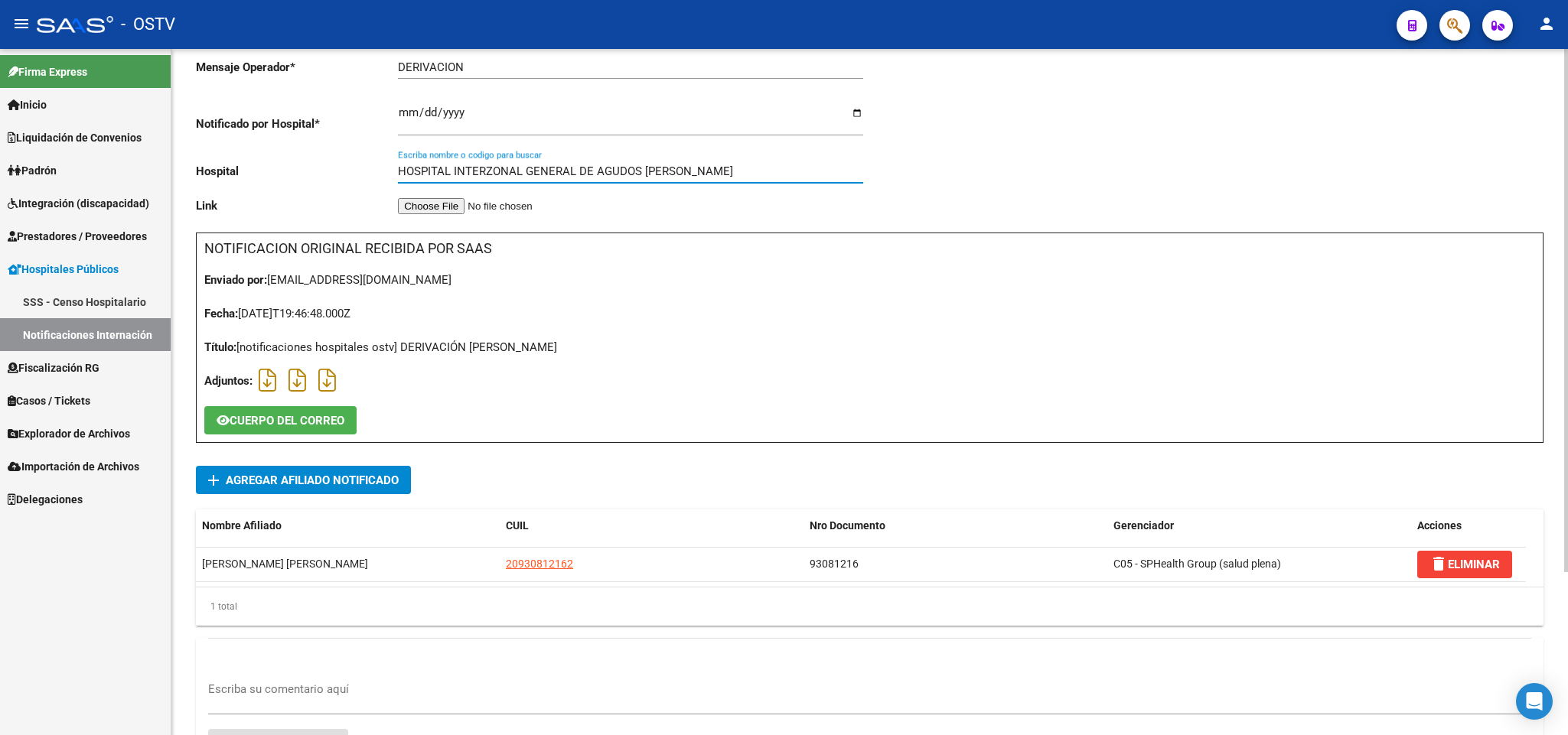
scroll to position [0, 0]
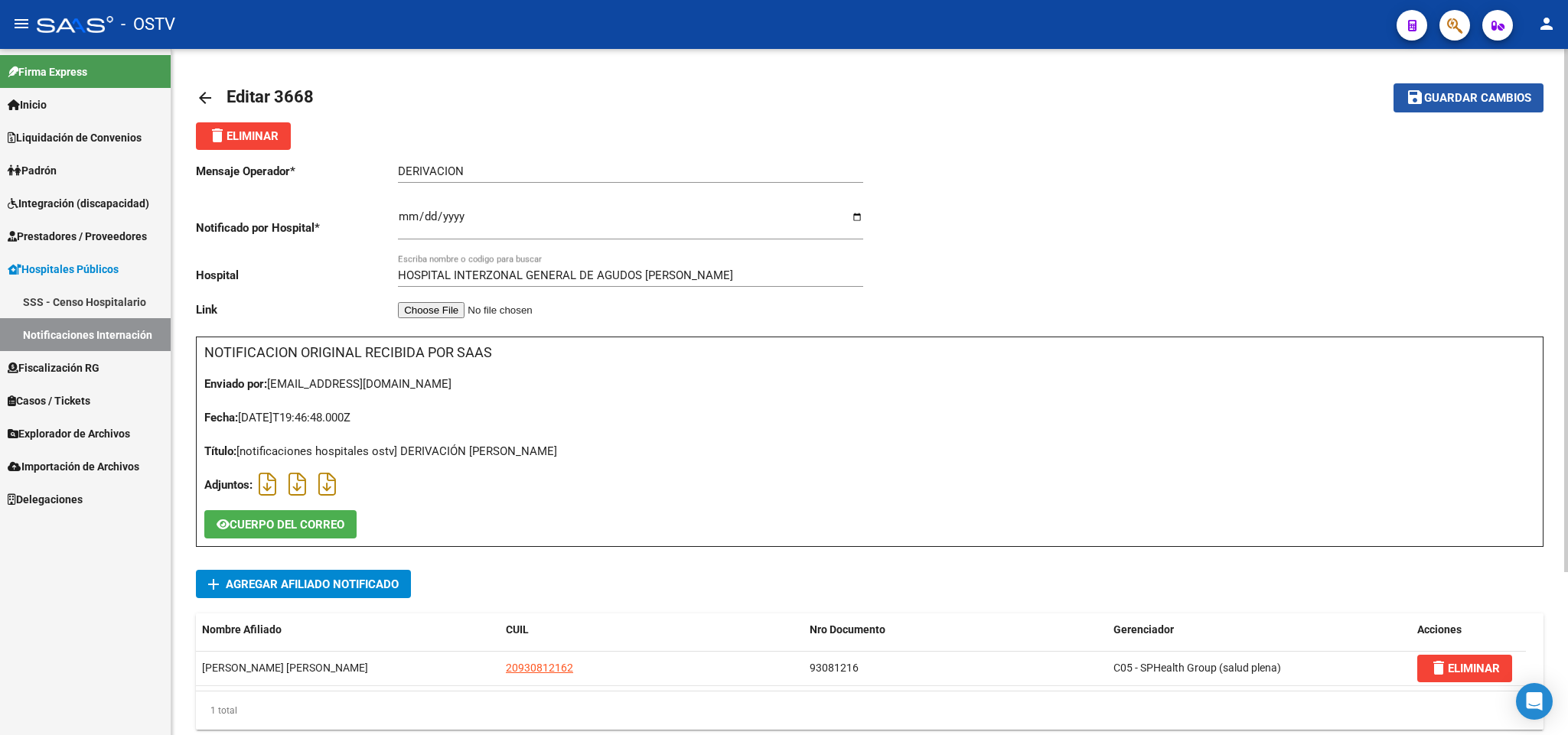
click at [1428, 91] on span "Guardar cambios" at bounding box center [1477, 98] width 107 height 14
